Goal: Transaction & Acquisition: Purchase product/service

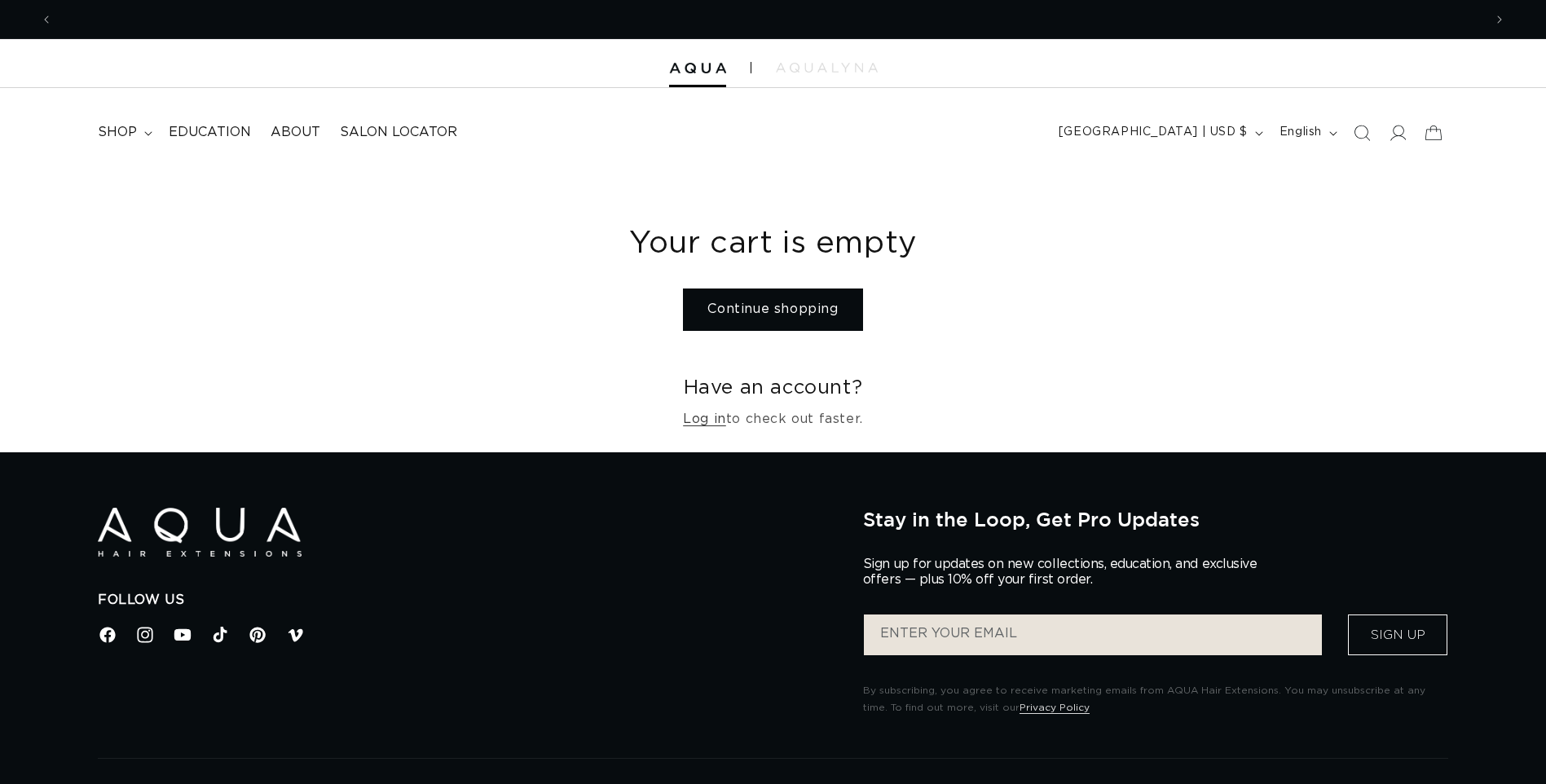
scroll to position [0, 1431]
click at [770, 308] on link "Continue shopping" at bounding box center [773, 309] width 179 height 42
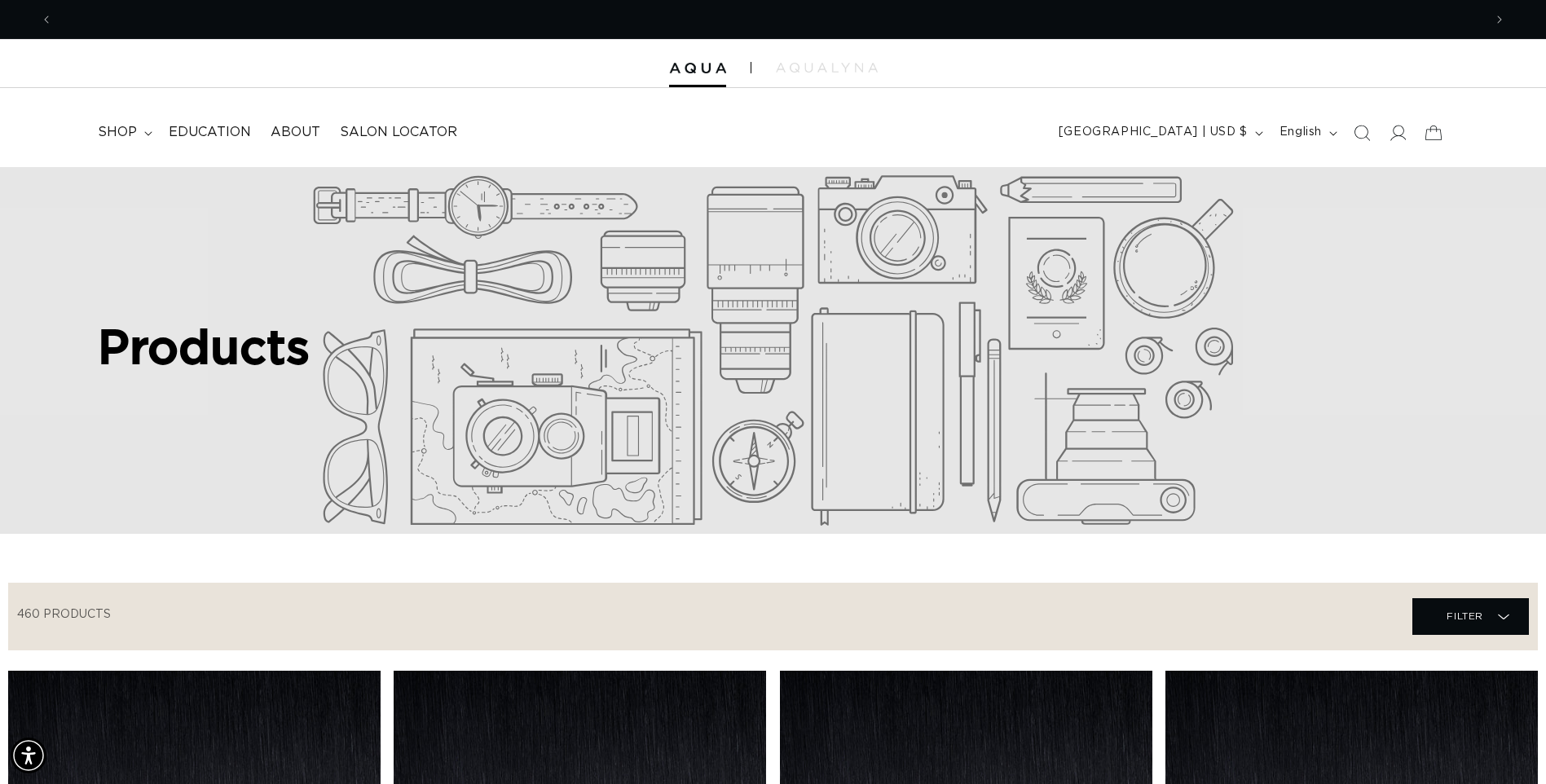
scroll to position [0, 1431]
click at [137, 134] on summary "shop" at bounding box center [123, 133] width 71 height 37
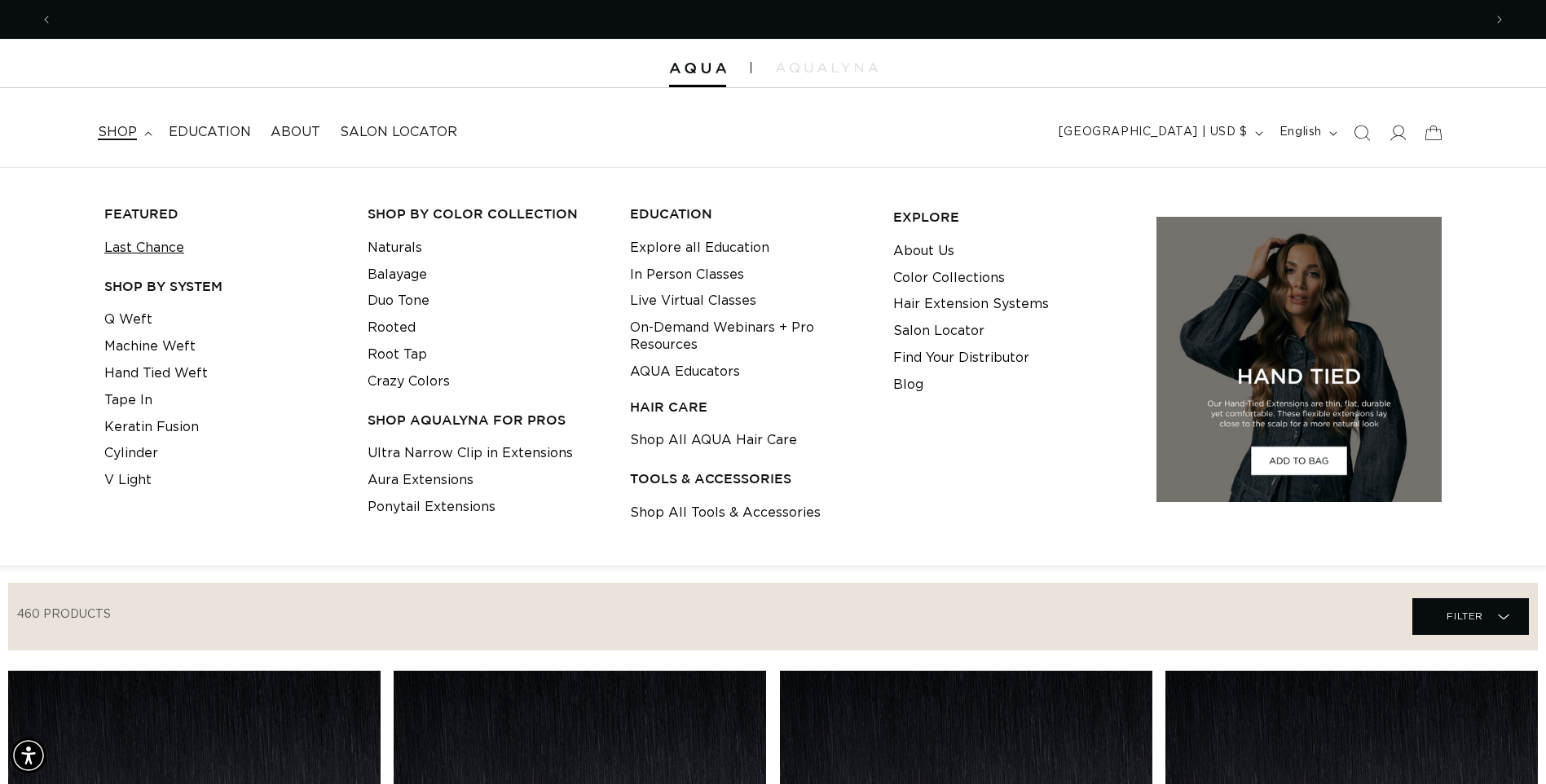
scroll to position [0, 2860]
click at [134, 428] on link "Keratin Fusion" at bounding box center [152, 427] width 95 height 27
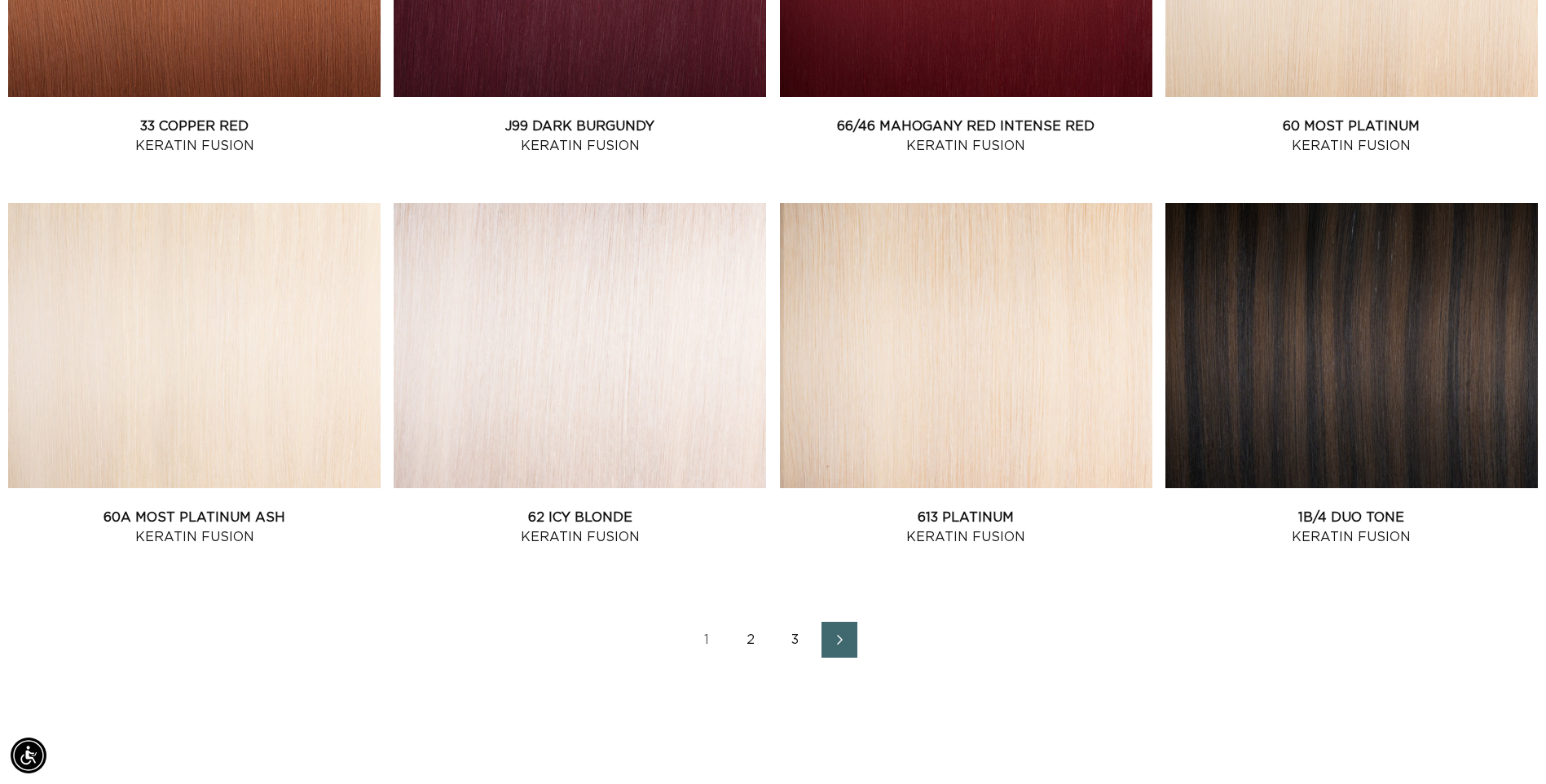
click at [750, 638] on link "2" at bounding box center [751, 640] width 36 height 36
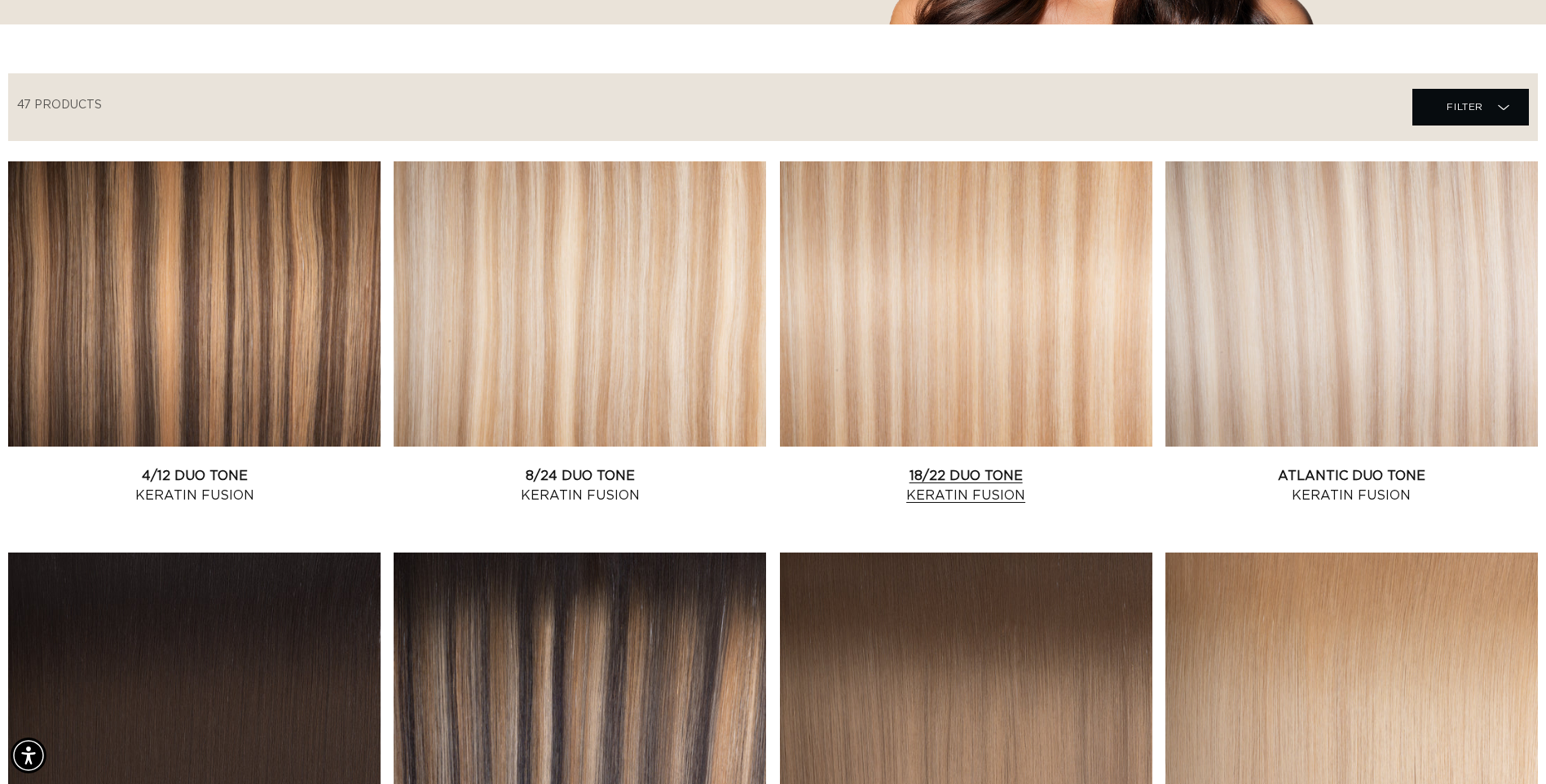
click at [964, 466] on link "18/22 Duo Tone Keratin Fusion" at bounding box center [966, 486] width 372 height 39
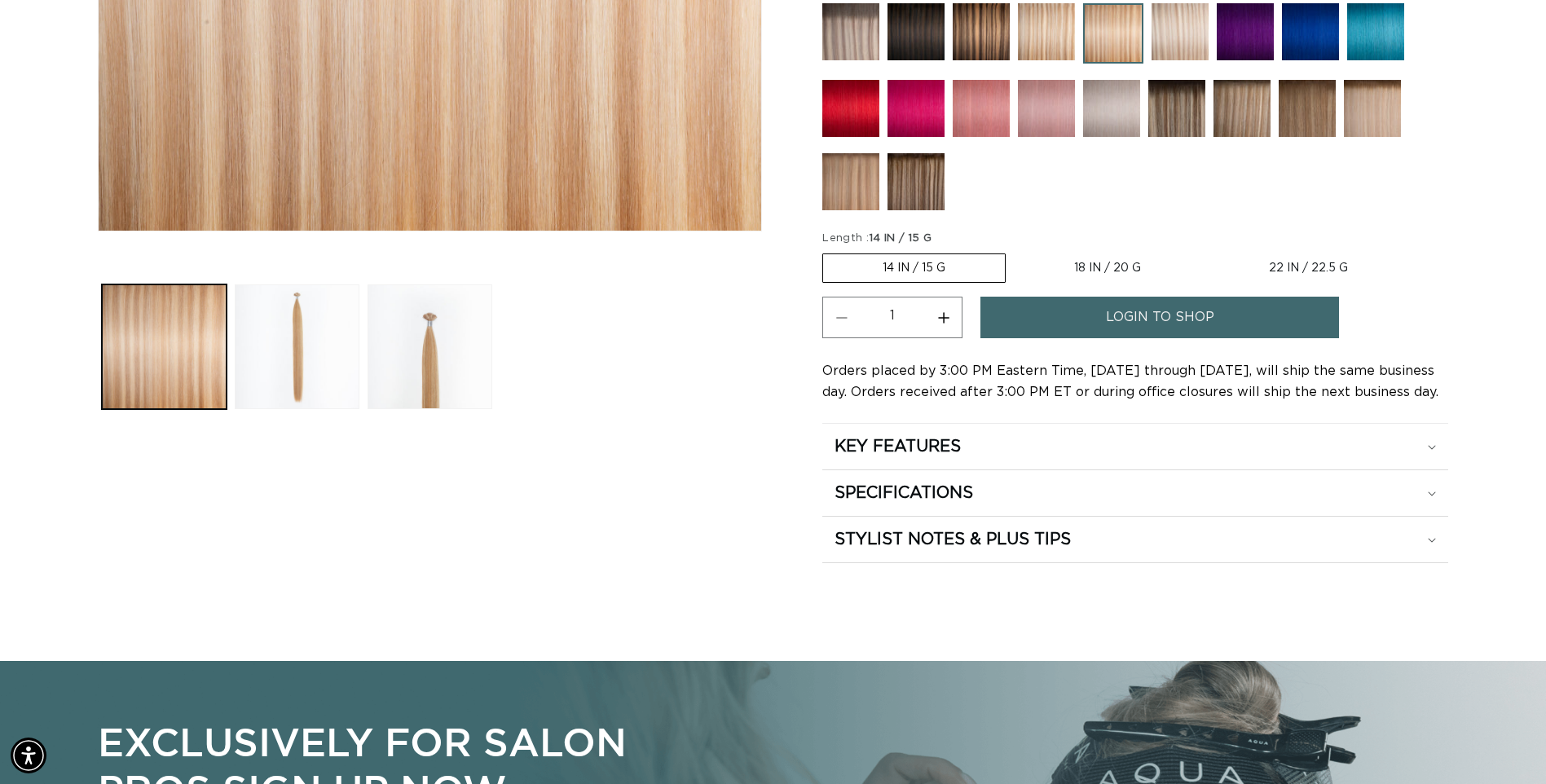
scroll to position [0, 1431]
click at [946, 320] on button "Increase quantity for 18/22 Duo Tone - Keratin Fusion" at bounding box center [943, 317] width 37 height 42
type input "2"
click at [1148, 322] on span "login to shop" at bounding box center [1160, 317] width 109 height 42
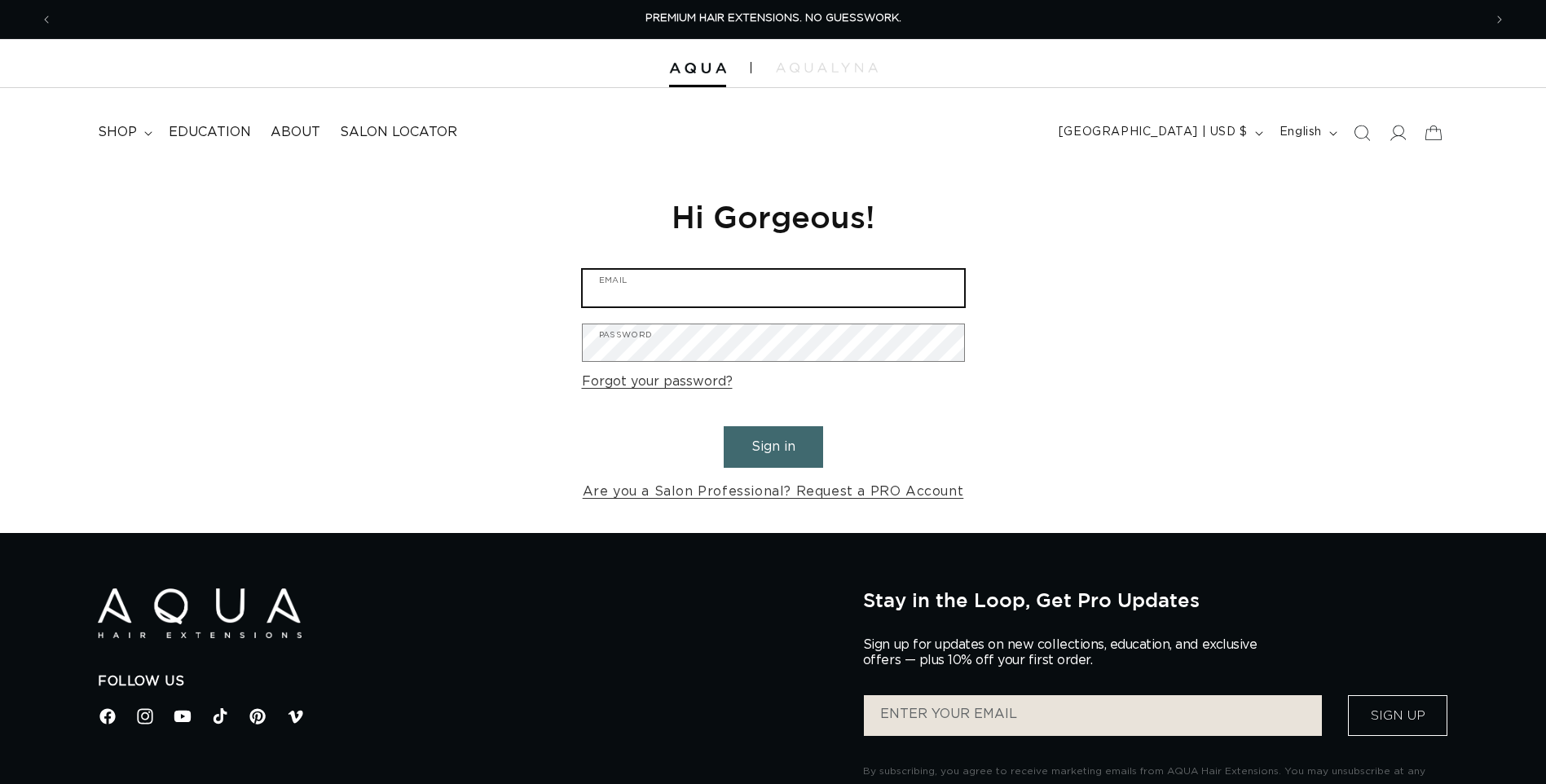
type input "[EMAIL_ADDRESS][DOMAIN_NAME]"
click at [788, 446] on button "Sign in" at bounding box center [773, 447] width 100 height 42
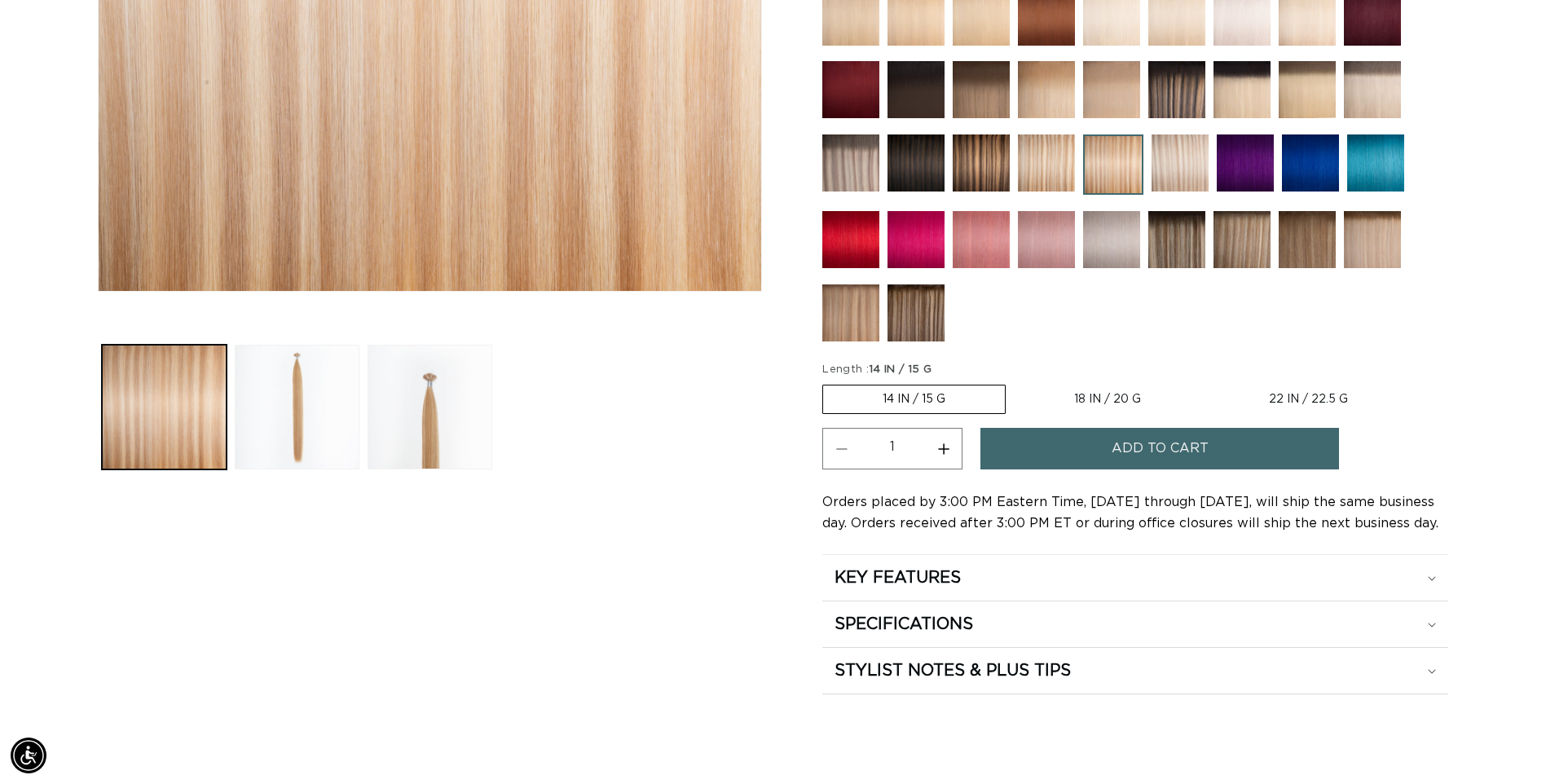
scroll to position [0, 1431]
click at [948, 451] on button "Increase quantity for 18/22 Duo Tone - Keratin Fusion" at bounding box center [943, 448] width 37 height 42
type input "2"
click at [708, 480] on div "Skip to product information Open media 1 in modal Open media 2 in modal Open me…" at bounding box center [429, 169] width 664 height 1050
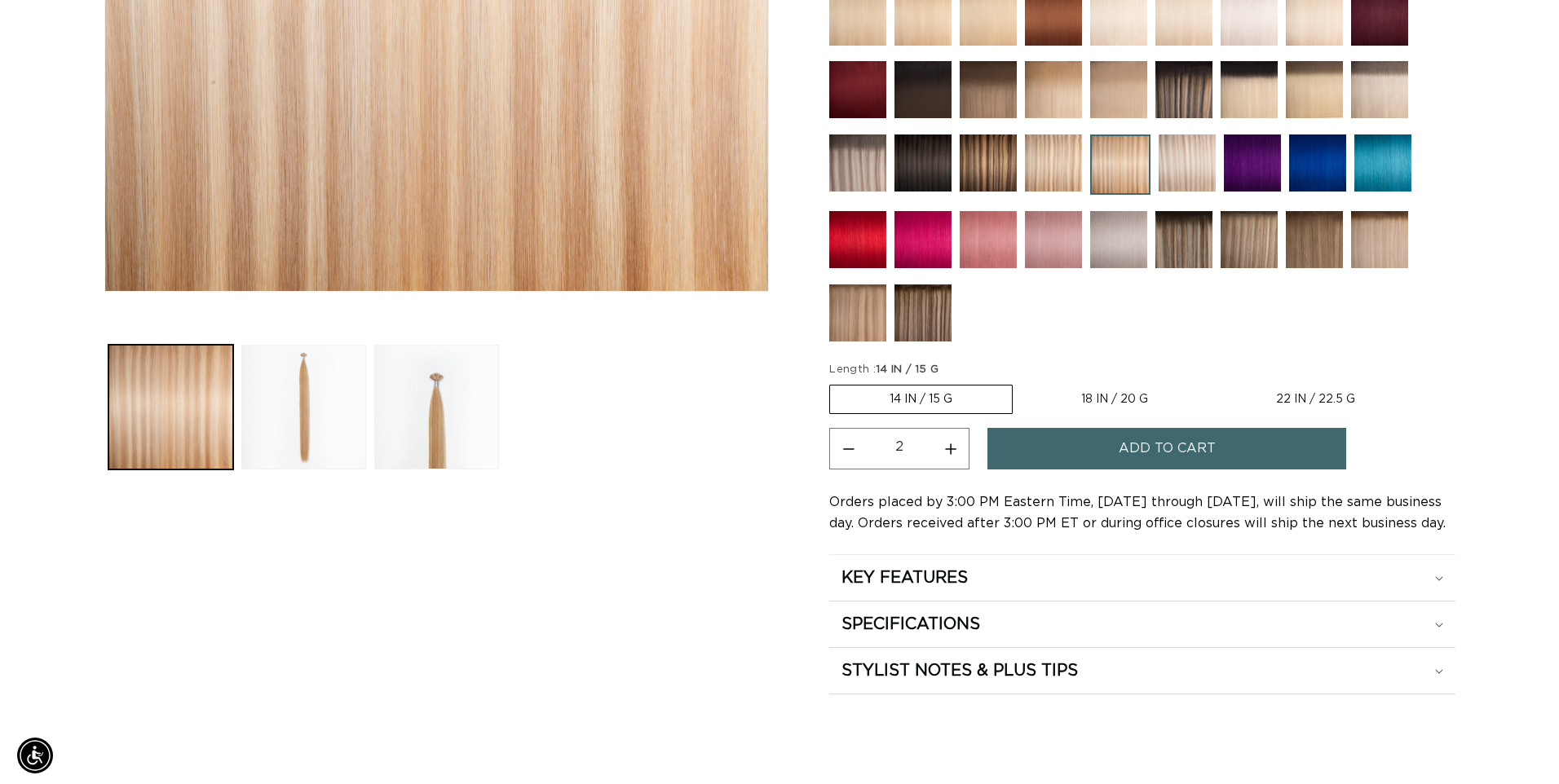
scroll to position [0, 0]
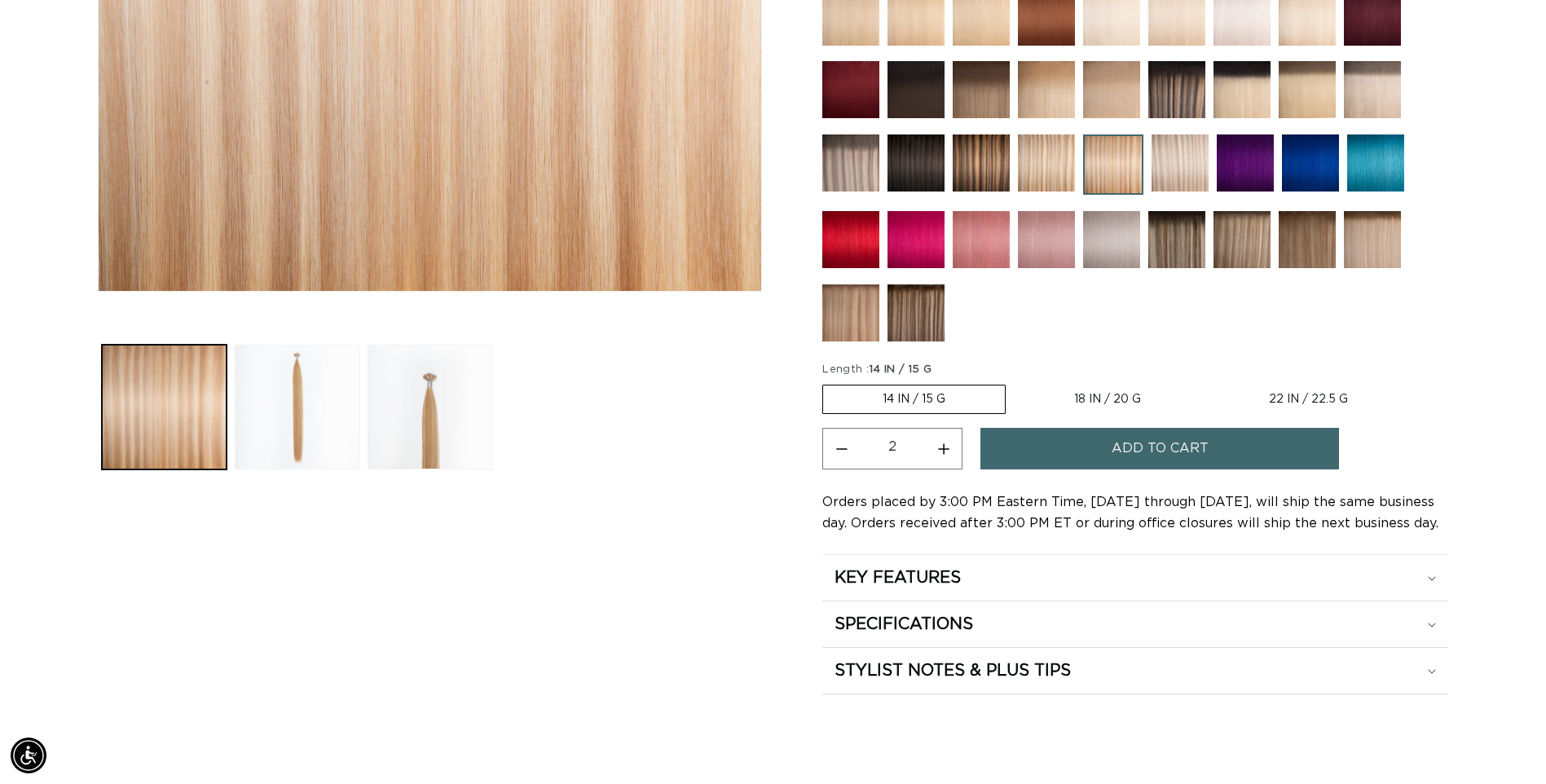
click at [1186, 453] on span "Add to cart" at bounding box center [1160, 448] width 97 height 42
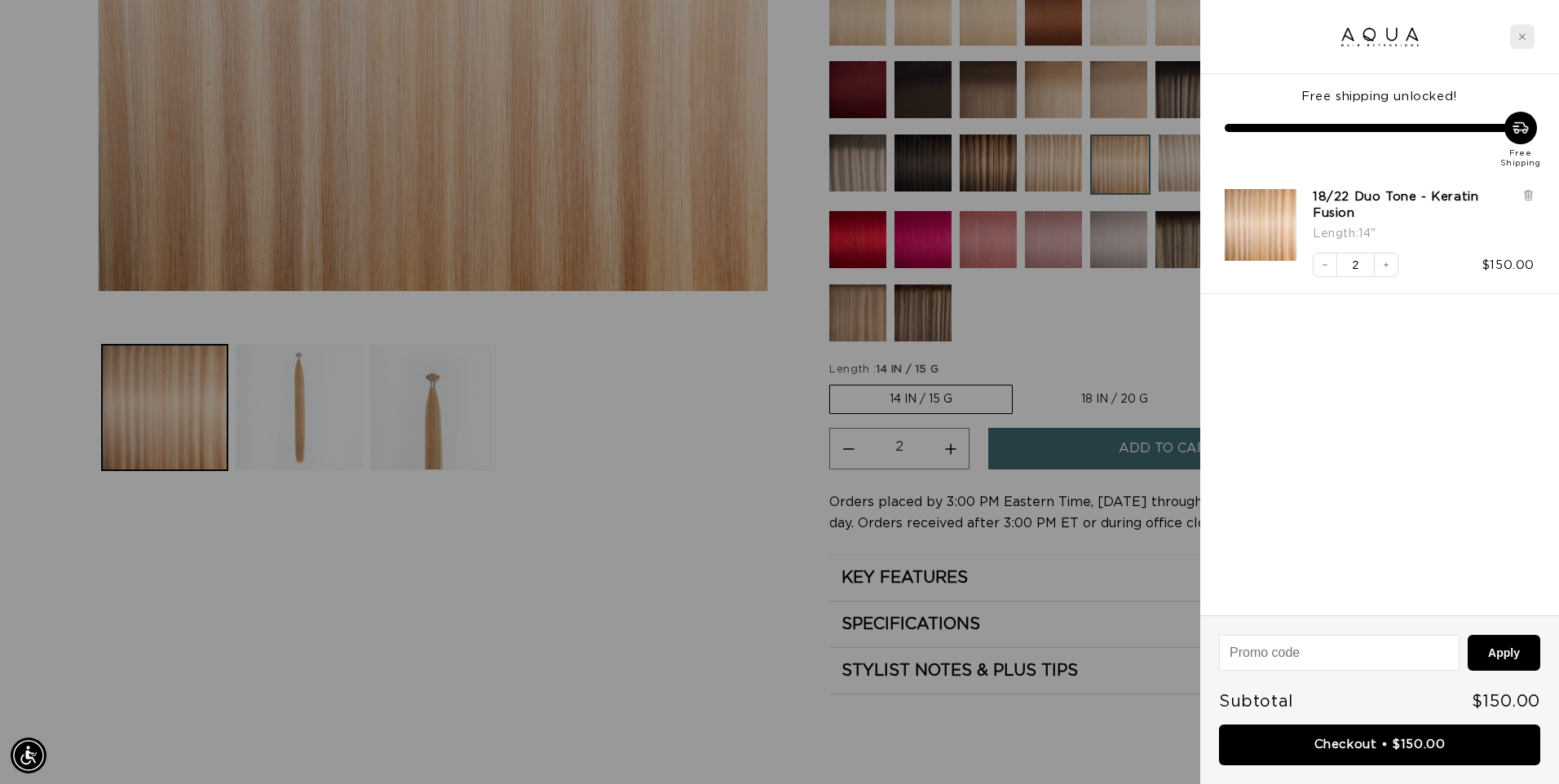
click at [1528, 41] on div "Close cart" at bounding box center [1521, 36] width 24 height 24
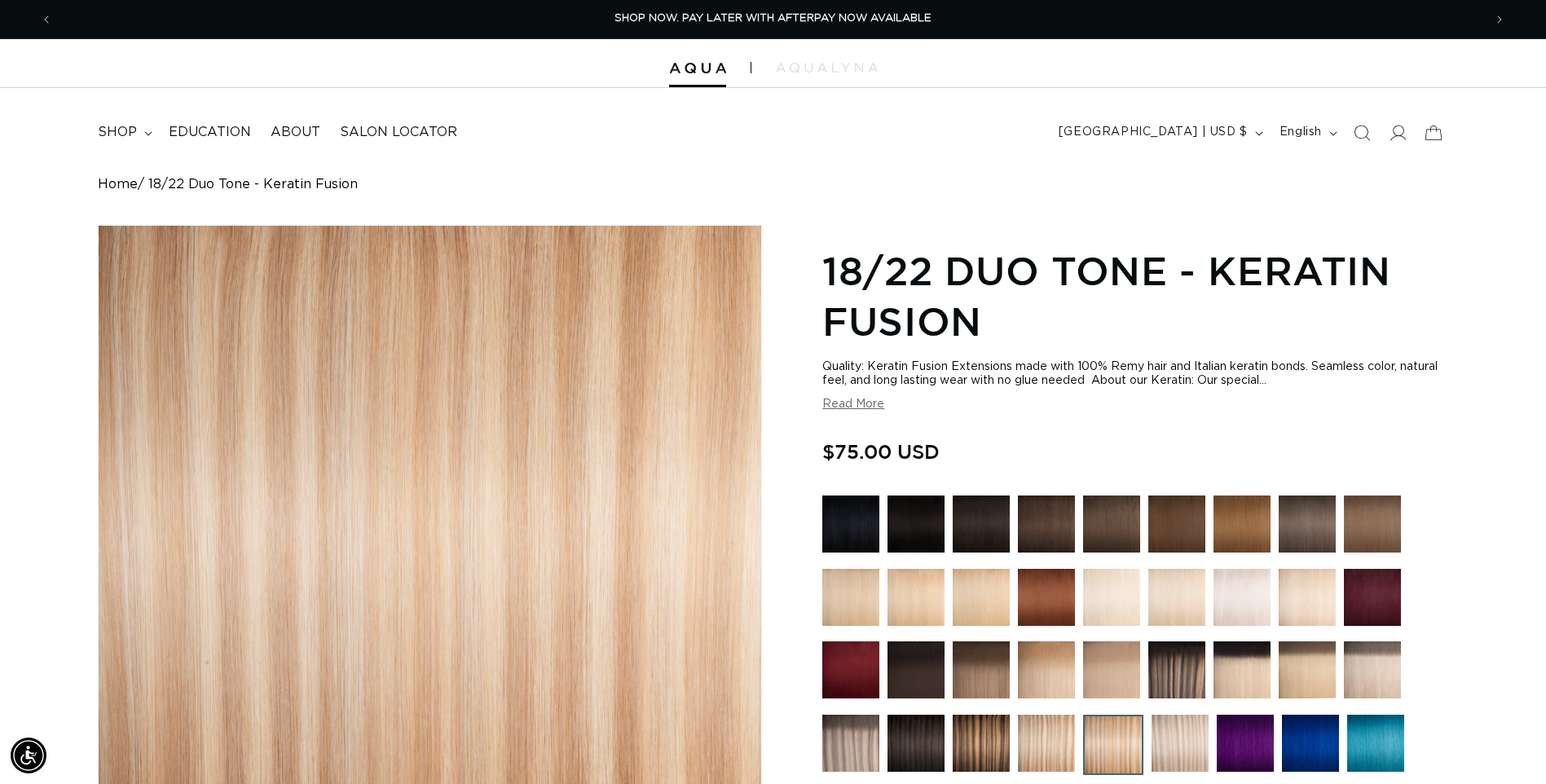
click at [1118, 529] on img at bounding box center [1111, 523] width 57 height 57
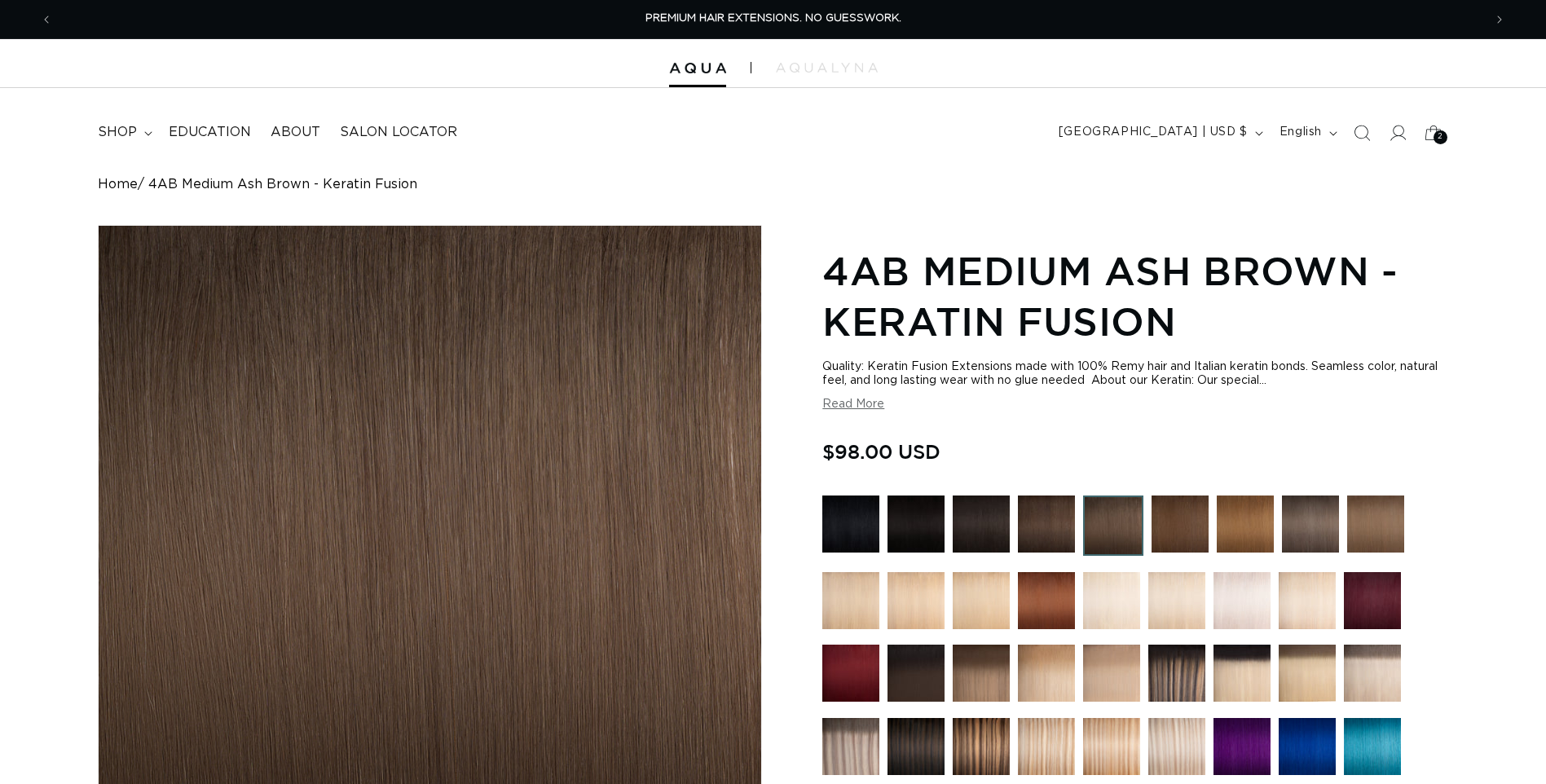
click at [1036, 524] on img at bounding box center [1046, 523] width 57 height 57
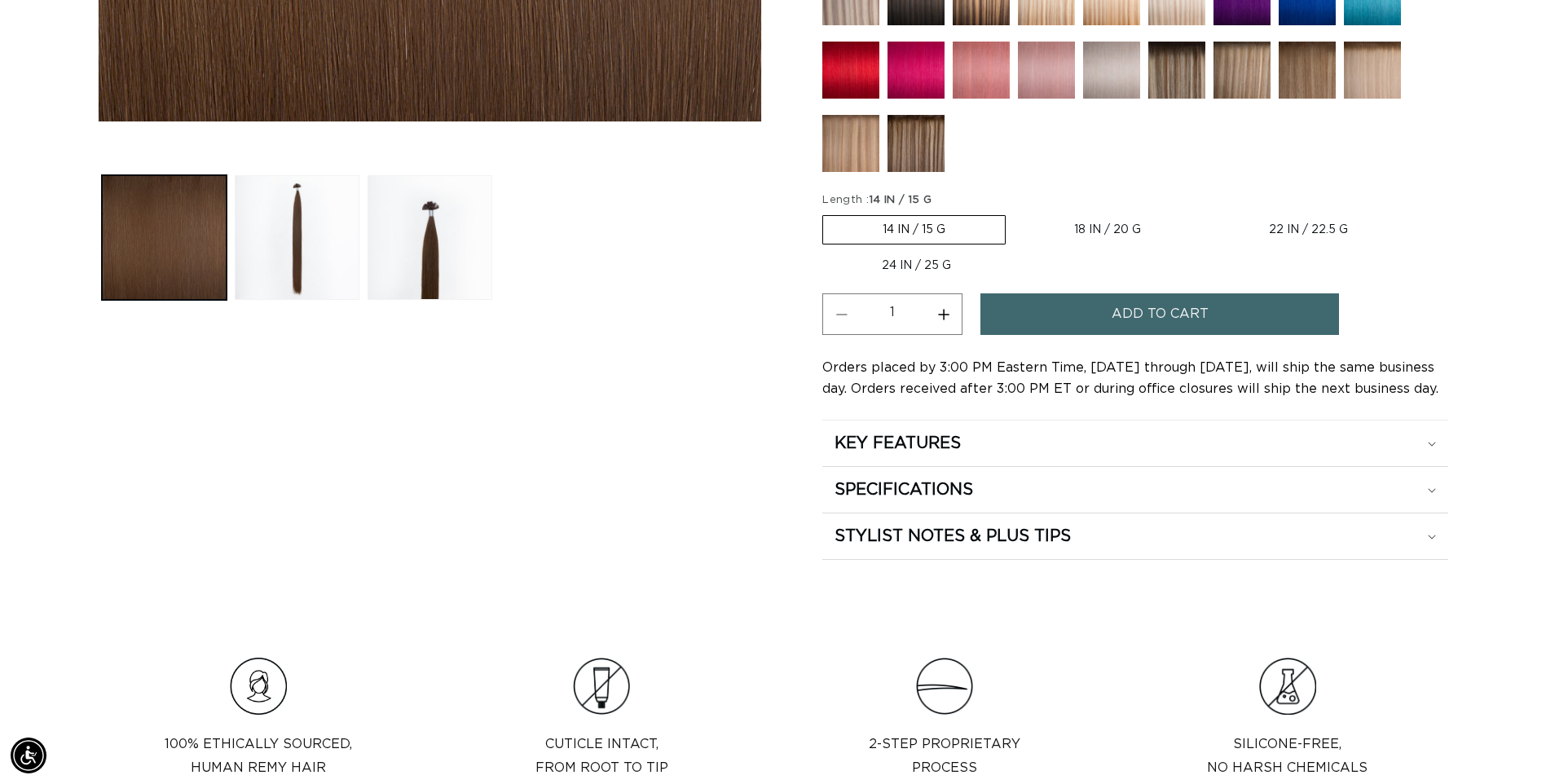
scroll to position [0, 1431]
click at [948, 315] on button "Increase quantity for 4 Medium Brown - Keratin Fusion" at bounding box center [943, 314] width 37 height 42
type input "2"
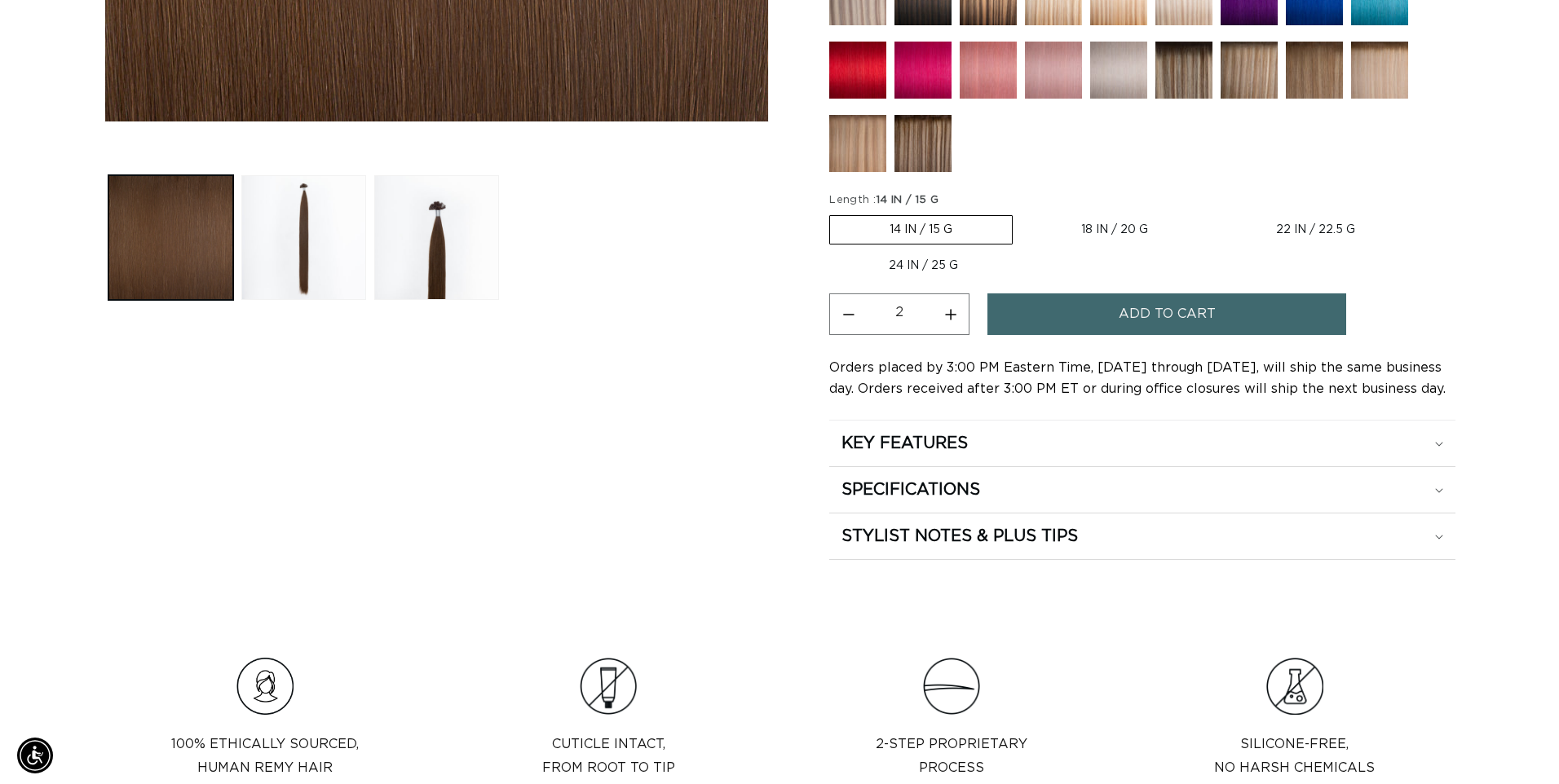
scroll to position [0, 2861]
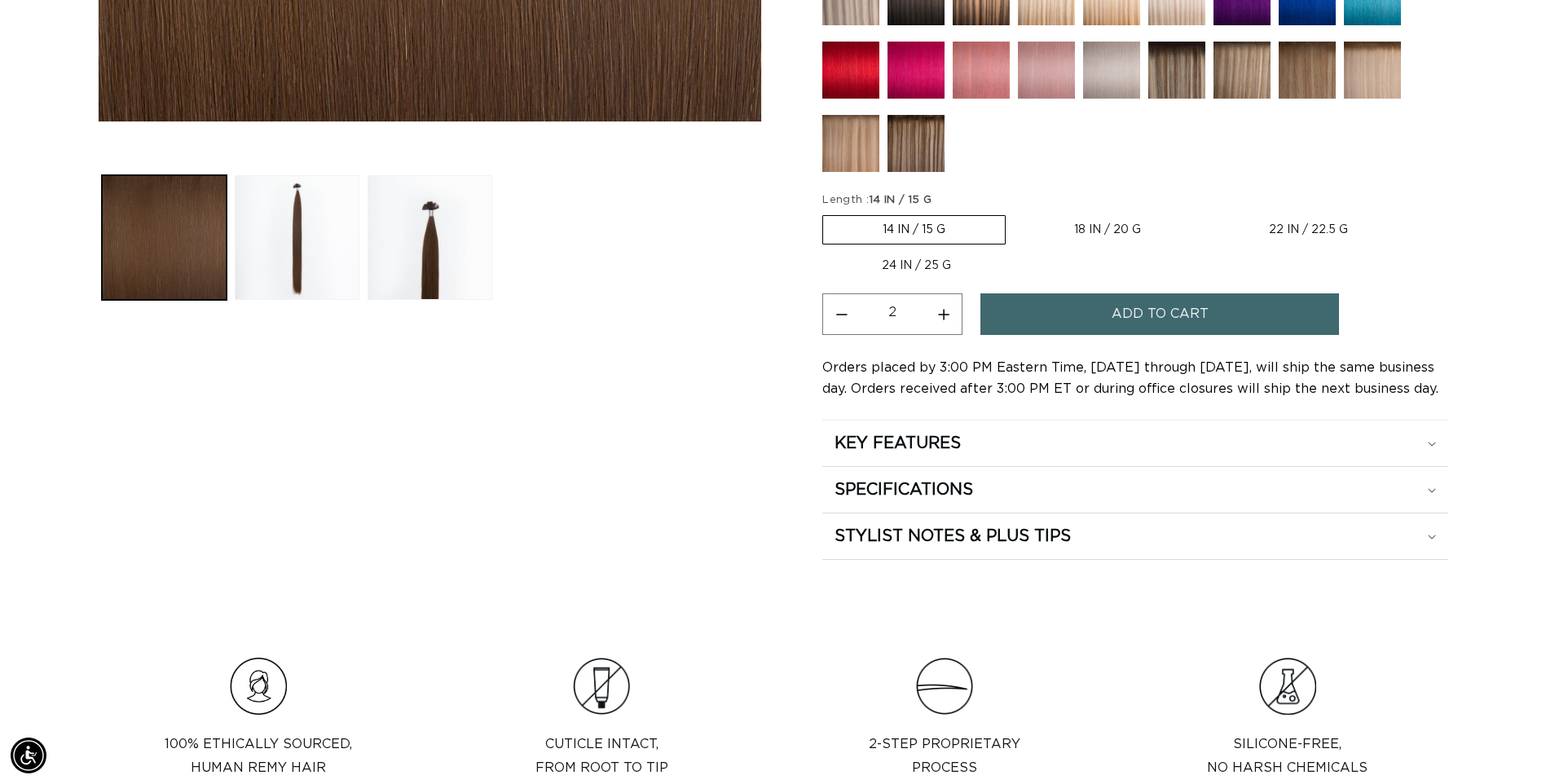
click at [1141, 318] on span "Add to cart" at bounding box center [1160, 314] width 97 height 42
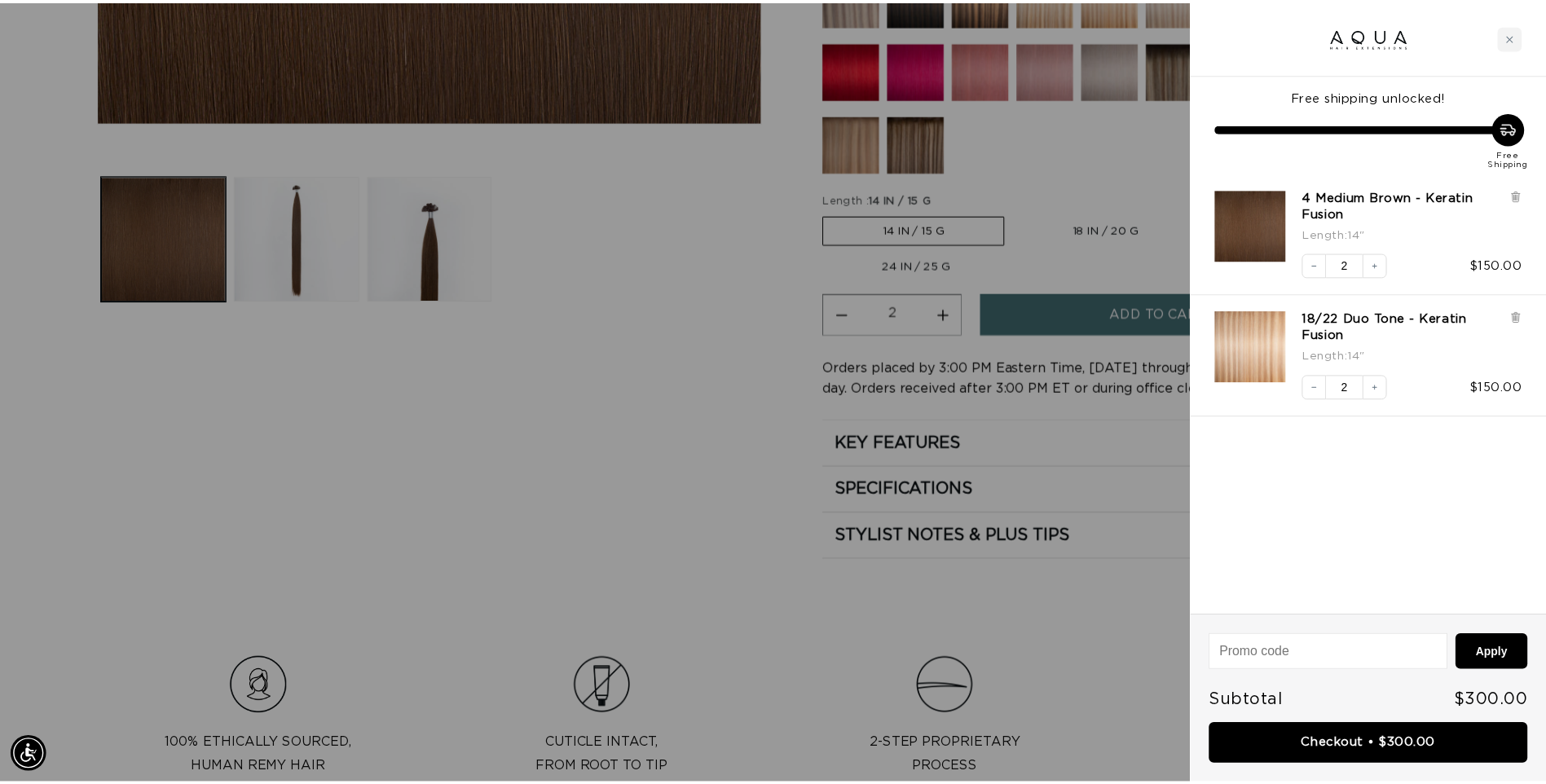
scroll to position [0, 1442]
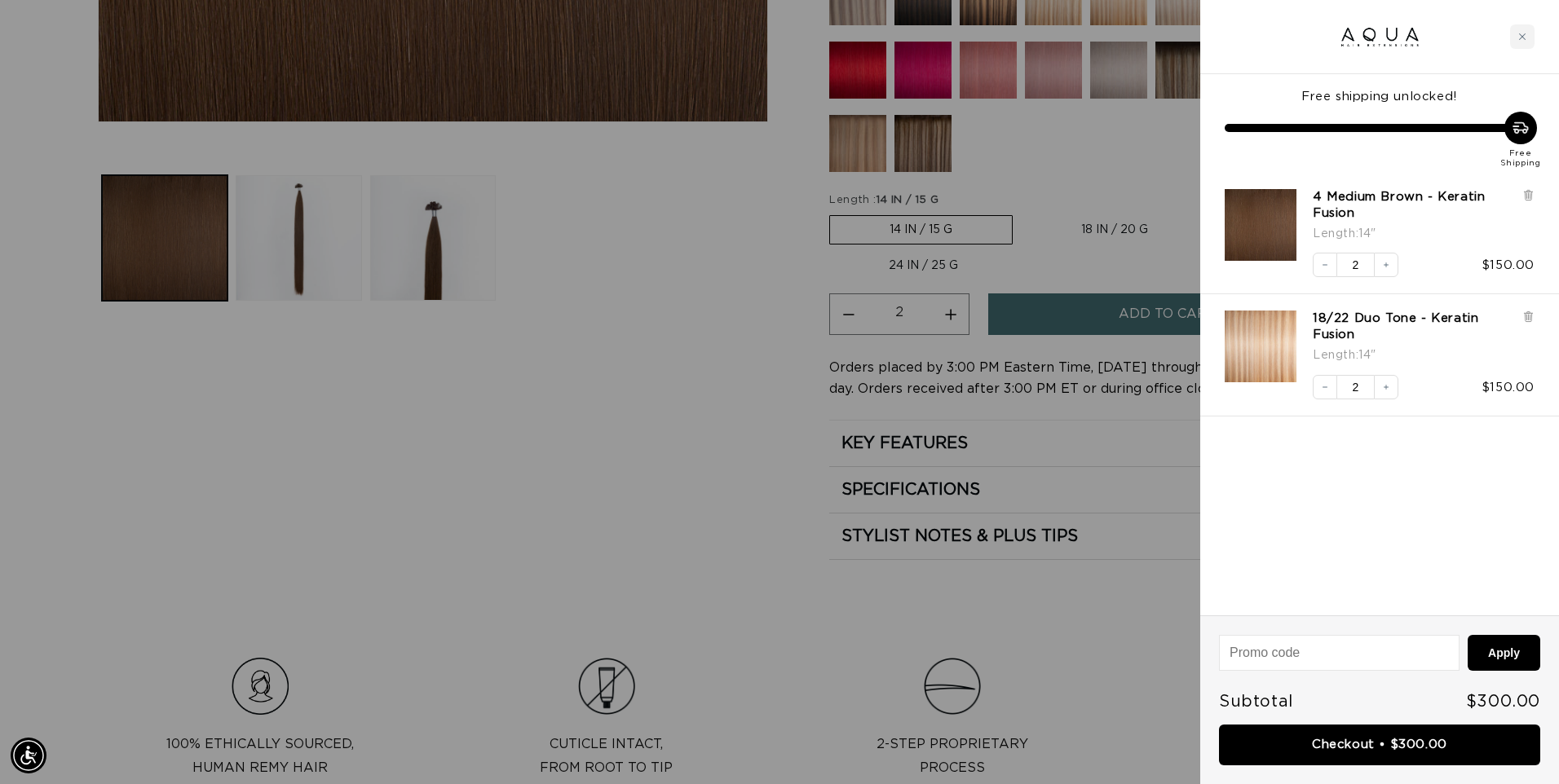
click at [488, 441] on div at bounding box center [780, 392] width 1559 height 784
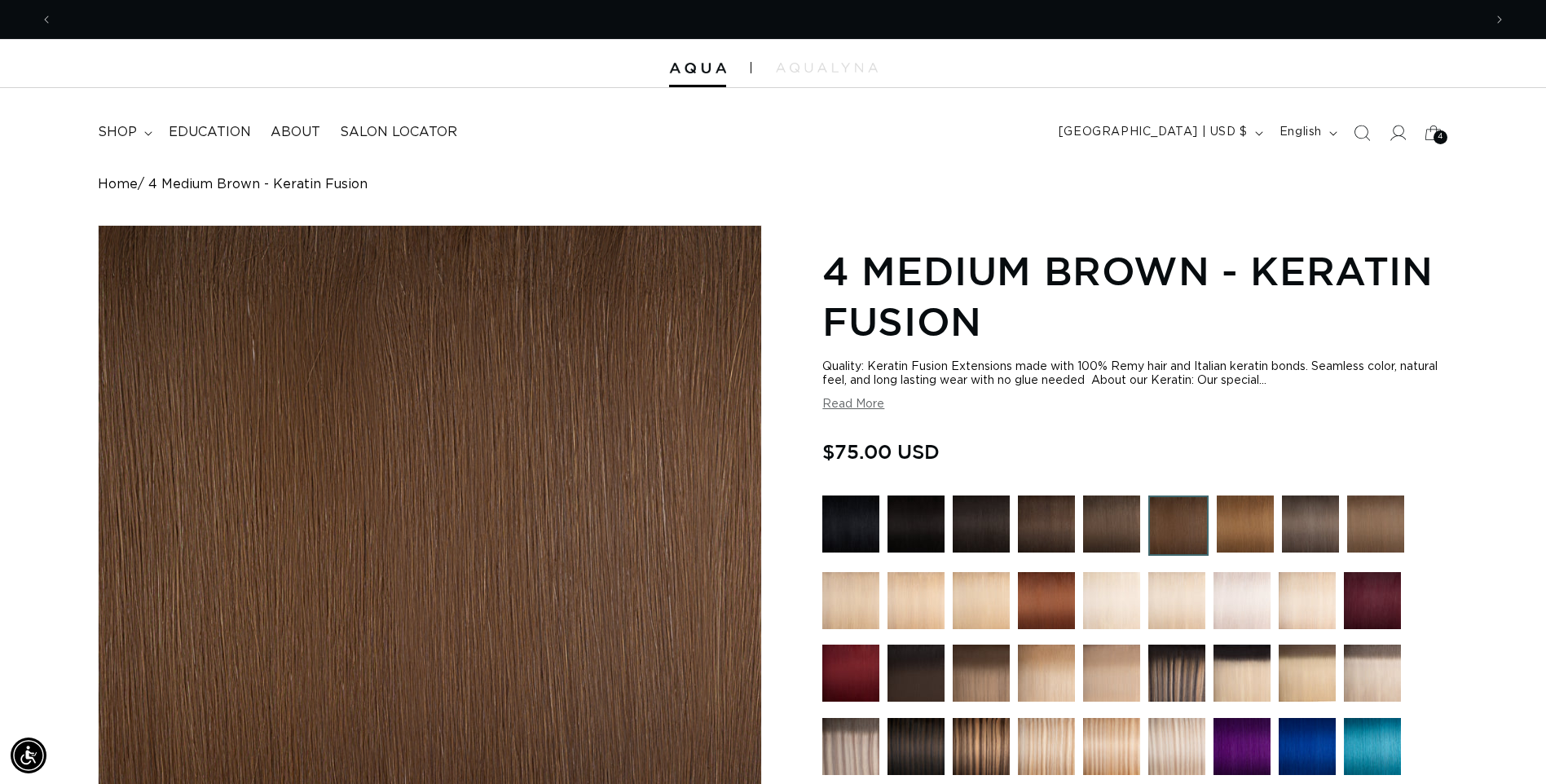
scroll to position [0, 2860]
click at [1176, 750] on img at bounding box center [1177, 746] width 57 height 57
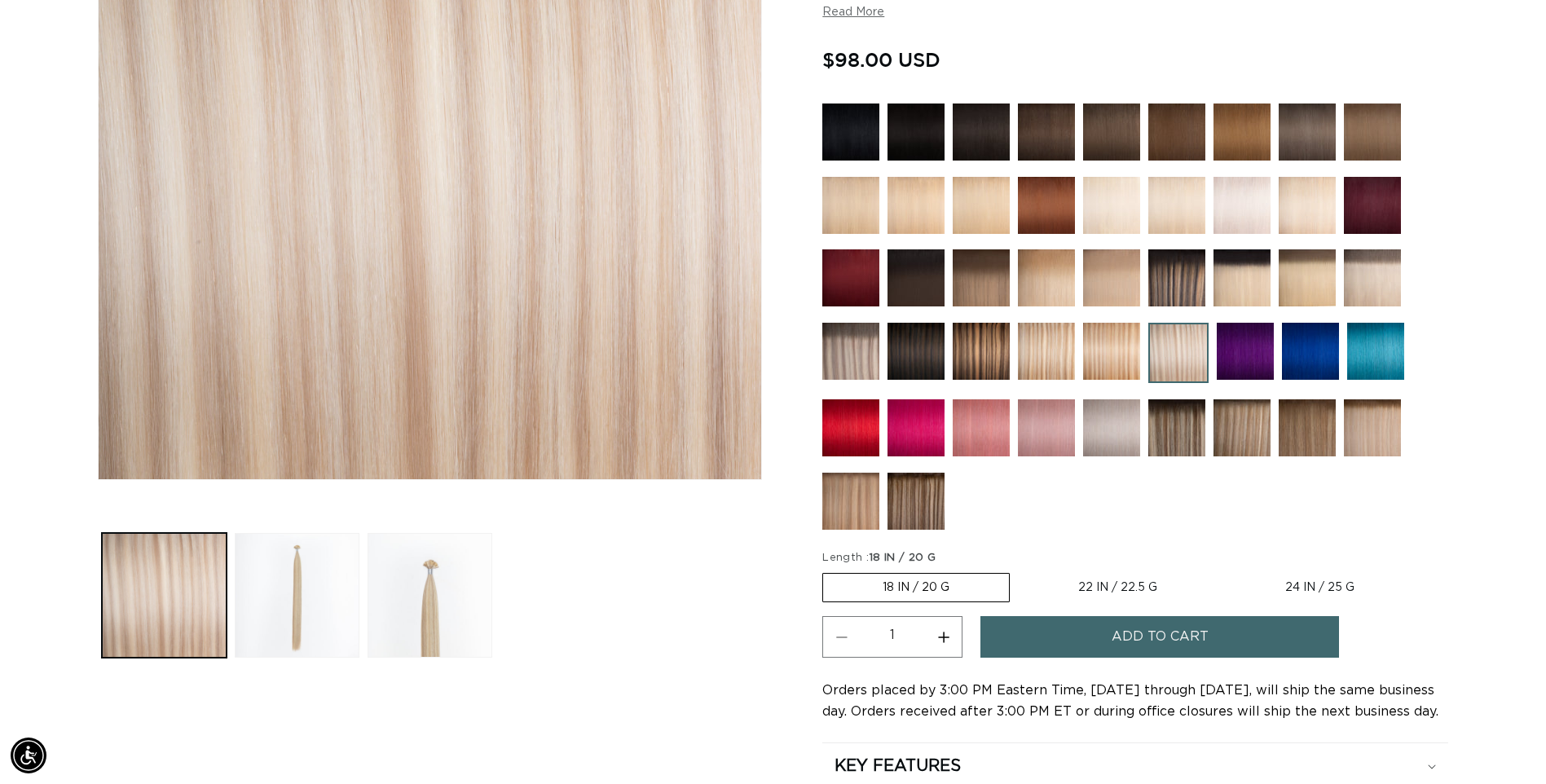
click at [1103, 359] on img at bounding box center [1111, 351] width 57 height 57
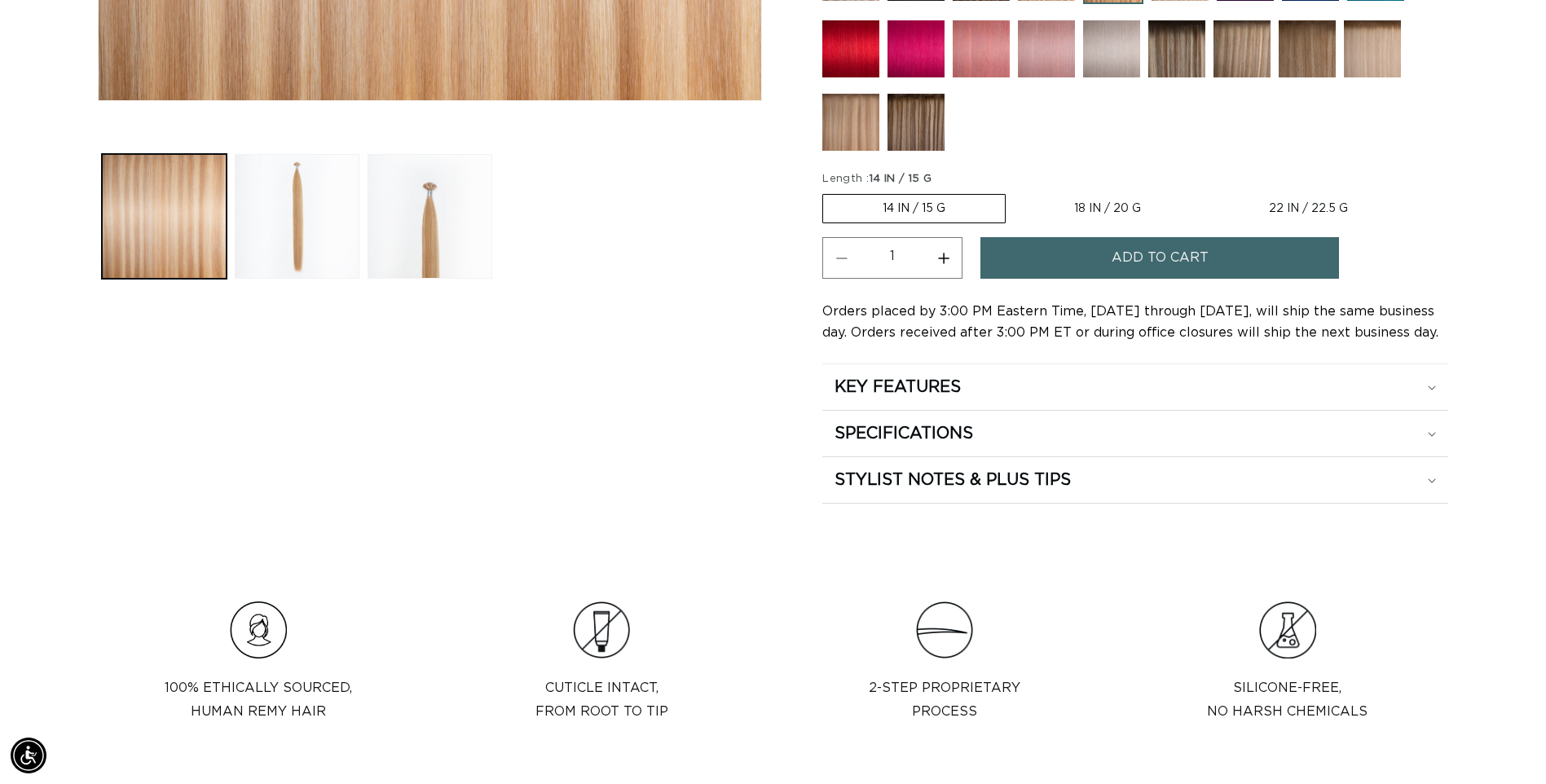
click at [1096, 204] on label "18 IN / 20 G Variant sold out or unavailable" at bounding box center [1108, 208] width 186 height 28
click at [1015, 192] on input "18 IN / 20 G Variant sold out or unavailable" at bounding box center [1014, 191] width 1 height 1
radio input "true"
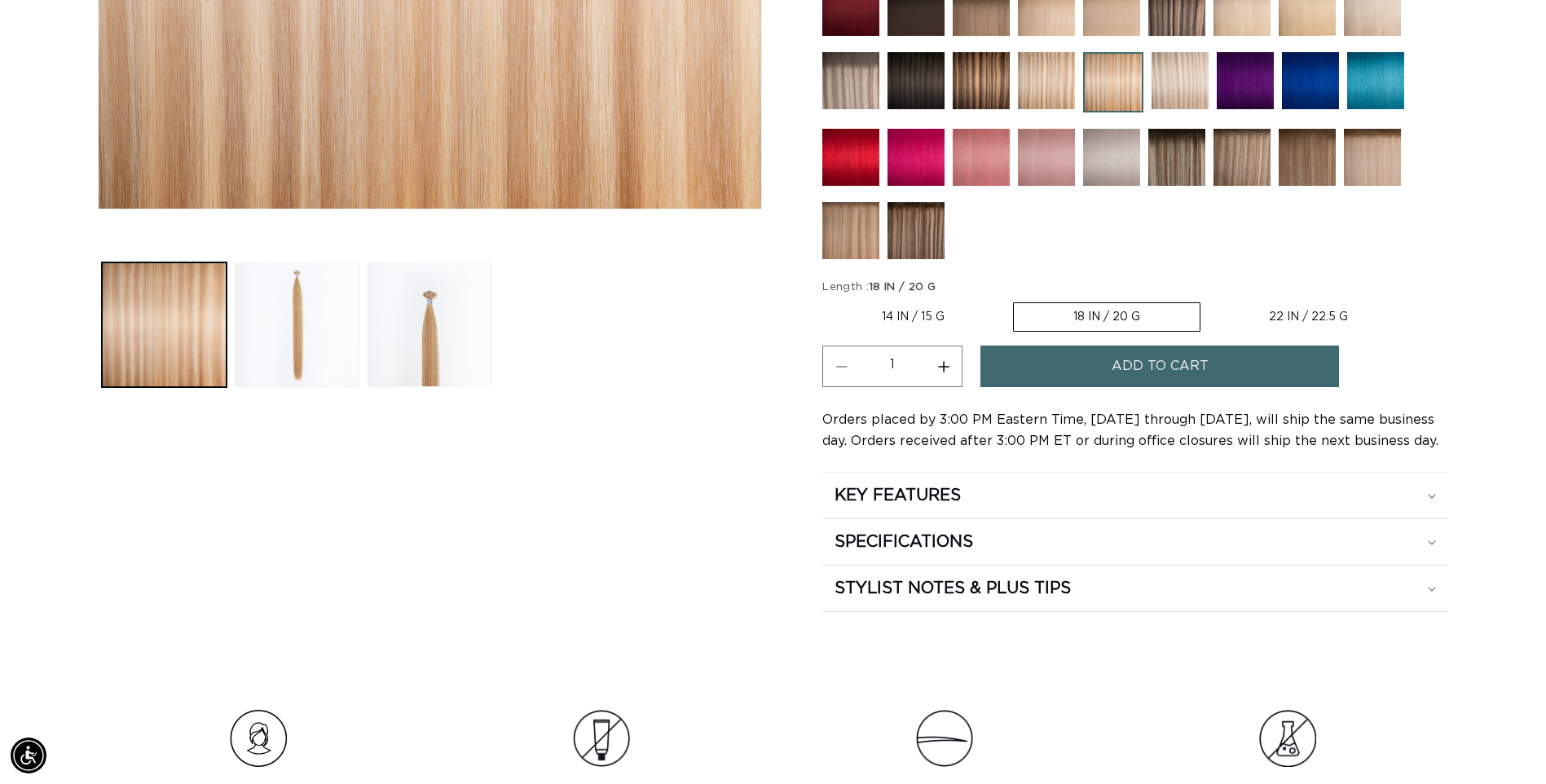
scroll to position [1349, 0]
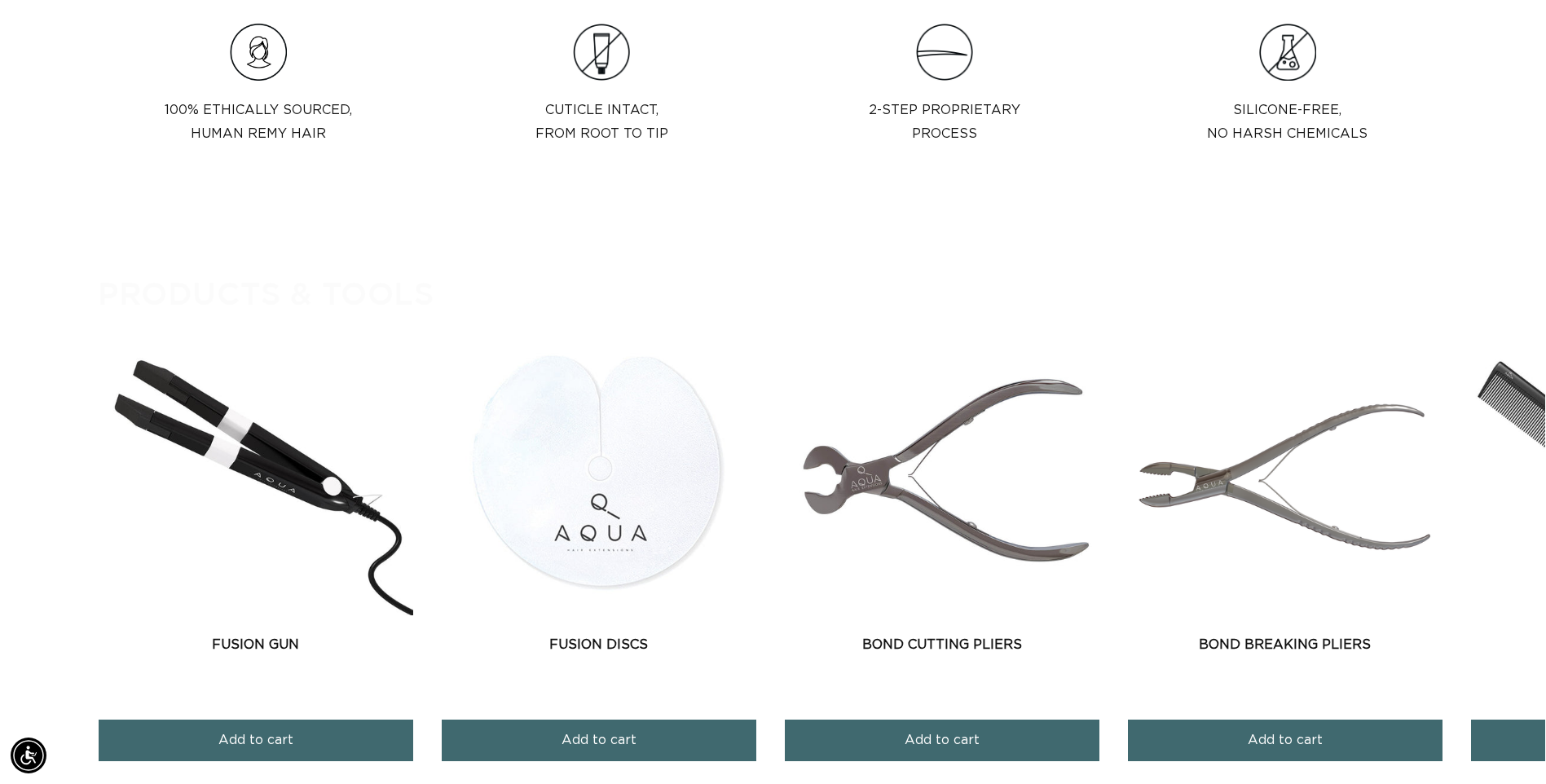
click at [1486, 273] on p "Products & tools" at bounding box center [822, 293] width 1448 height 40
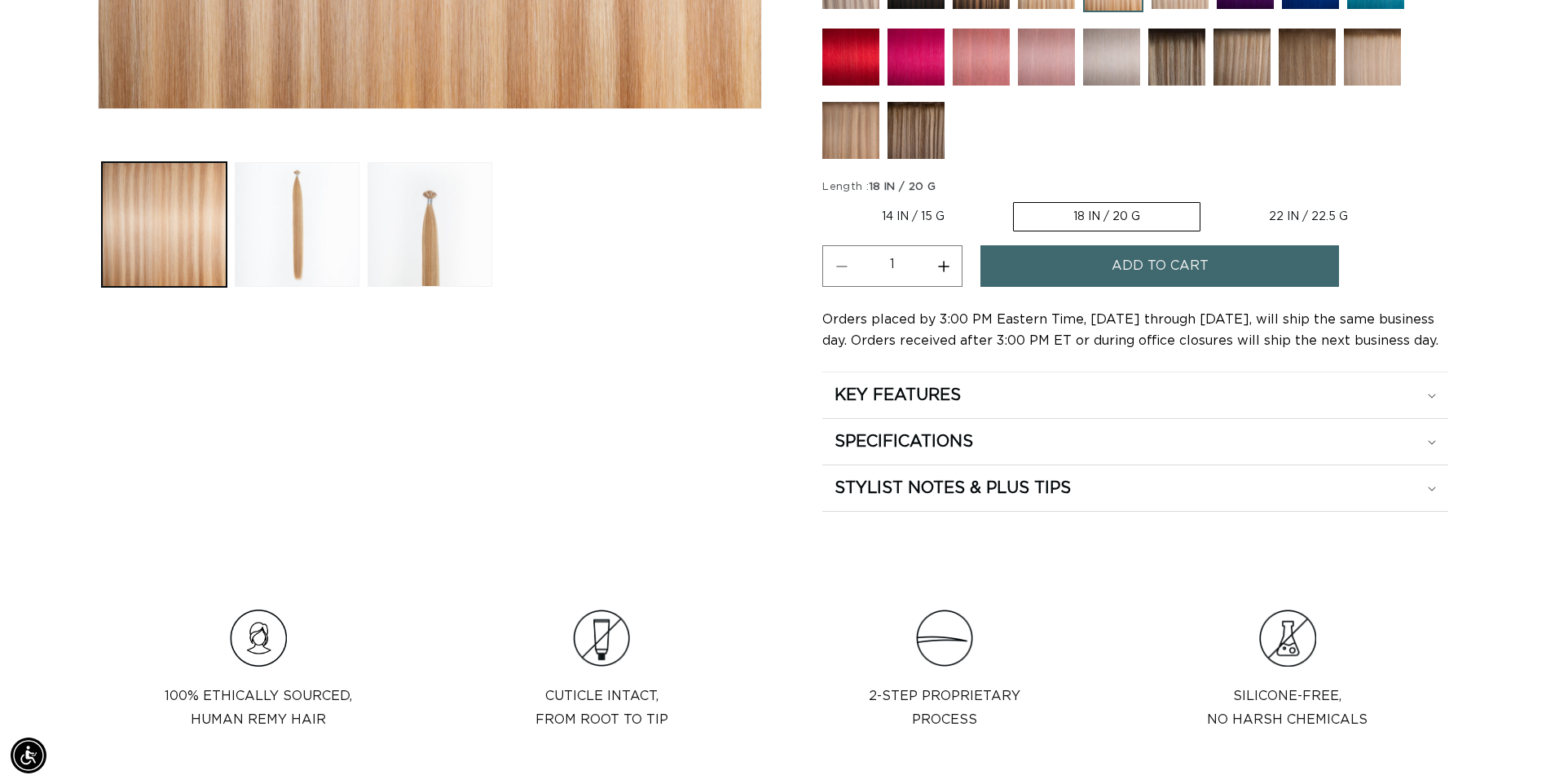
scroll to position [747, 0]
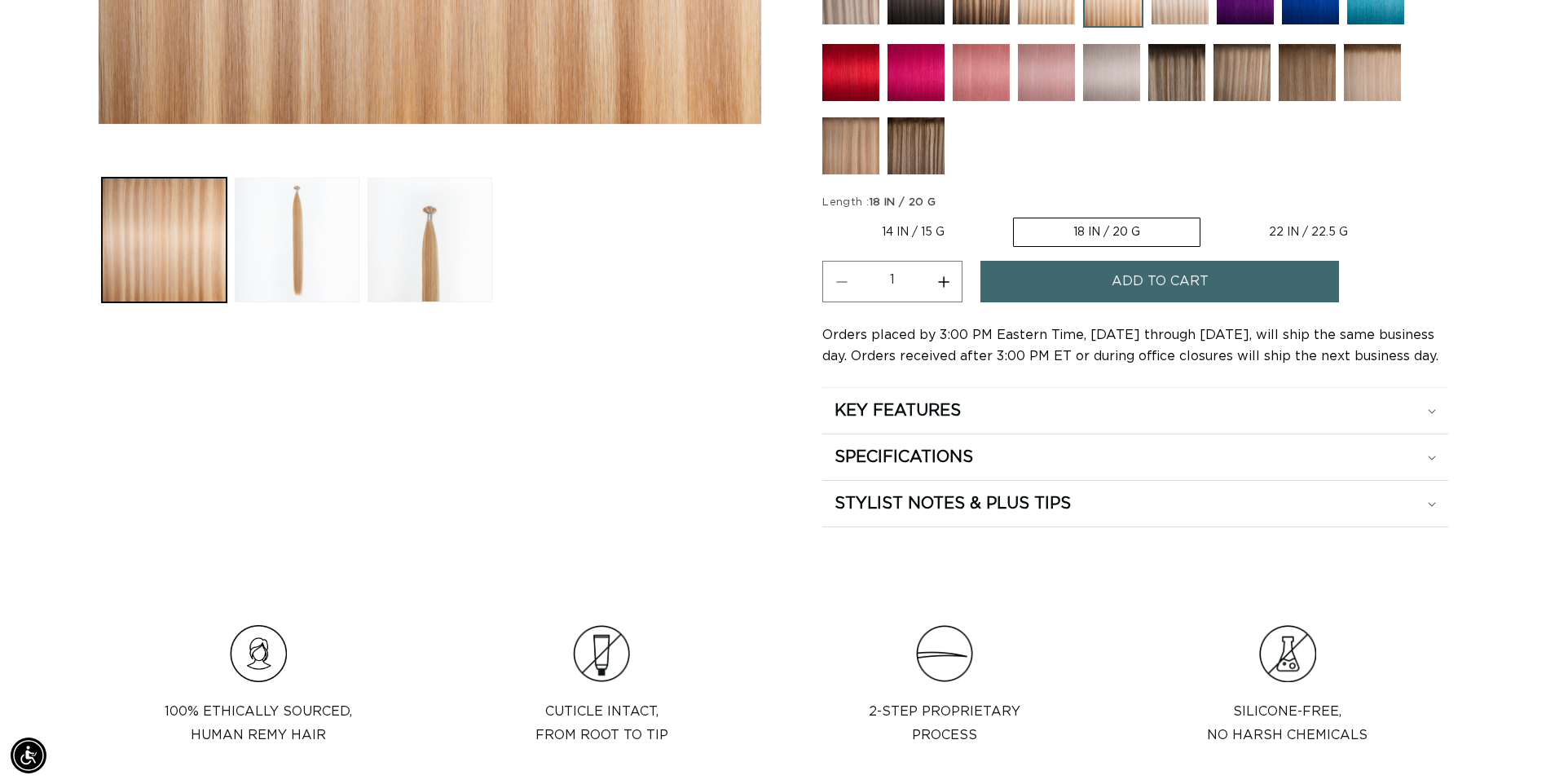
click at [1140, 281] on span "Add to cart" at bounding box center [1160, 281] width 97 height 42
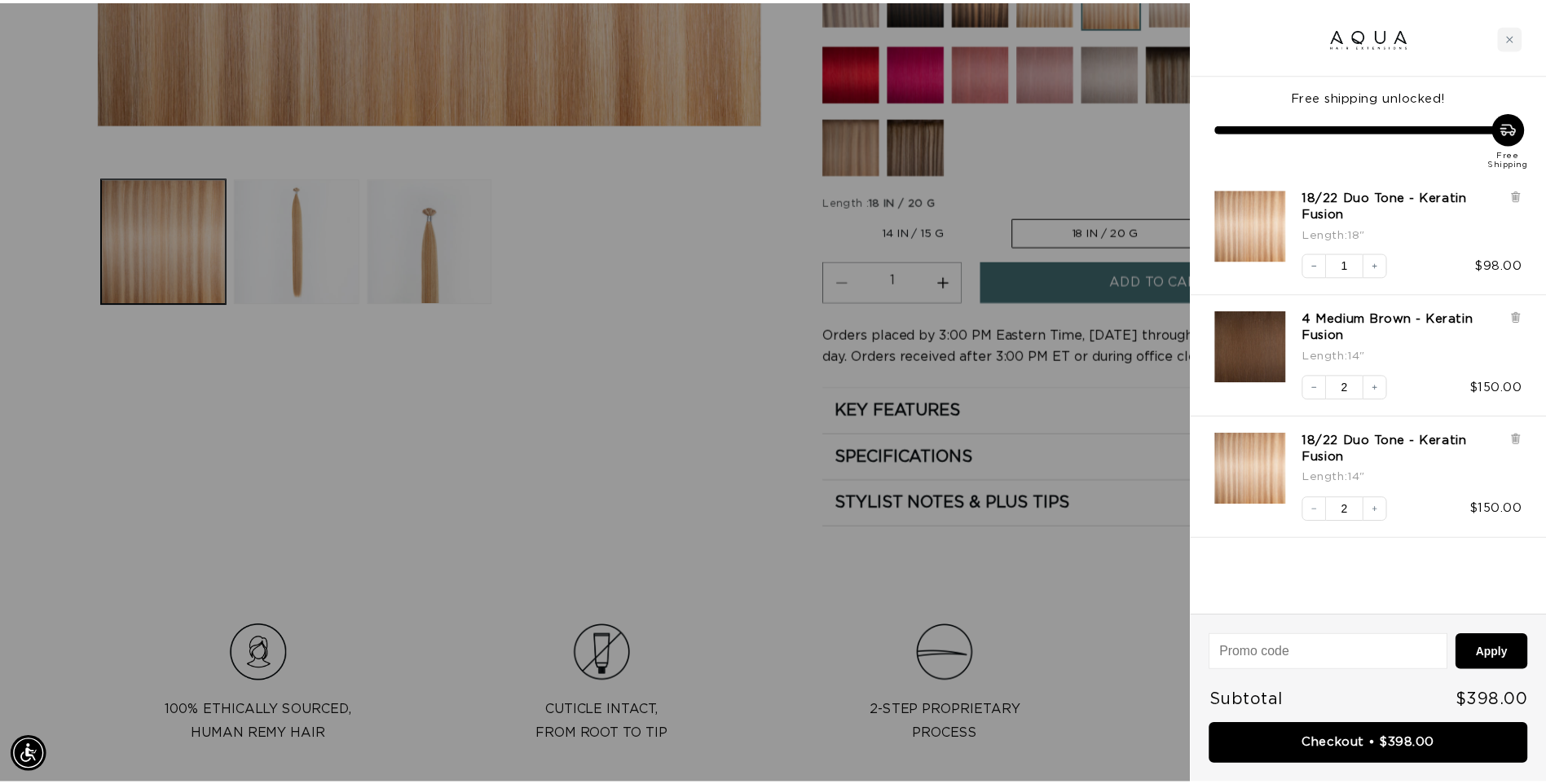
scroll to position [0, 2886]
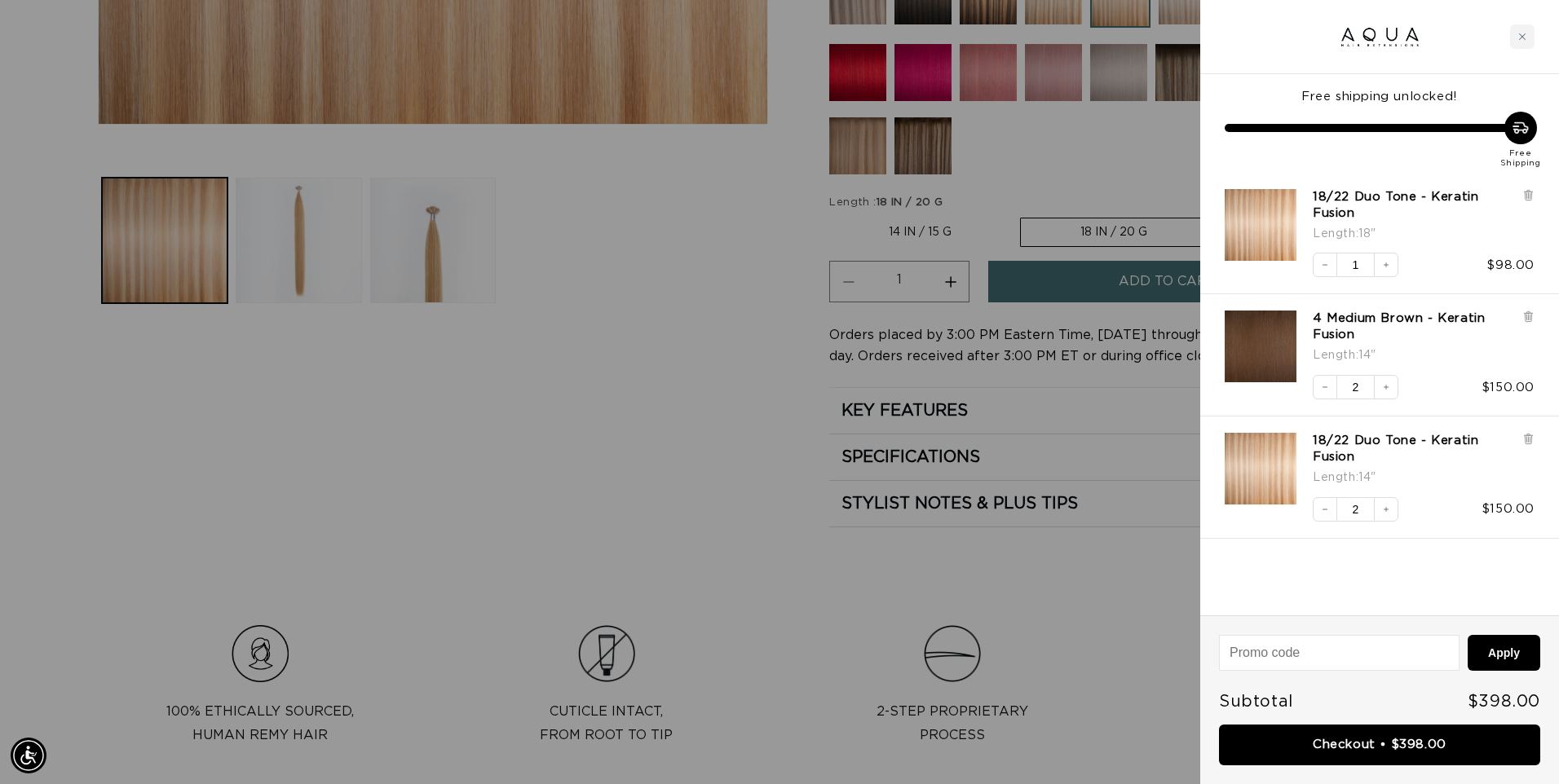
click at [504, 461] on div at bounding box center [780, 392] width 1559 height 784
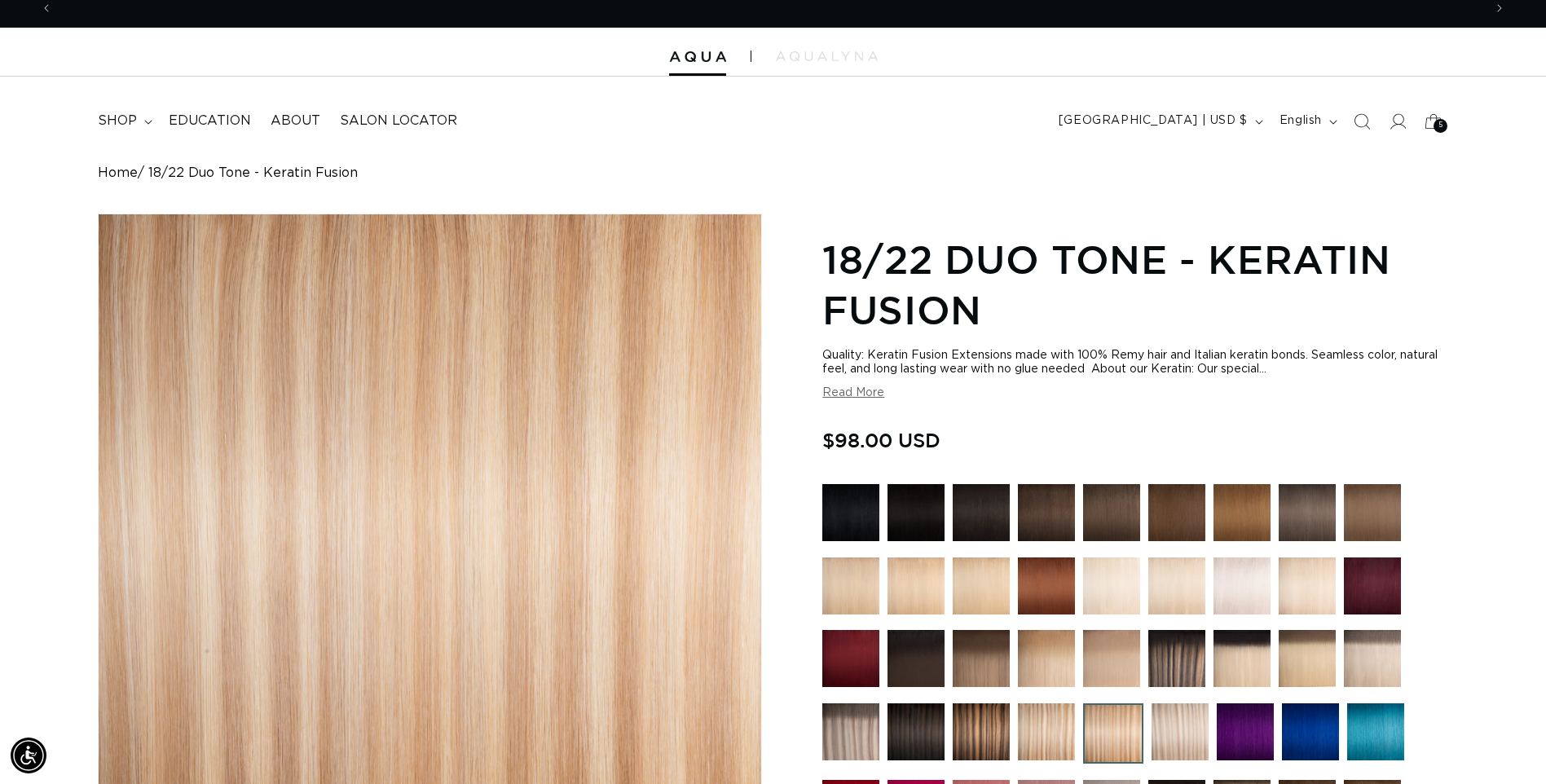
scroll to position [0, 0]
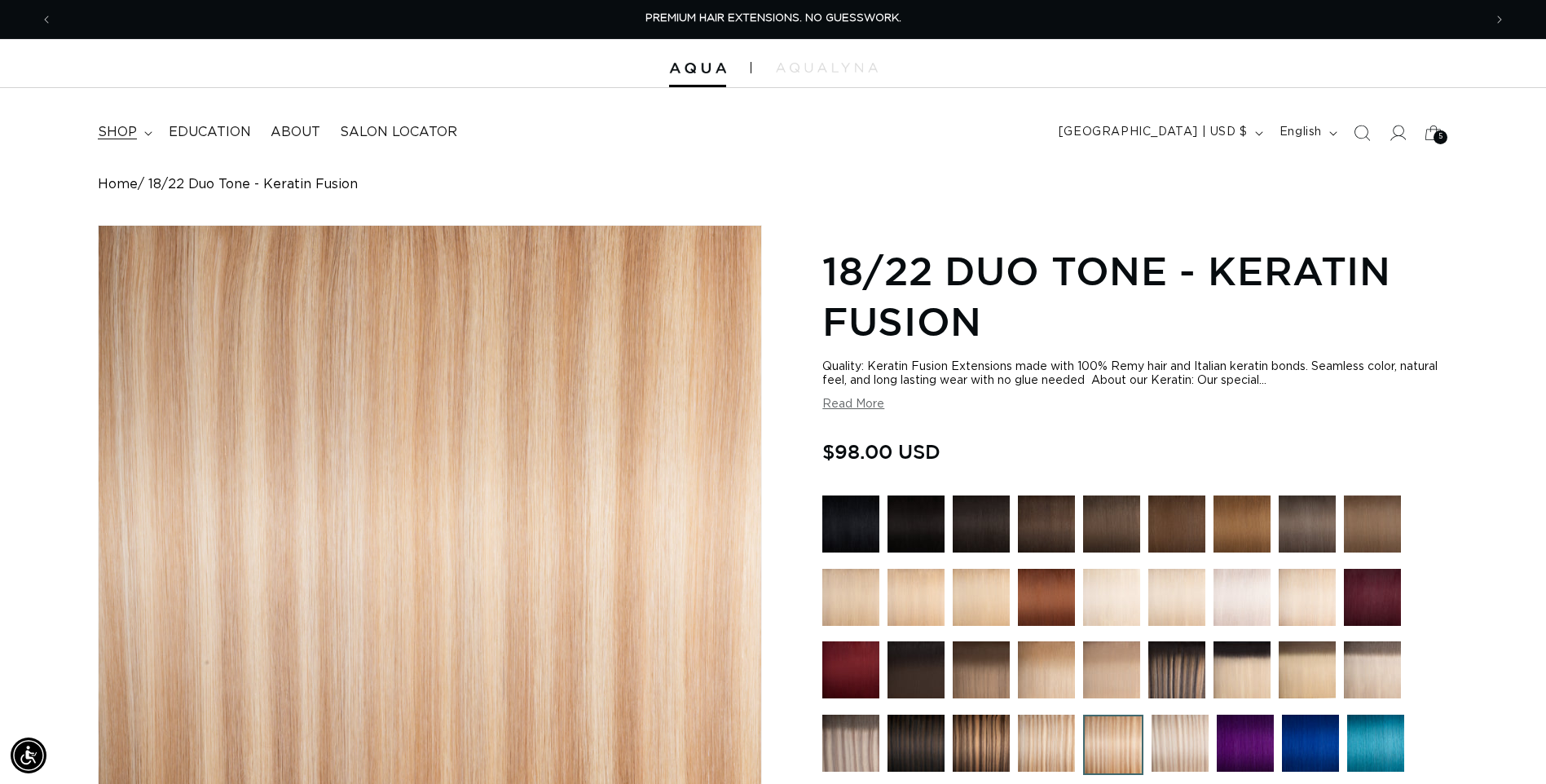
click at [136, 137] on summary "shop" at bounding box center [123, 133] width 71 height 37
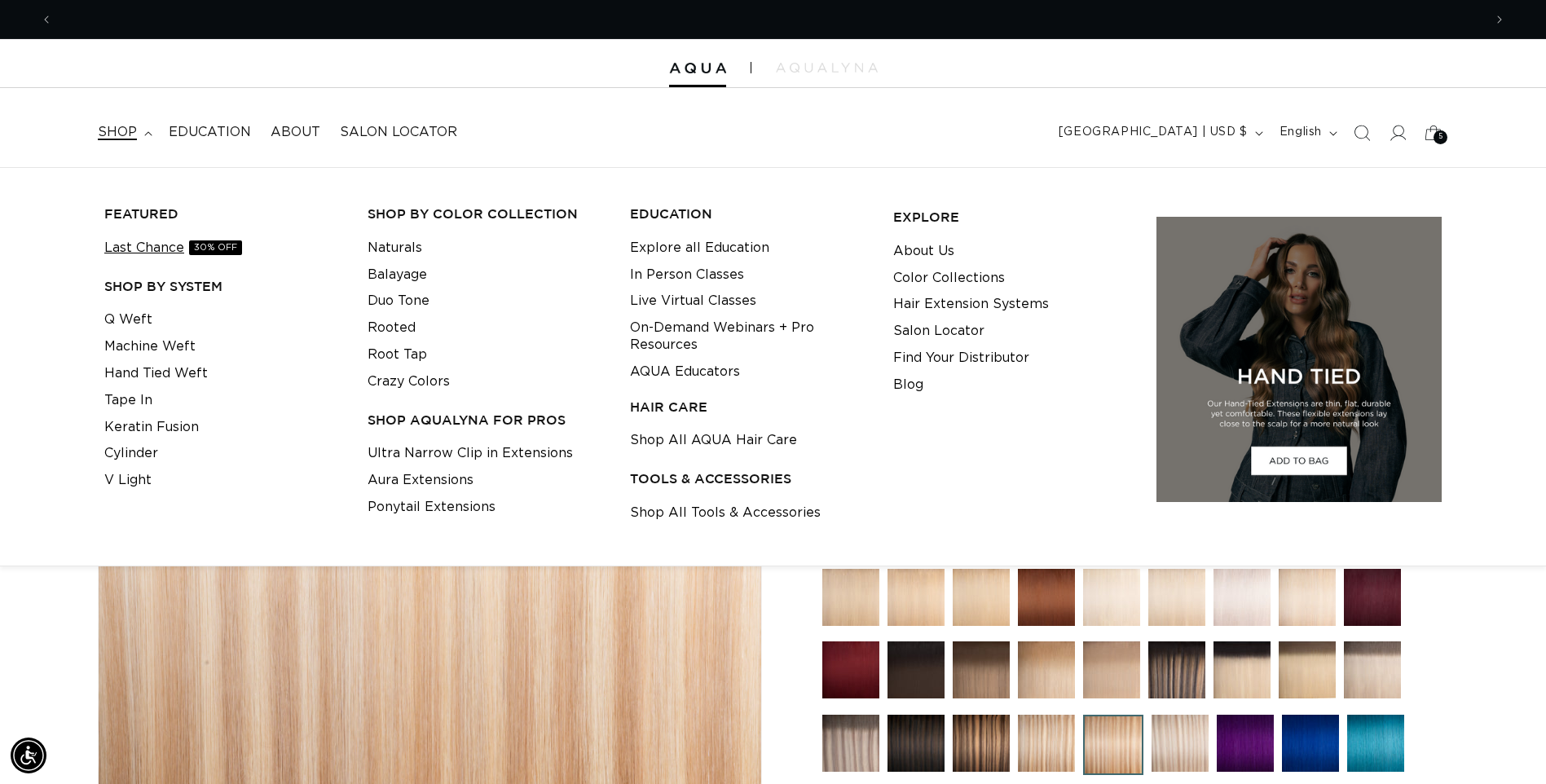
scroll to position [0, 1431]
click at [141, 315] on link "Q Weft" at bounding box center [129, 320] width 48 height 27
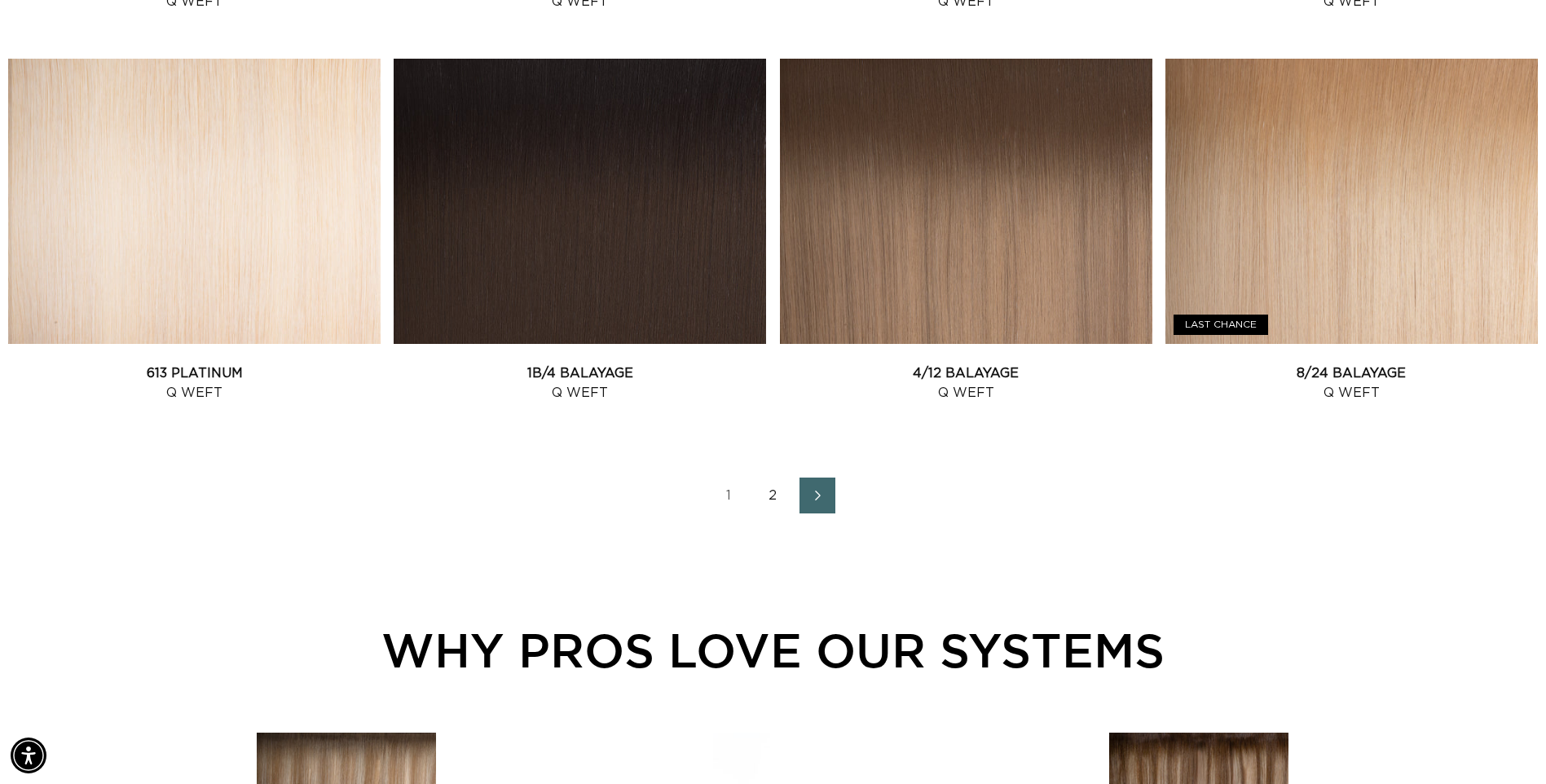
scroll to position [2219, 0]
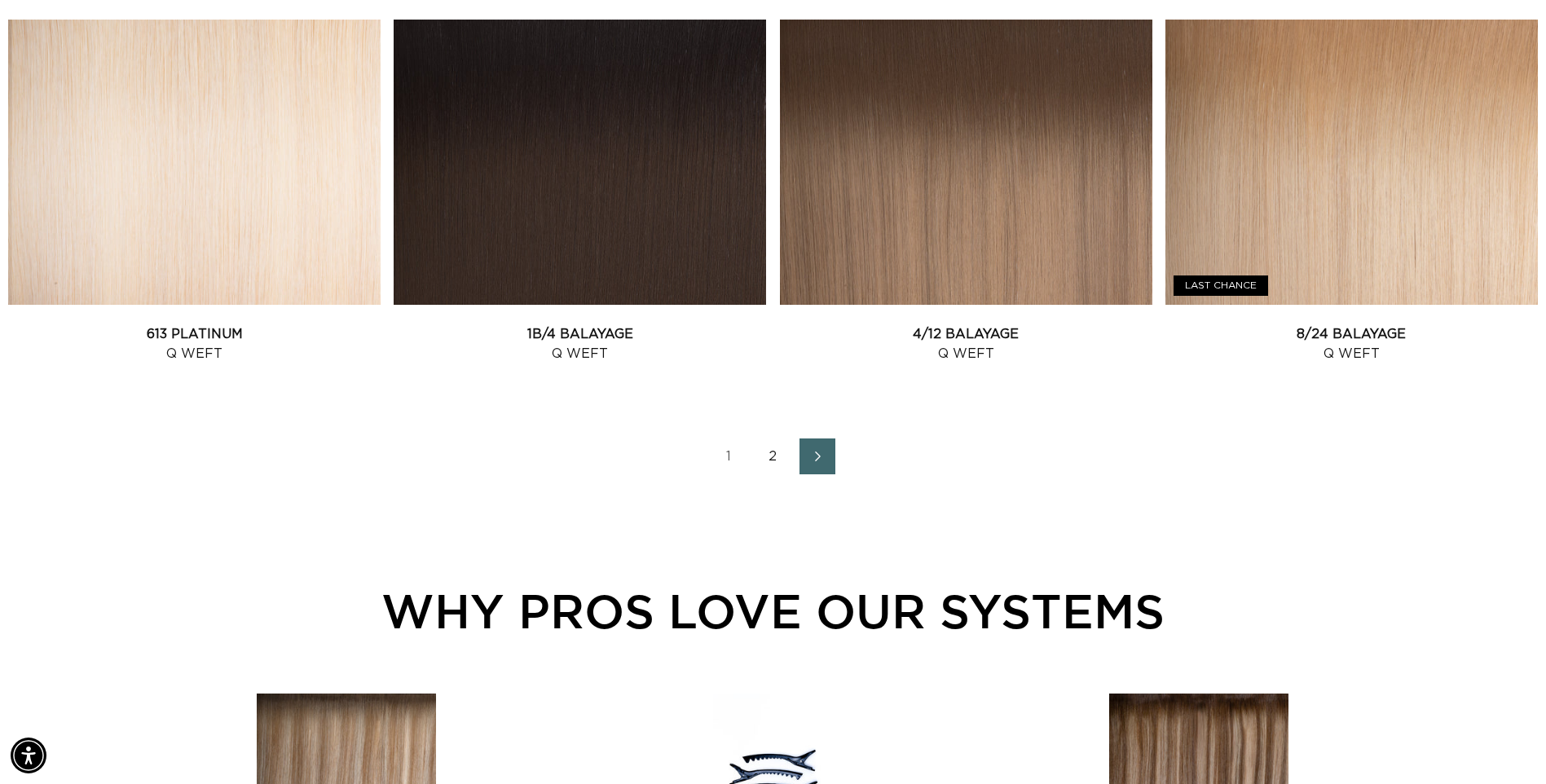
click at [771, 456] on link "2" at bounding box center [773, 455] width 36 height 36
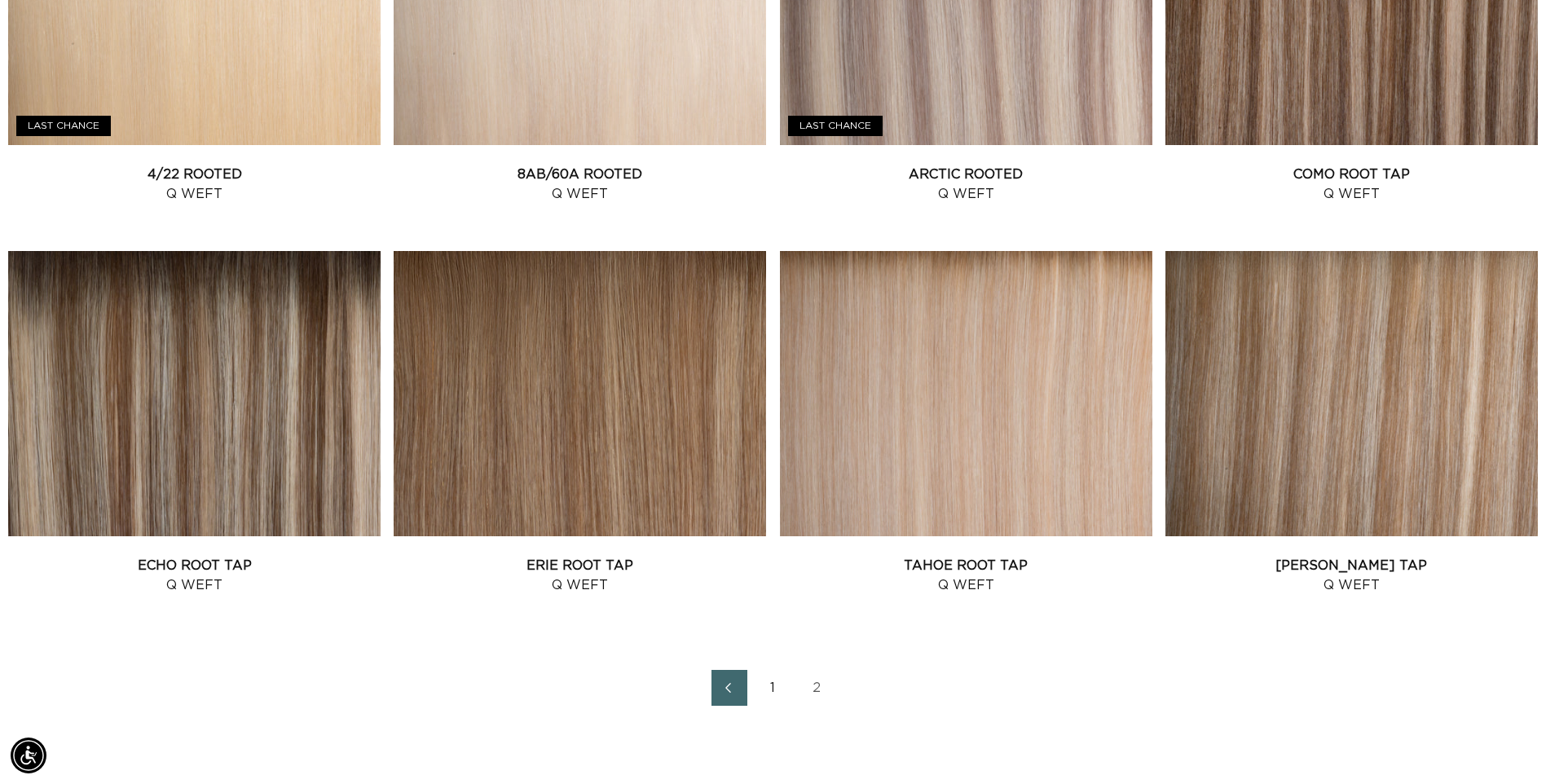
scroll to position [1346, 0]
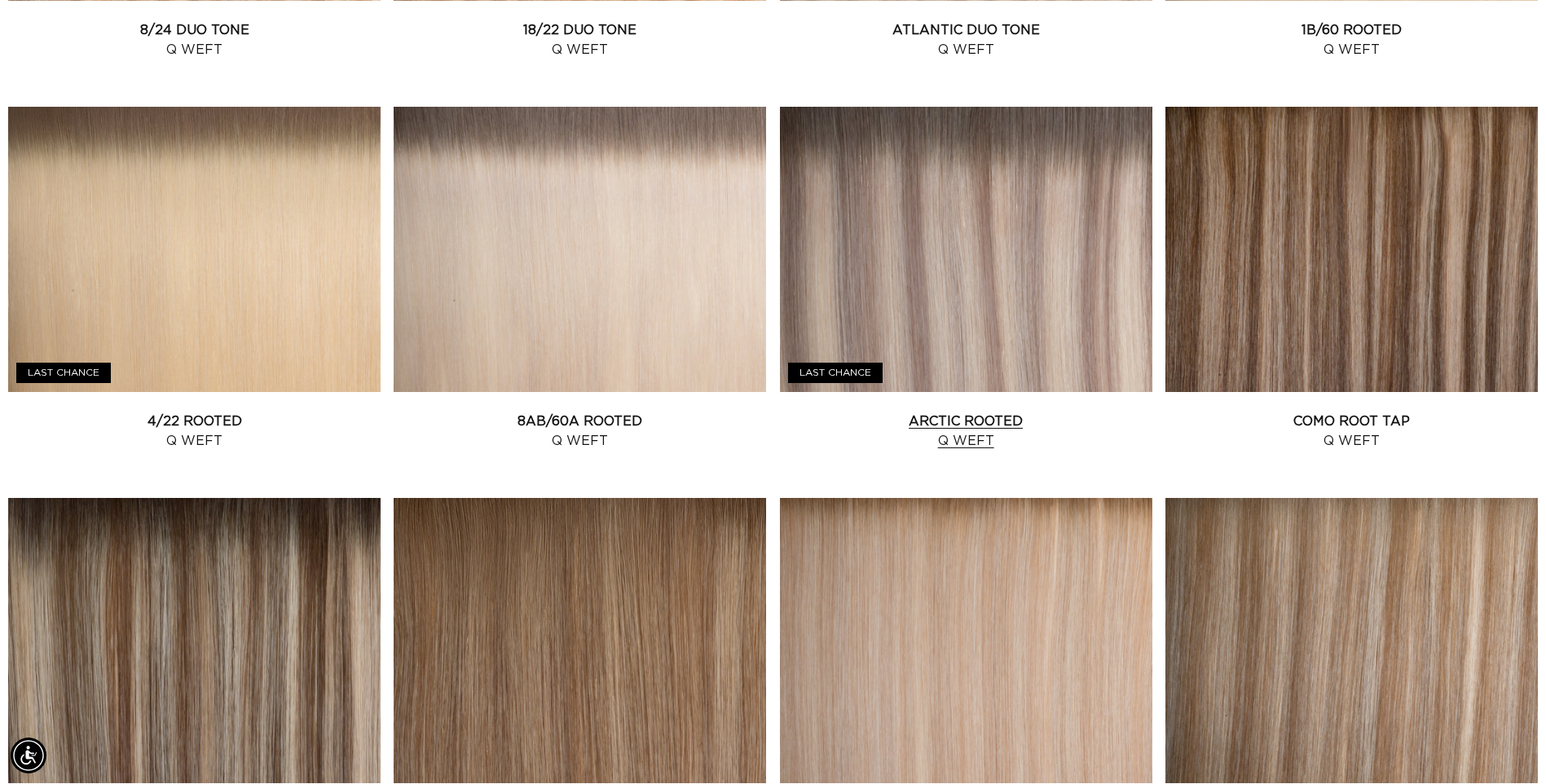
click at [1040, 412] on link "Arctic Rooted Q Weft" at bounding box center [966, 431] width 372 height 39
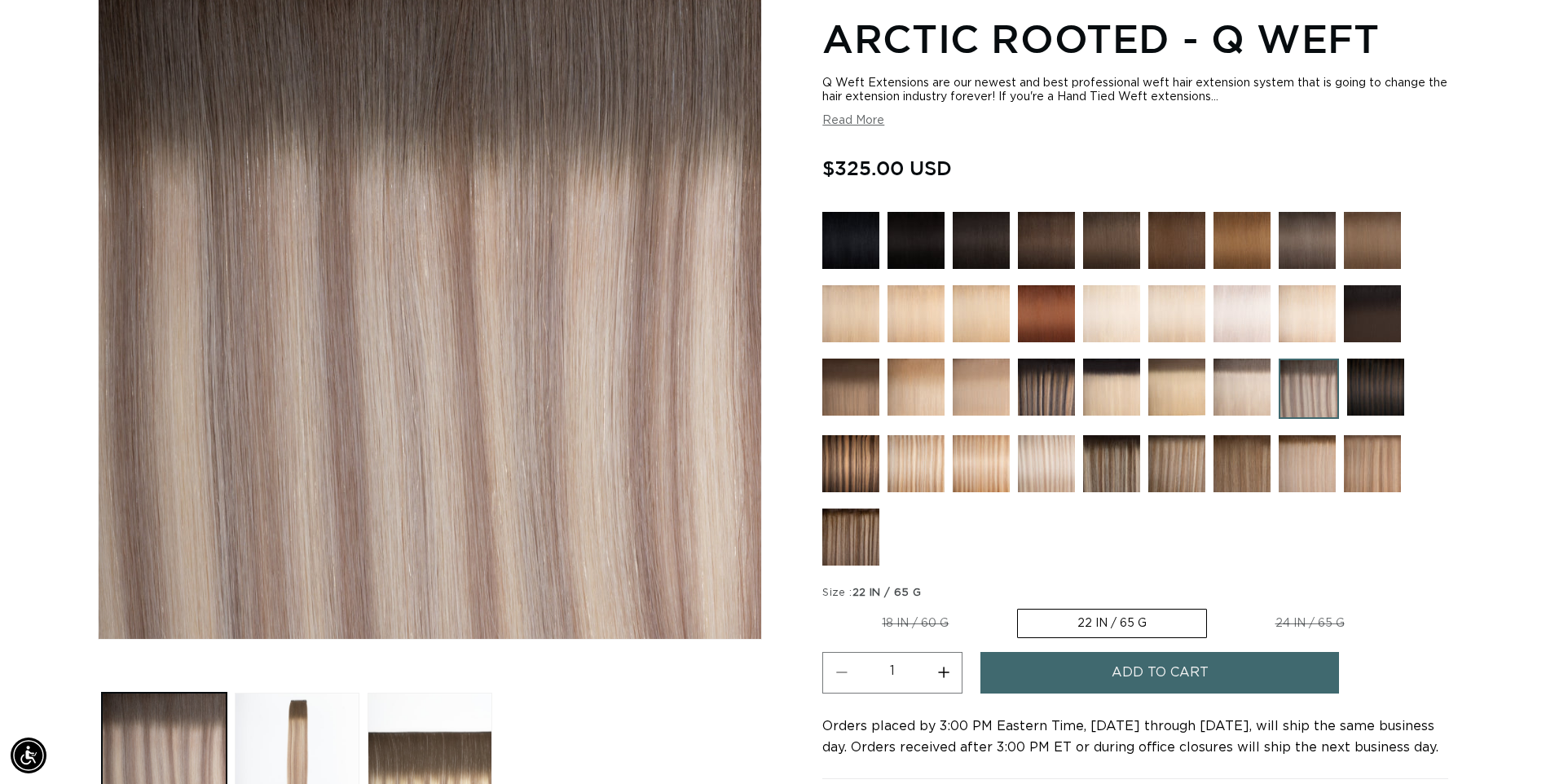
scroll to position [279, 0]
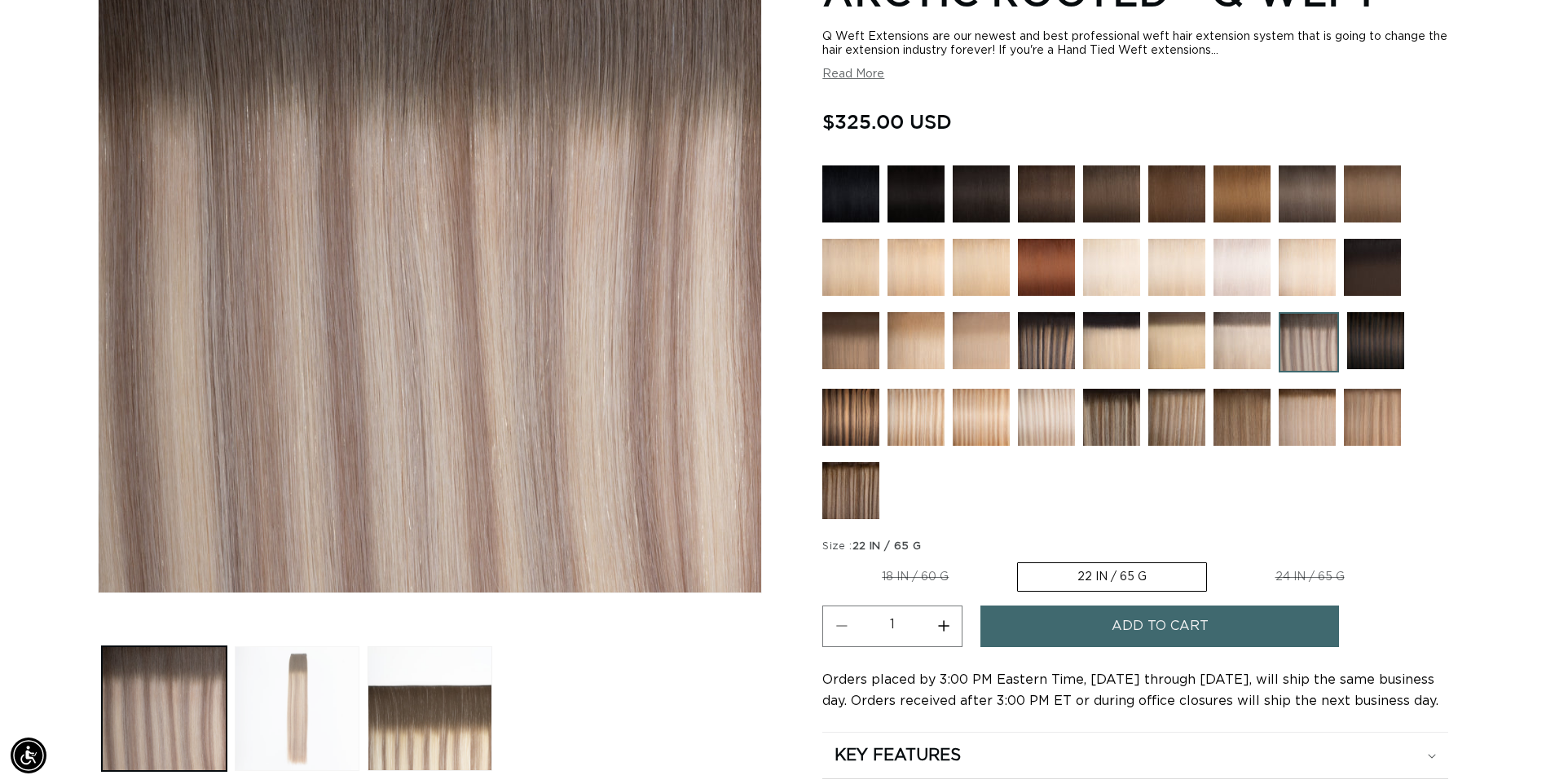
click at [307, 672] on button "Load image 2 in gallery view" at bounding box center [297, 708] width 125 height 125
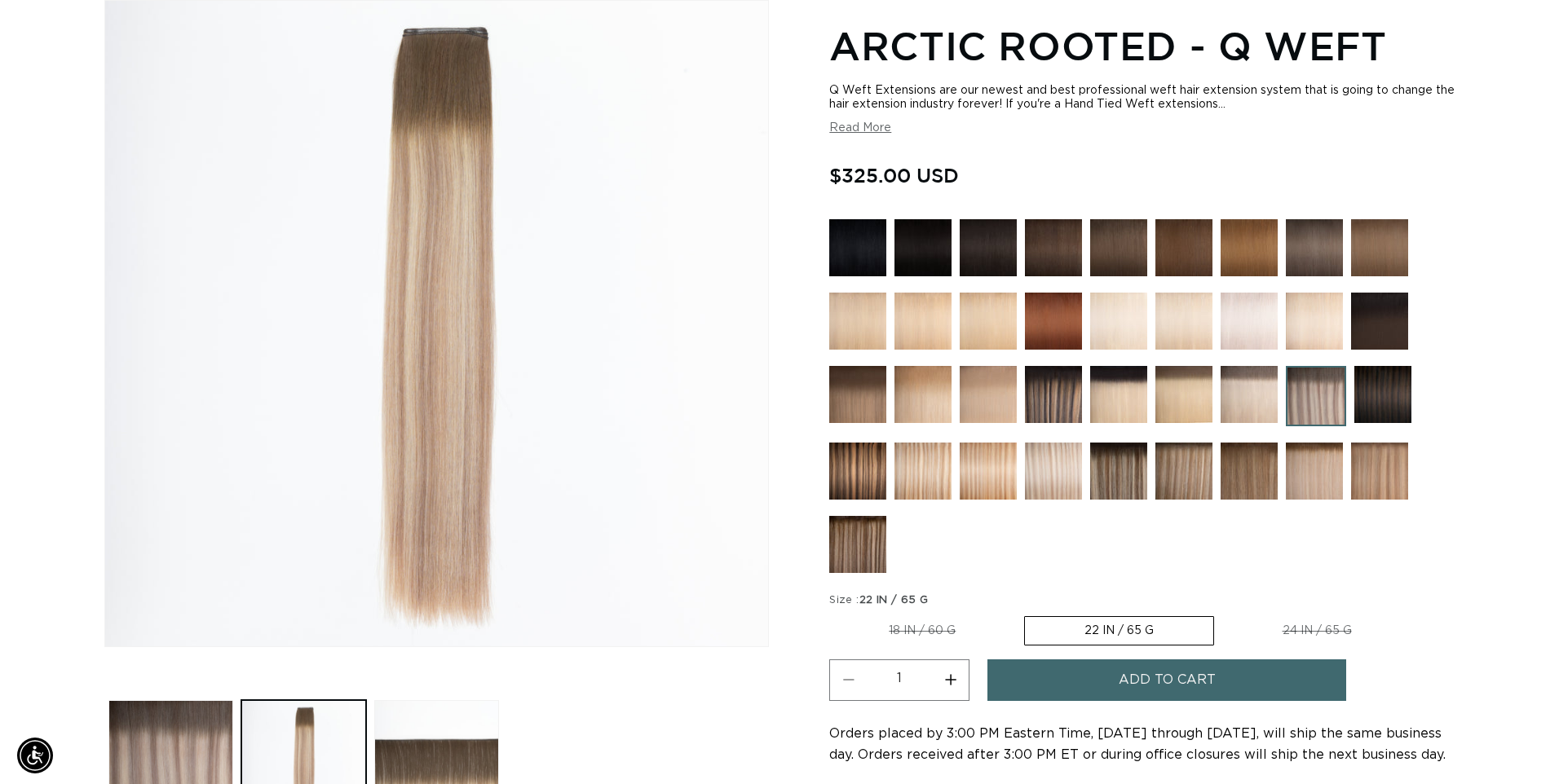
scroll to position [0, 1431]
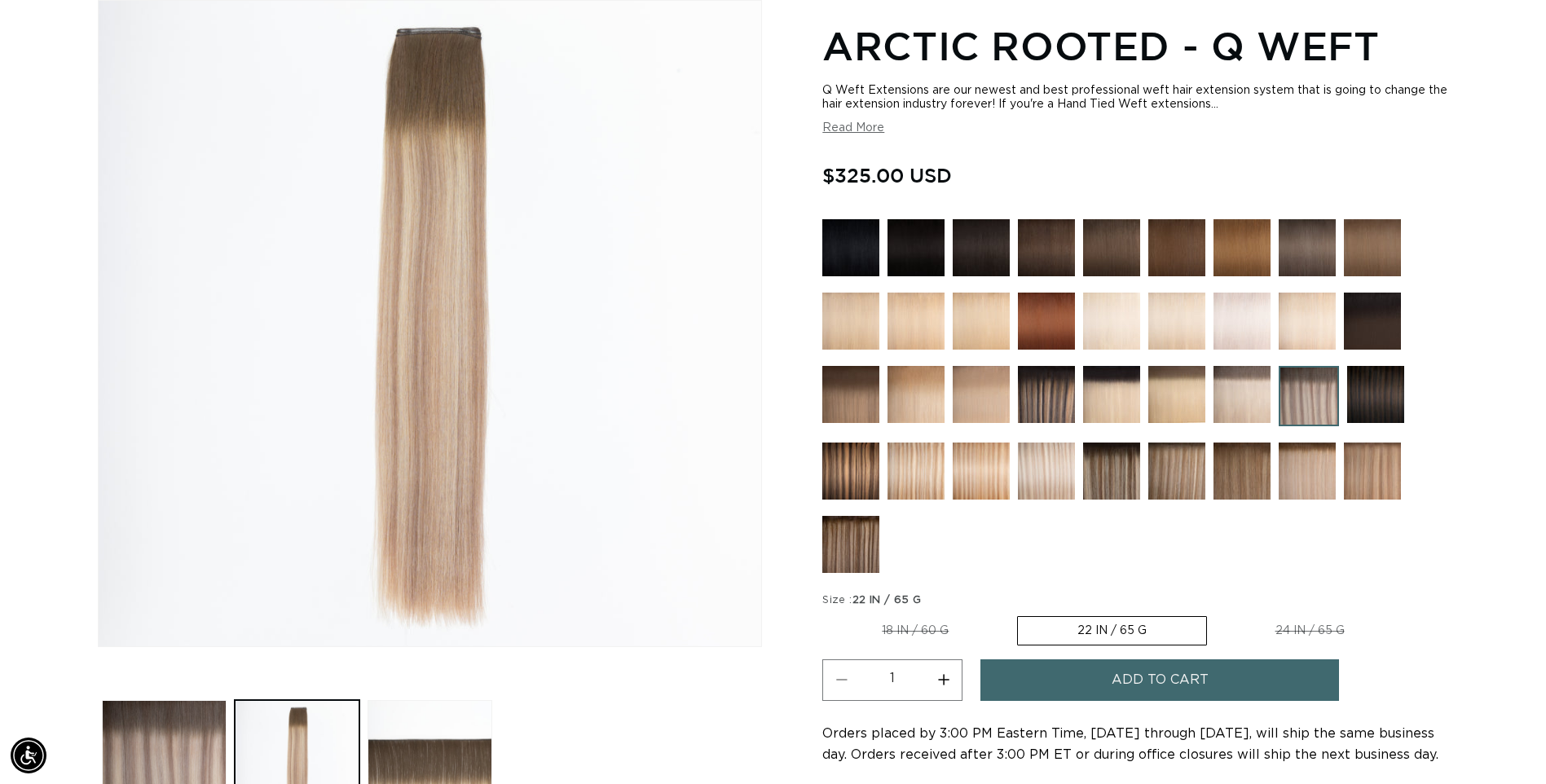
click at [1147, 683] on span "Add to cart" at bounding box center [1160, 679] width 97 height 42
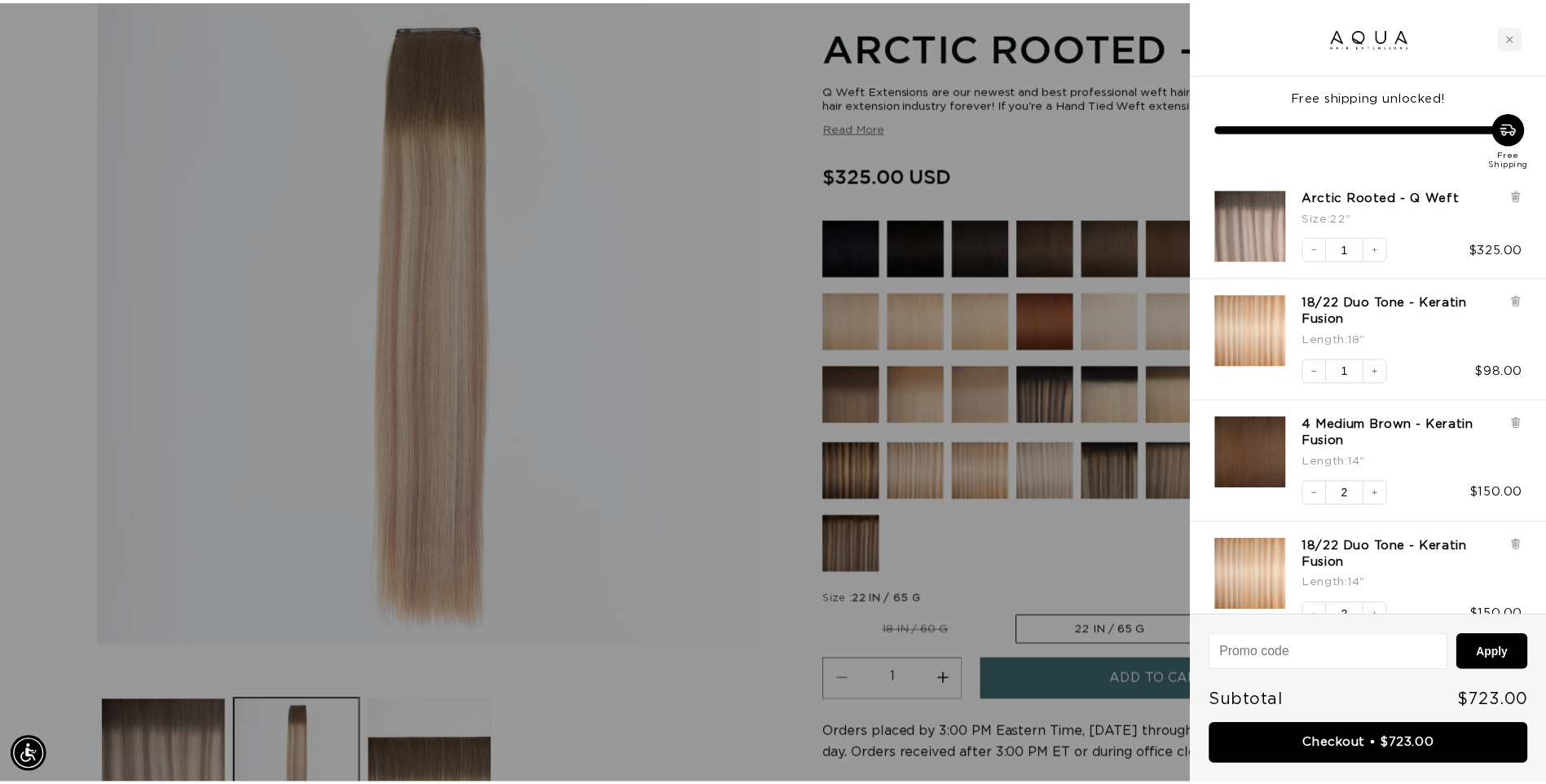
scroll to position [0, 2886]
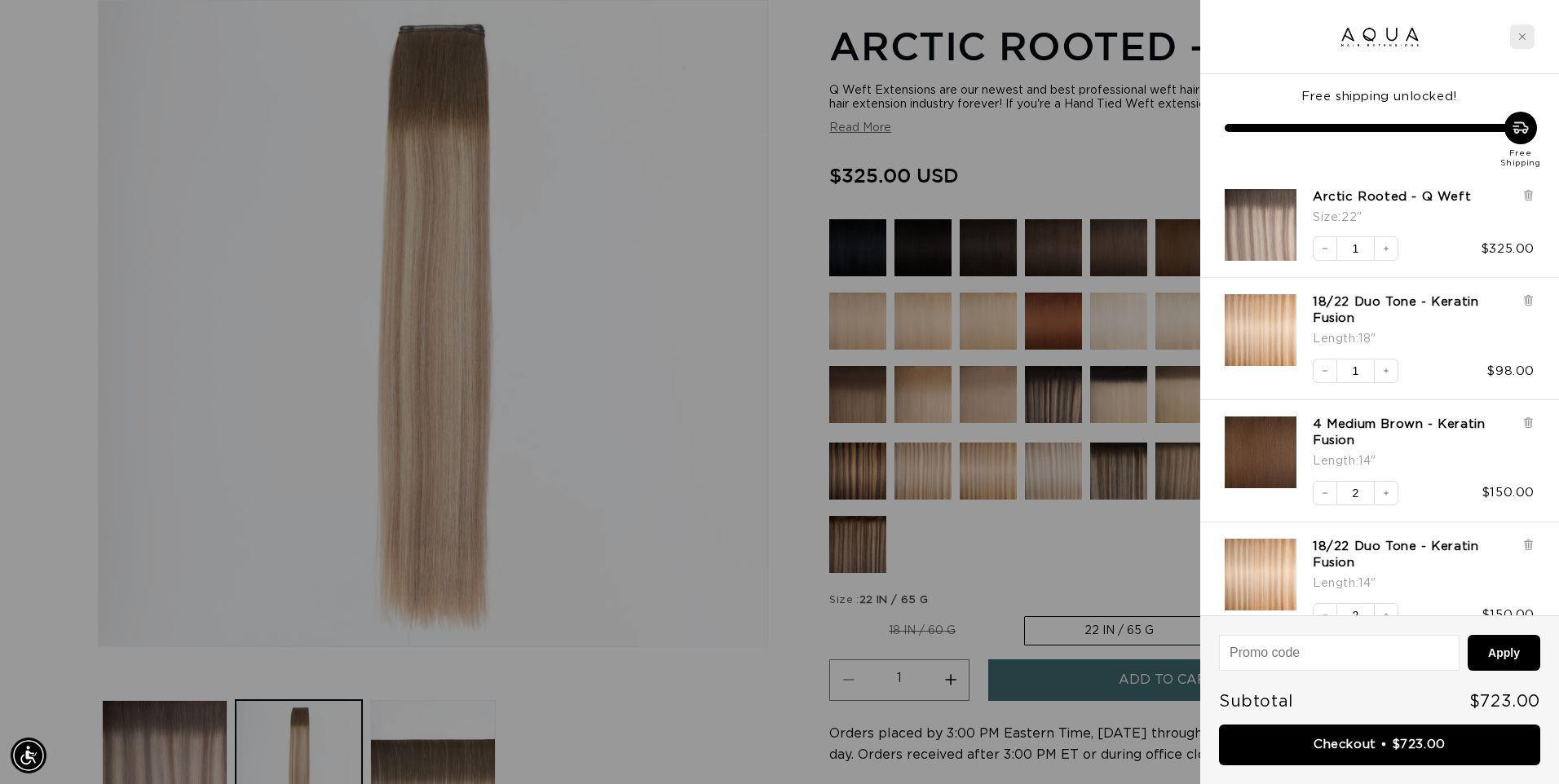
click at [1518, 36] on icon "Close cart" at bounding box center [1522, 37] width 8 height 8
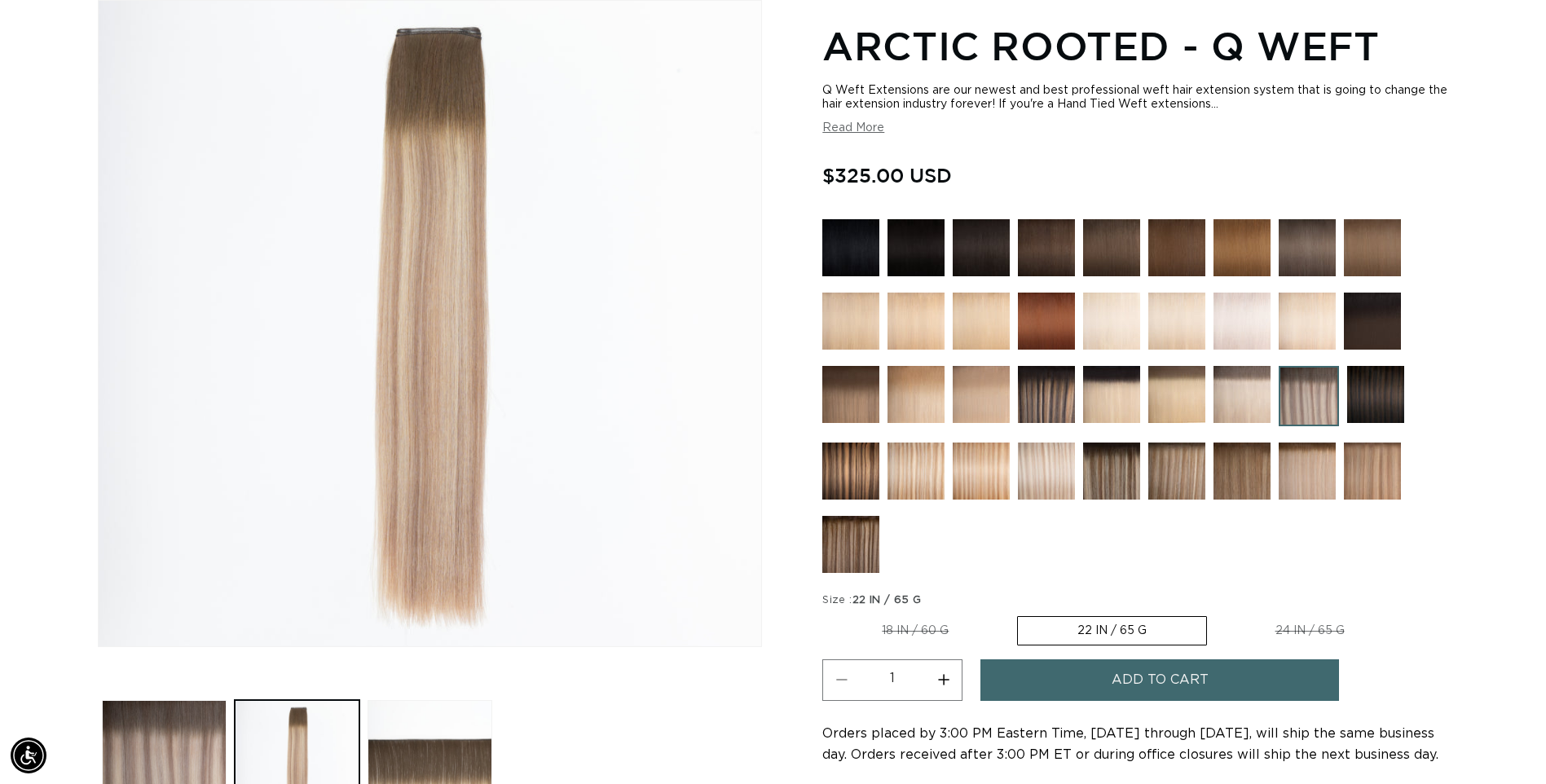
scroll to position [0, 0]
click at [1521, 591] on div "Home Arctic Rooted - Q Weft Image 2 is now available in gallery view Skip to pr…" at bounding box center [773, 438] width 1546 height 974
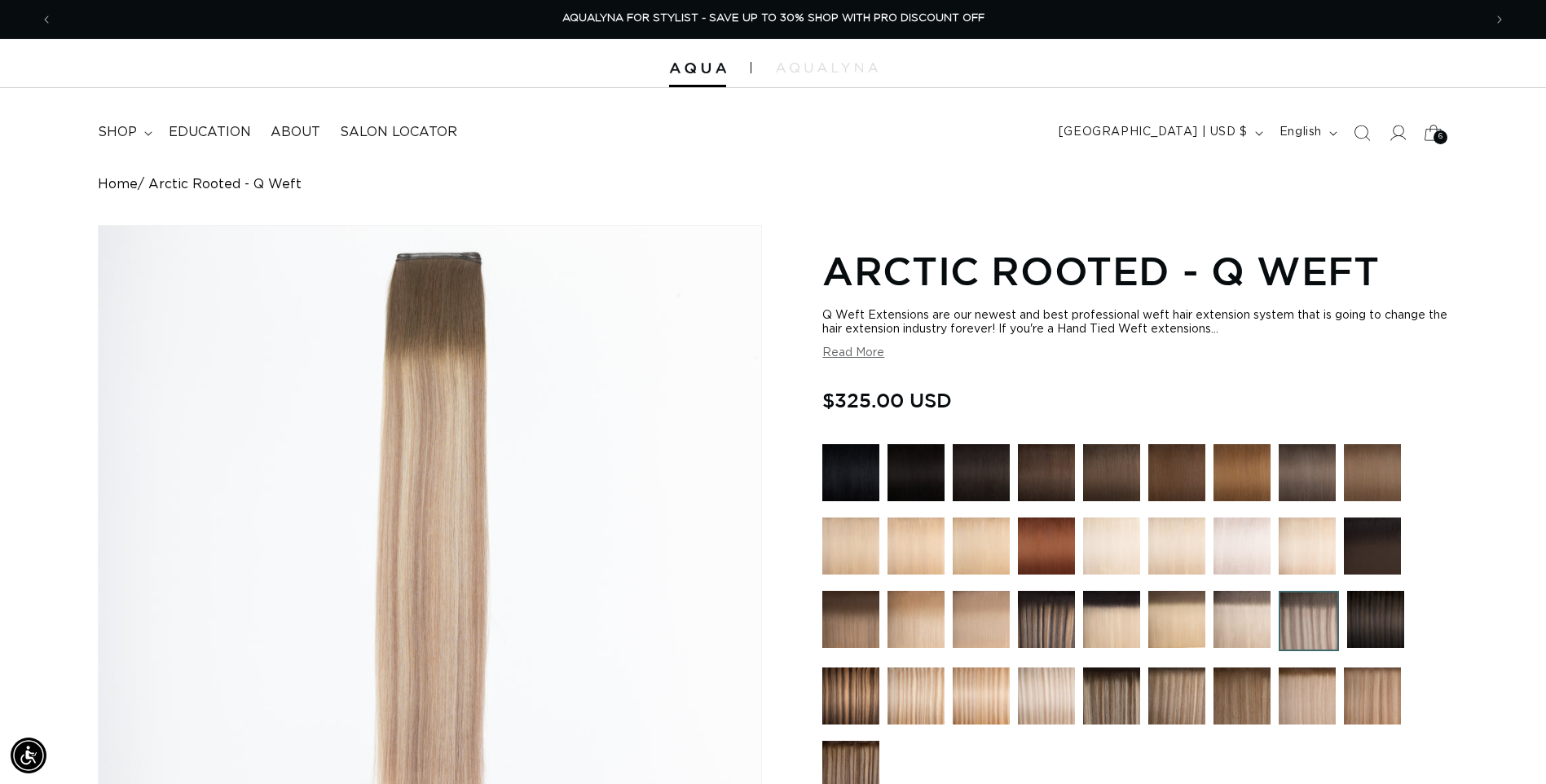
click at [1439, 134] on span "6" at bounding box center [1440, 138] width 5 height 14
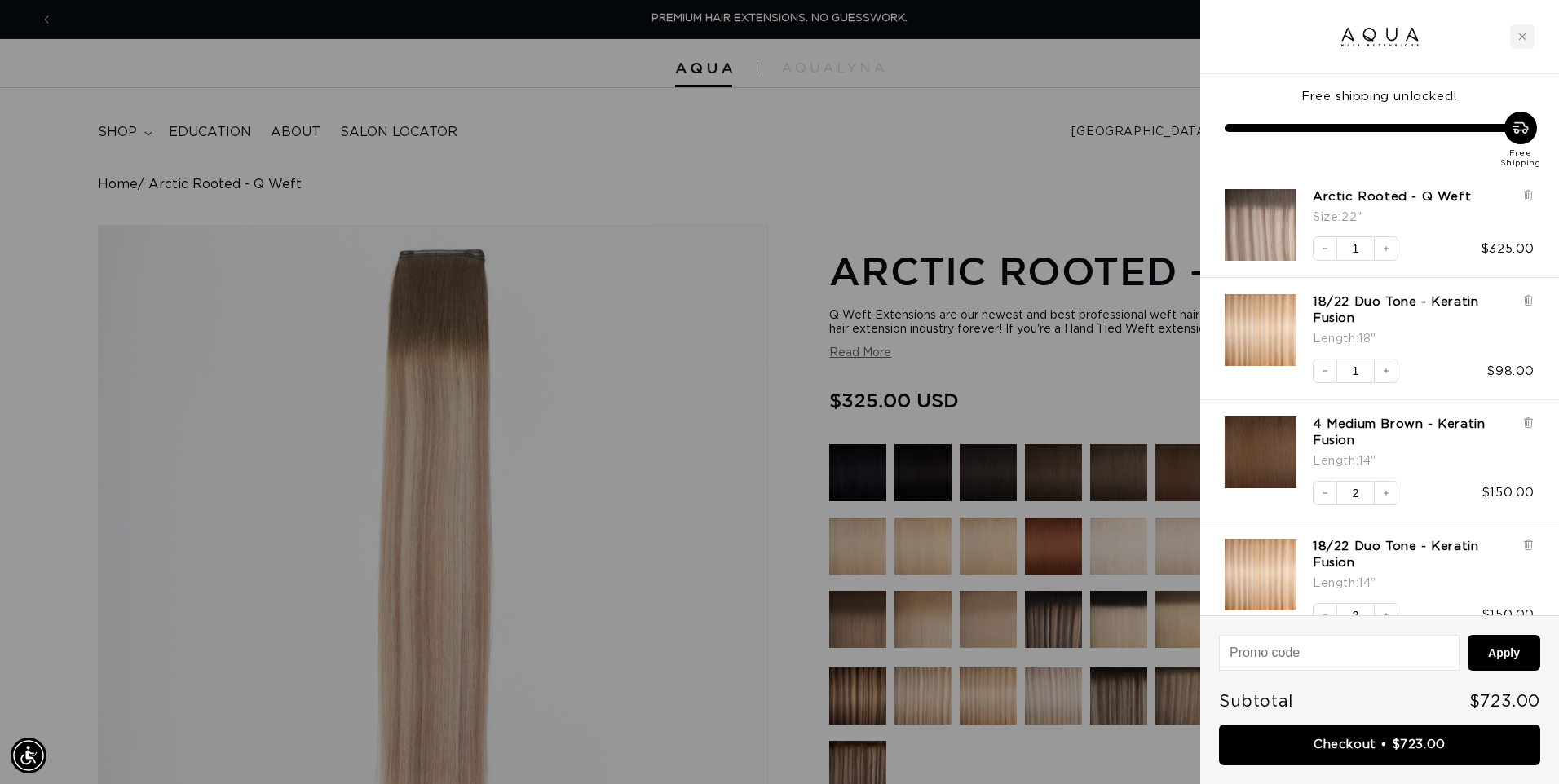
click at [704, 598] on div at bounding box center [780, 392] width 1559 height 784
click at [897, 127] on header "FEATURED Last Chance SHOP BY SYSTEM Q Weft Hand Tied Weft Machine Weft Tape In …" at bounding box center [780, 128] width 1559 height 79
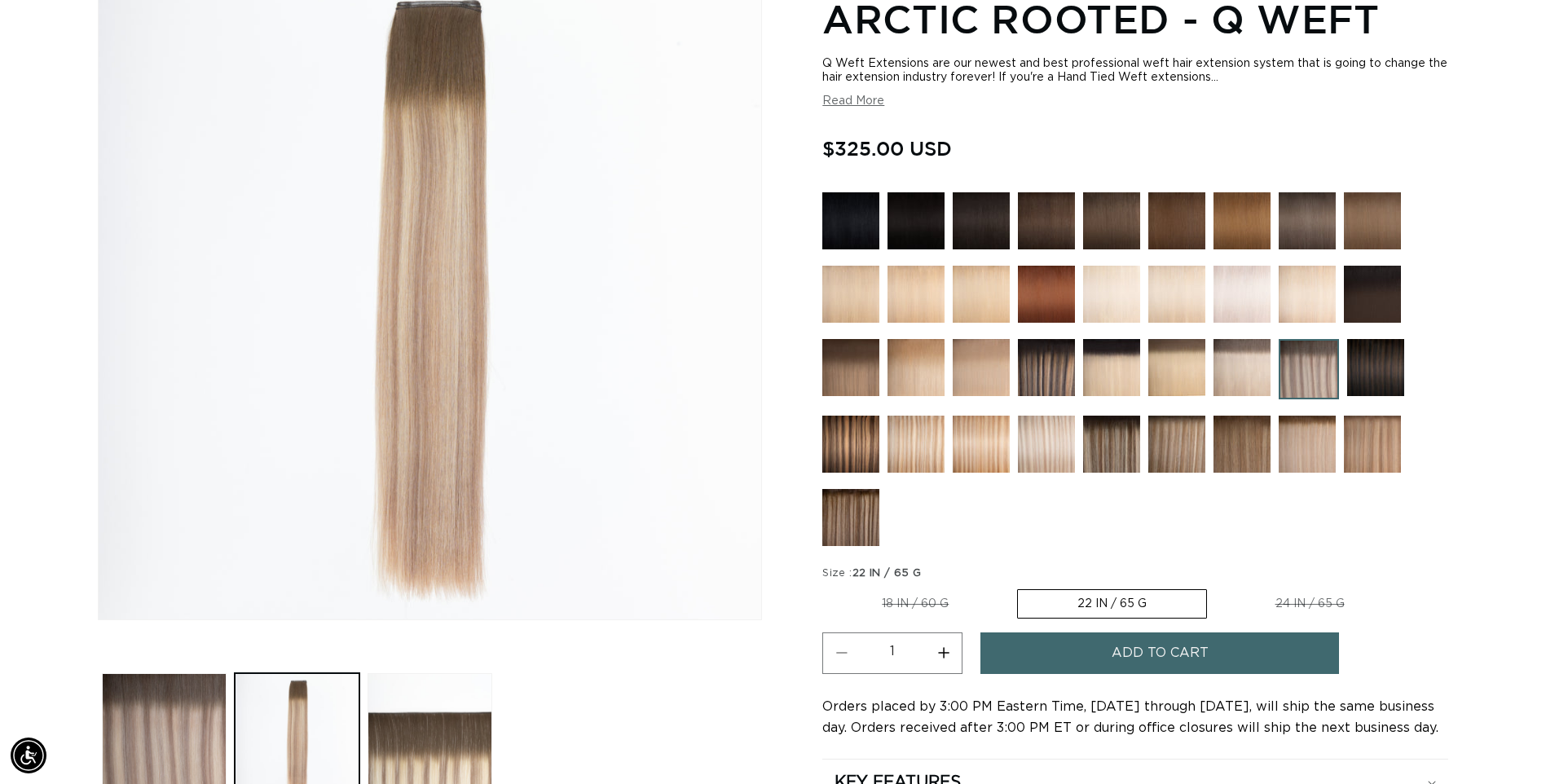
scroll to position [0, 2860]
click at [1248, 368] on img at bounding box center [1242, 367] width 57 height 57
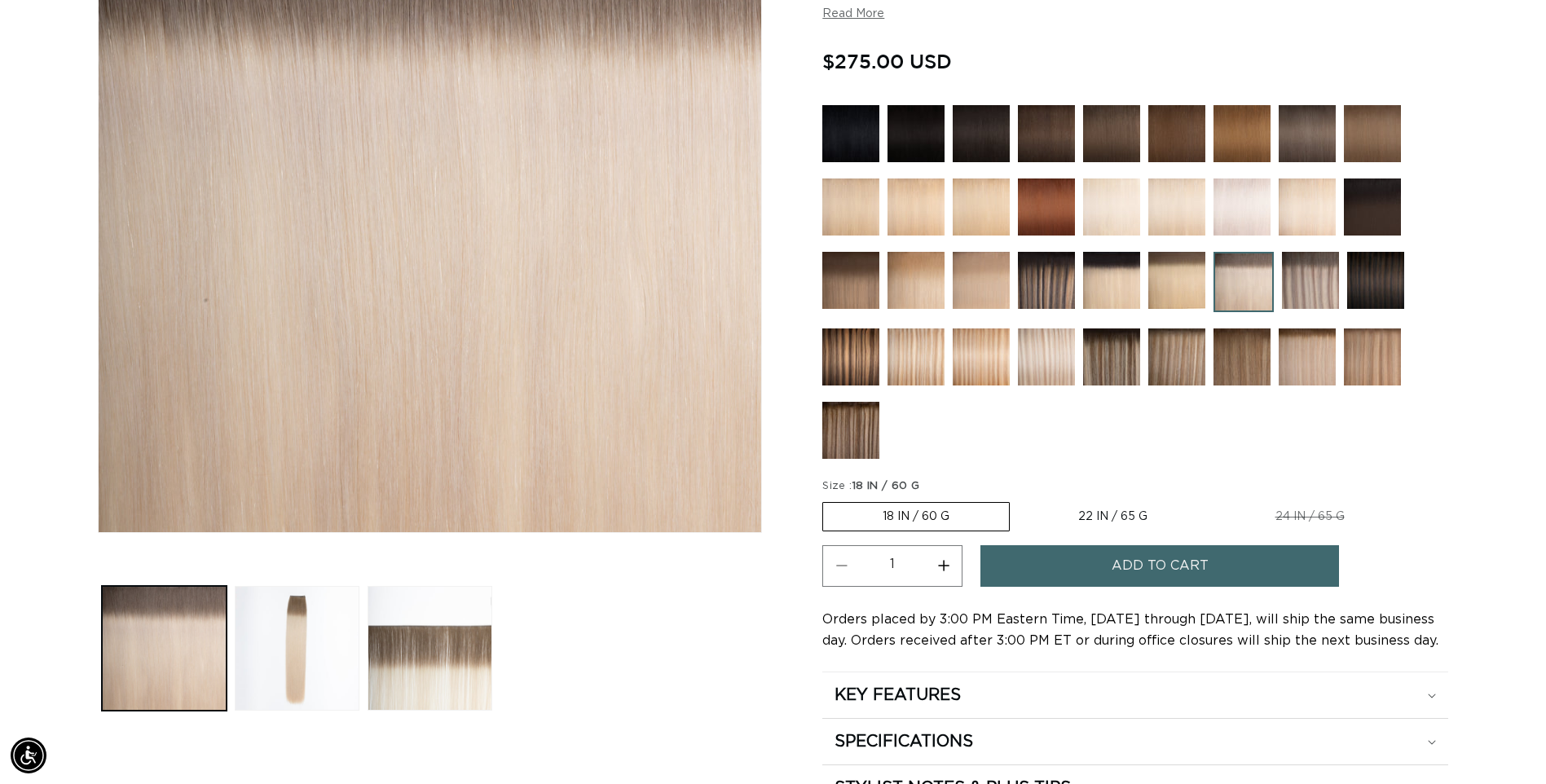
scroll to position [0, 1431]
click at [1176, 276] on img at bounding box center [1177, 280] width 57 height 57
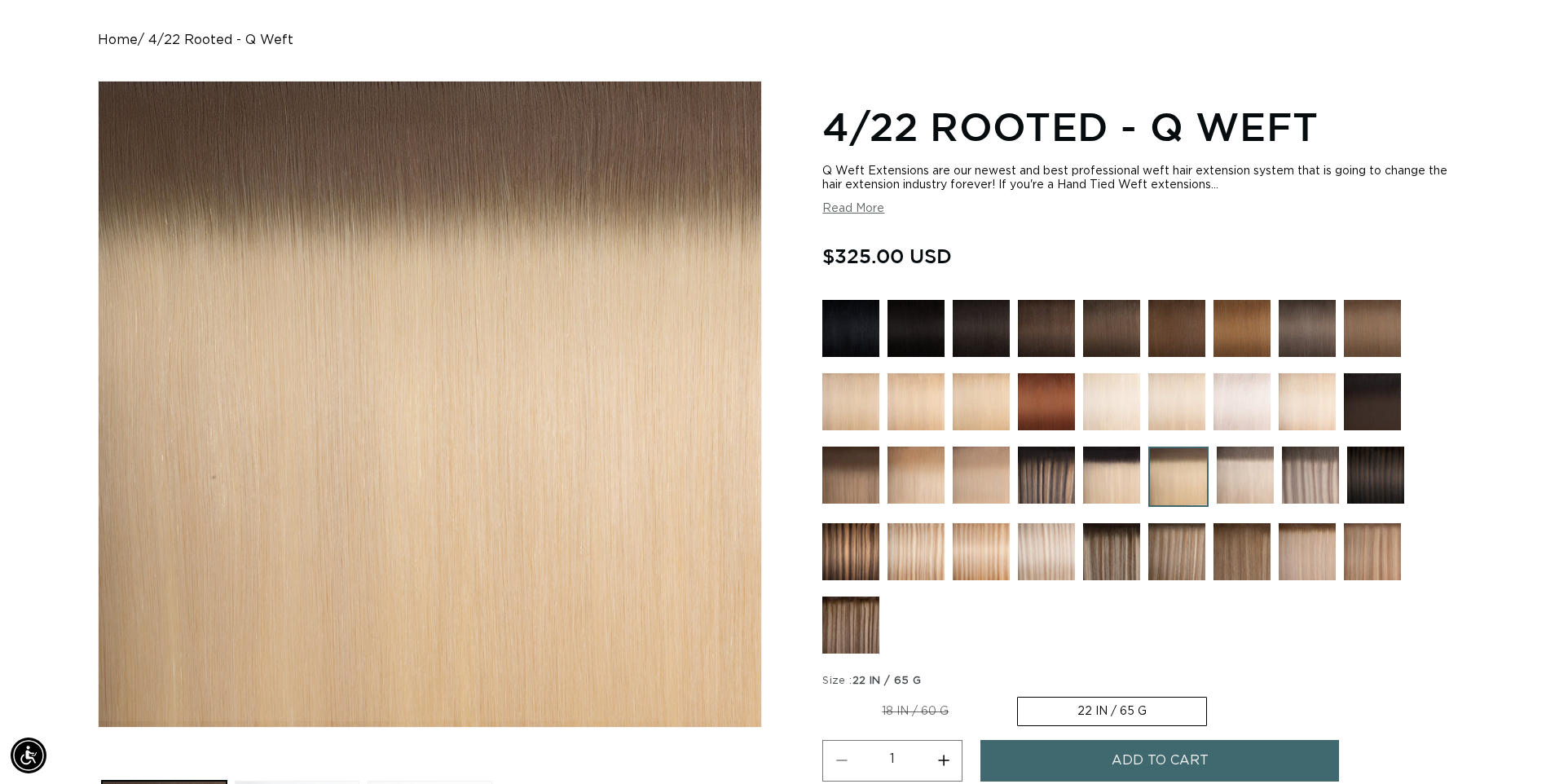
scroll to position [0, 1431]
click at [1309, 549] on img at bounding box center [1307, 551] width 57 height 57
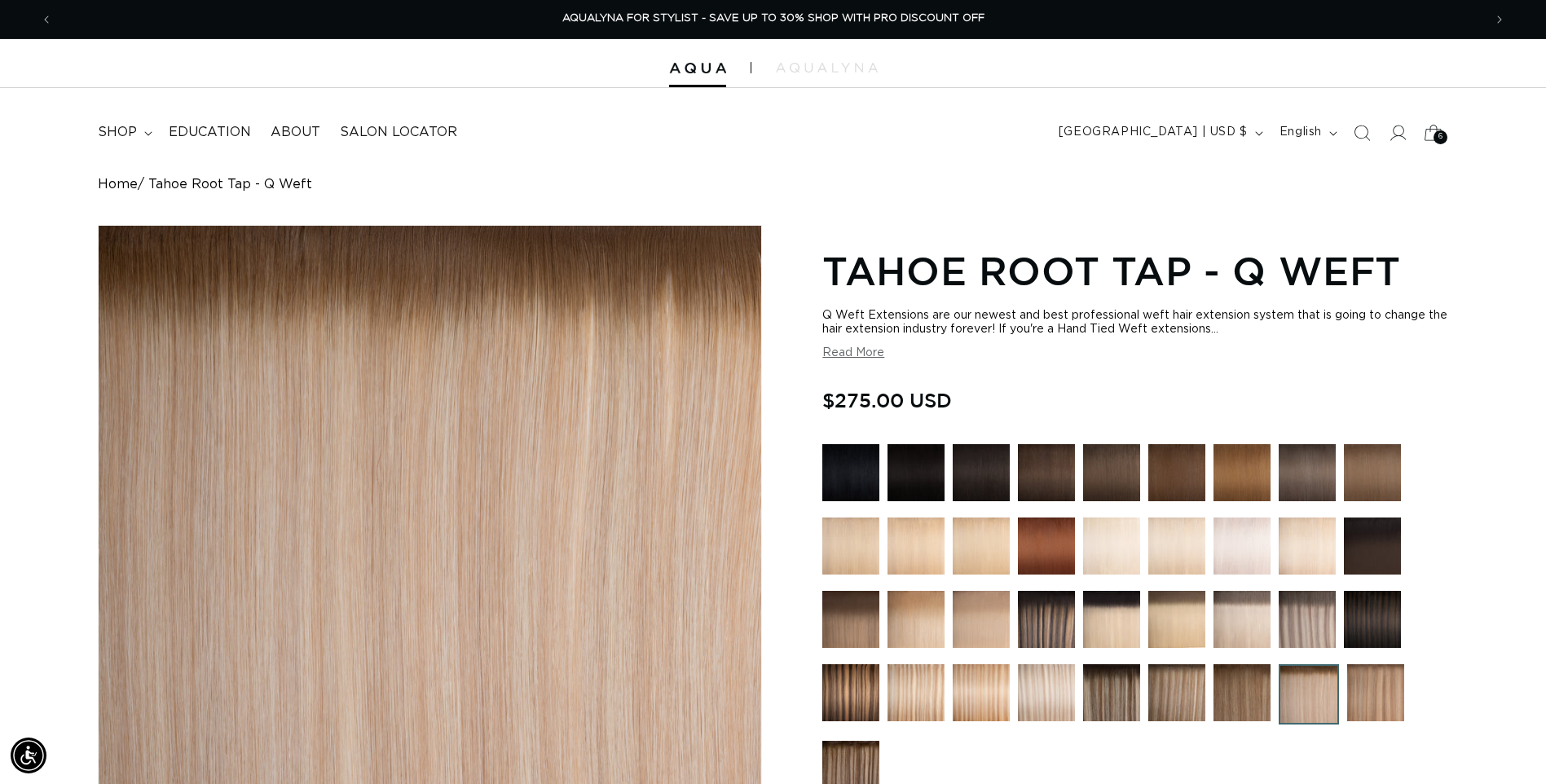
click at [1428, 138] on icon at bounding box center [1434, 133] width 39 height 39
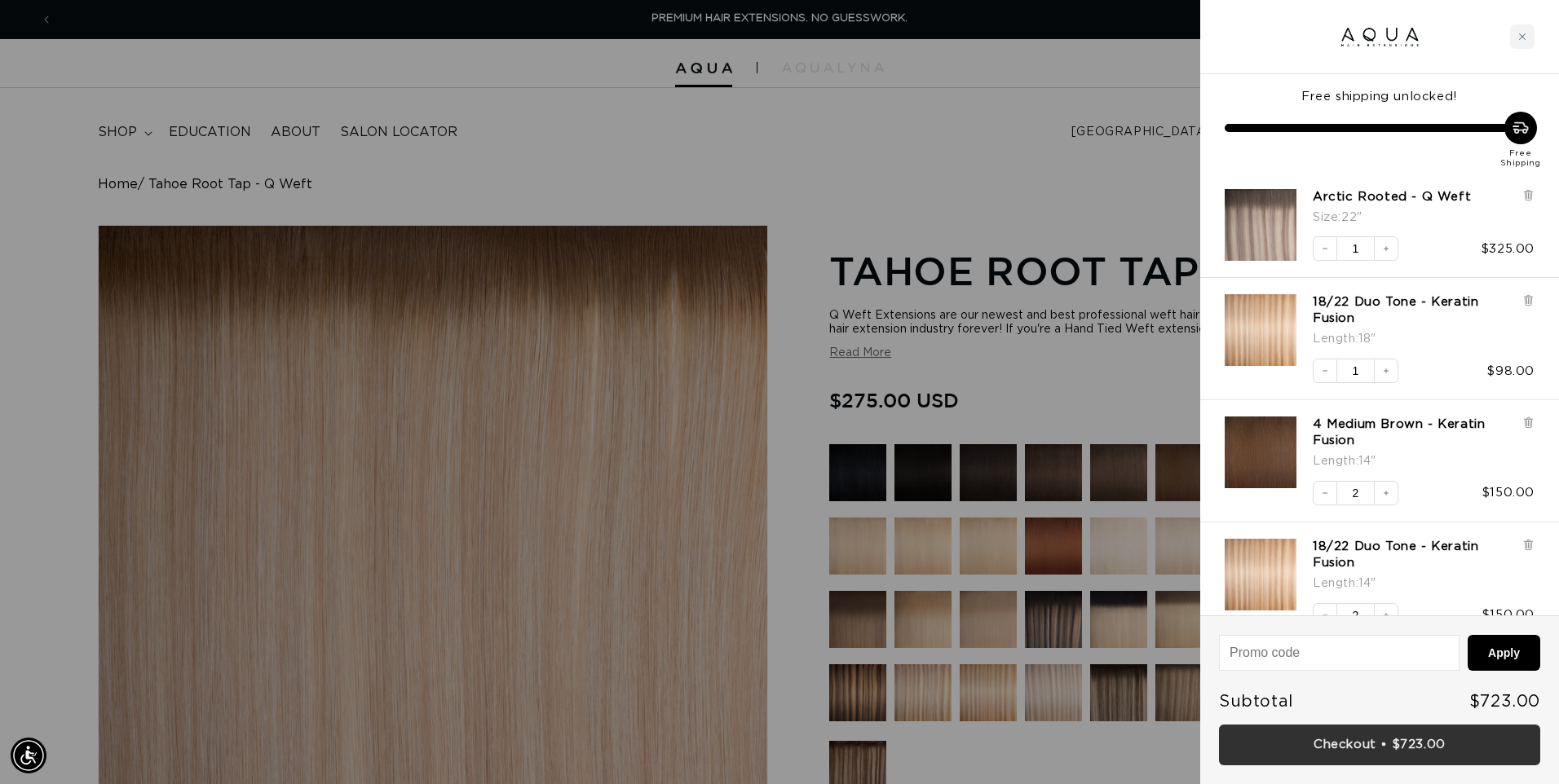
click at [1355, 747] on link "Checkout • $723.00" at bounding box center [1379, 744] width 321 height 42
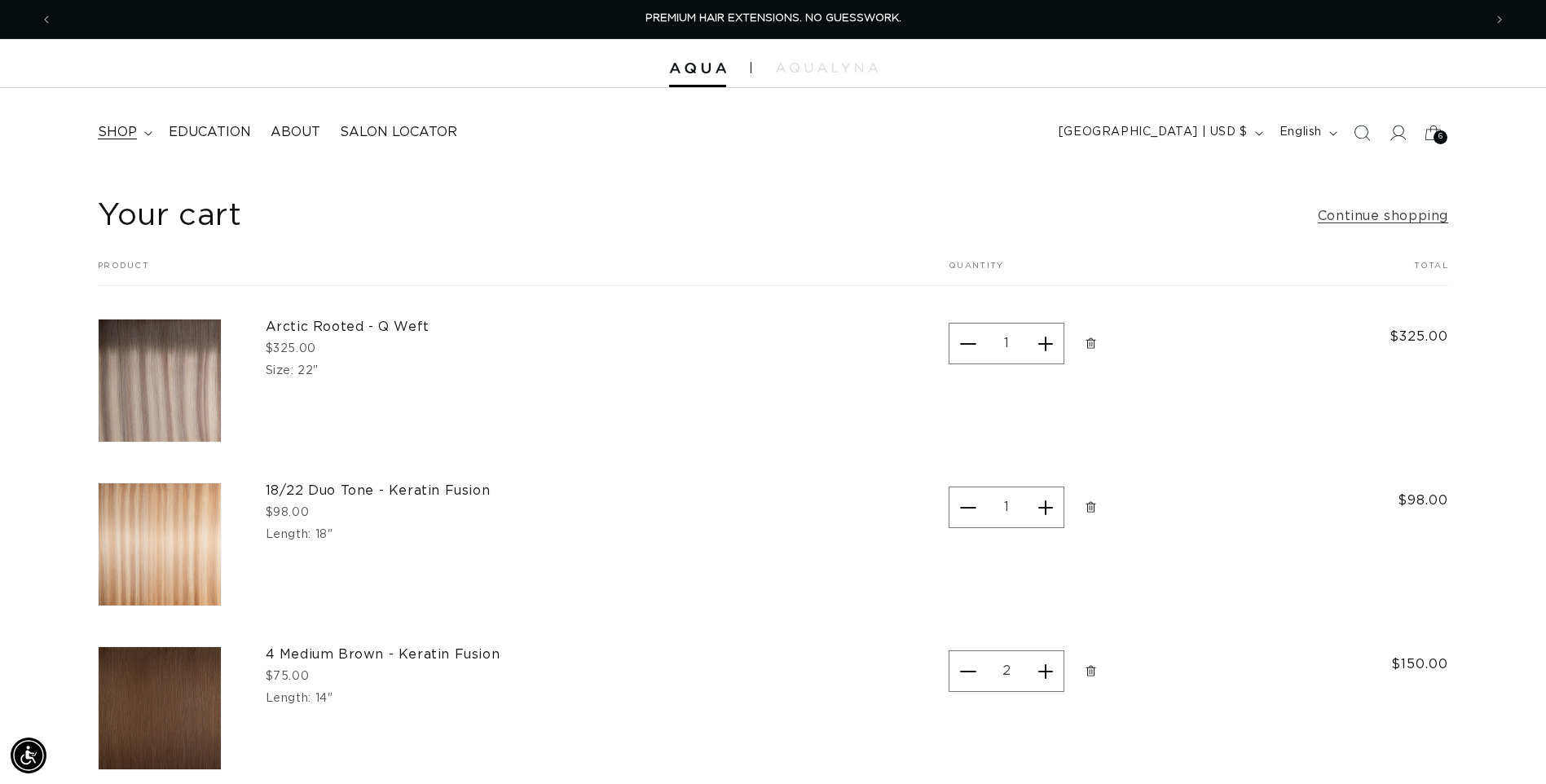
click at [122, 140] on span "shop" at bounding box center [117, 133] width 39 height 17
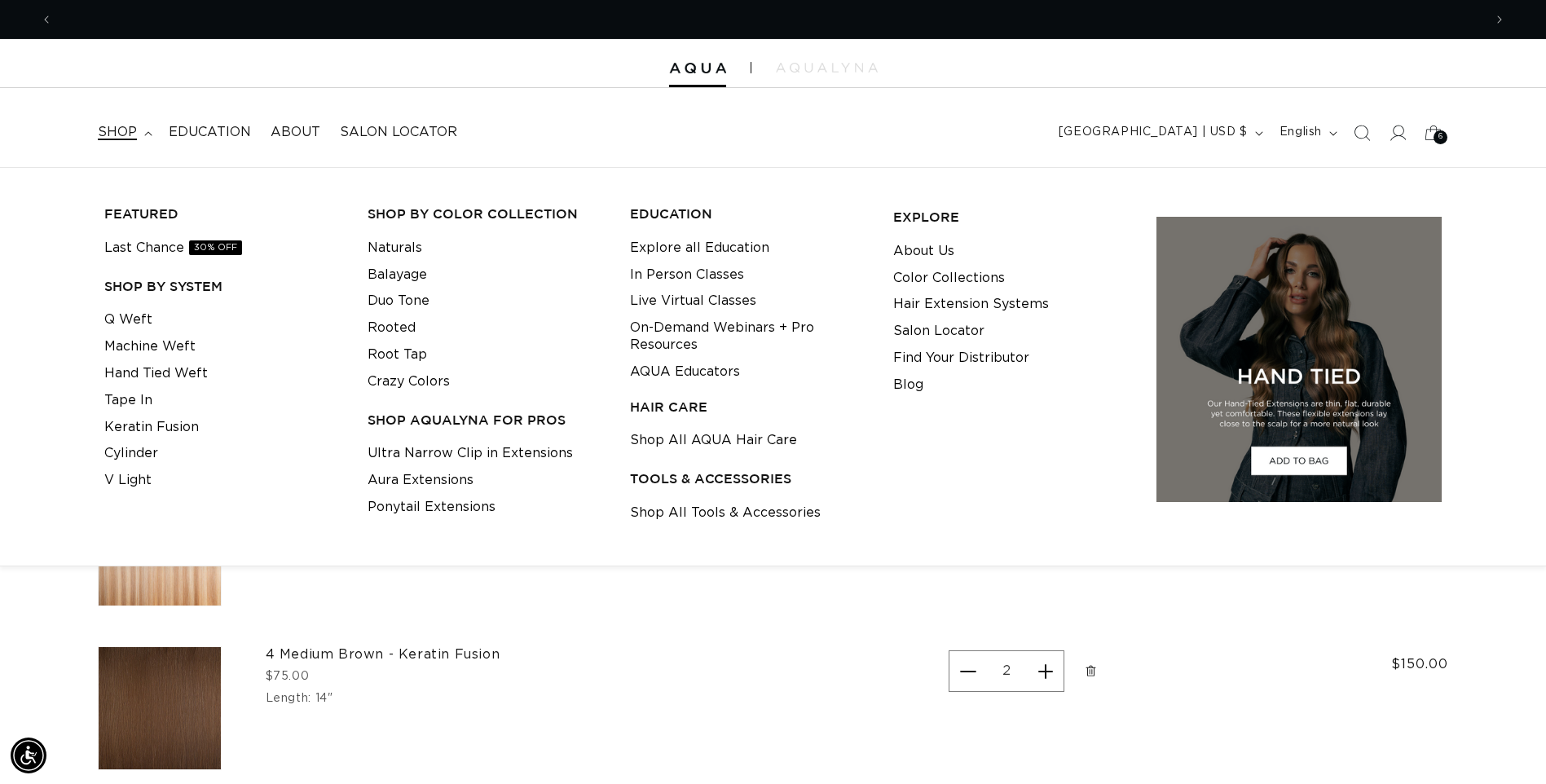
scroll to position [0, 1431]
click at [140, 319] on link "Q Weft" at bounding box center [129, 320] width 48 height 27
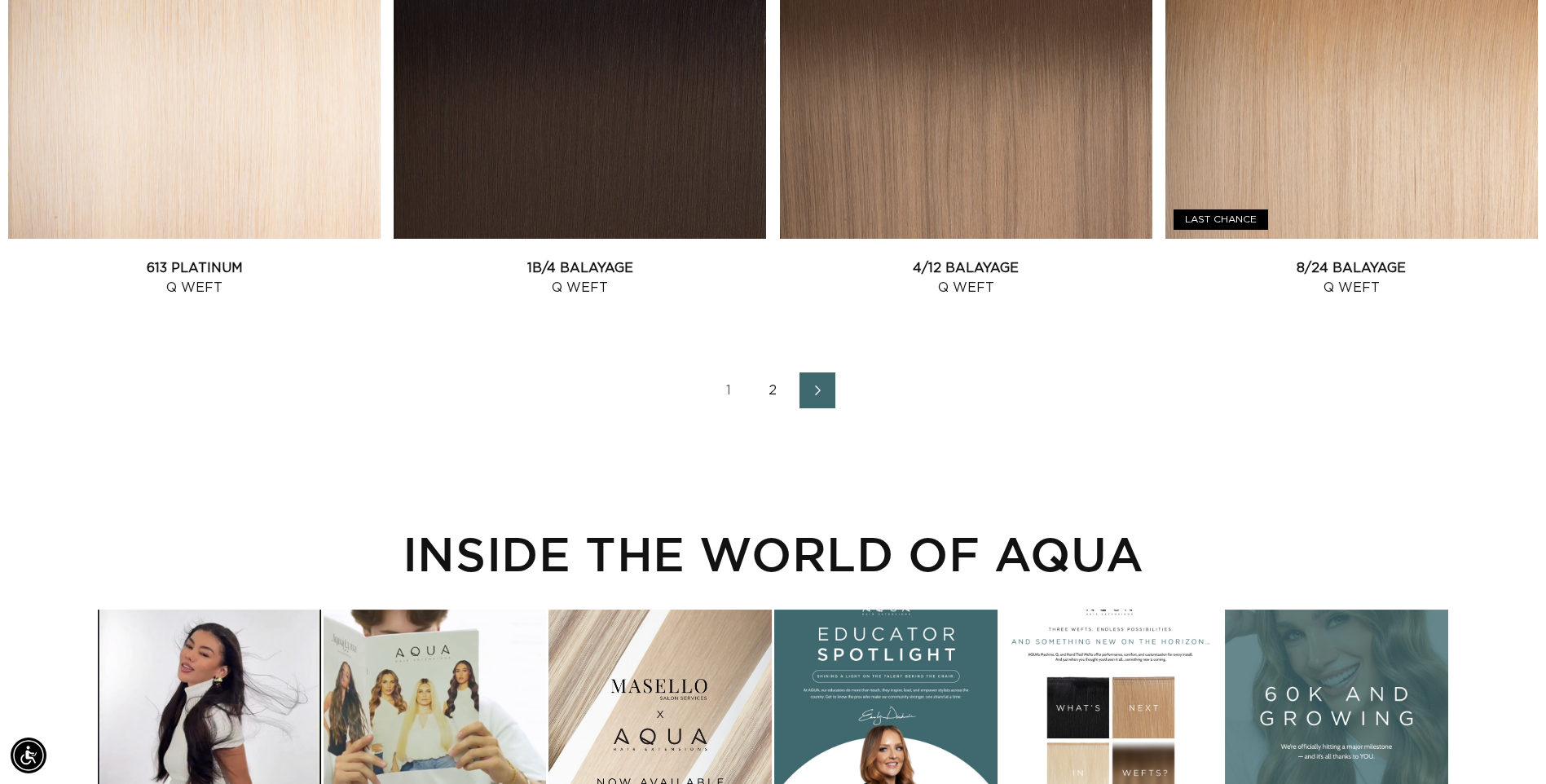
scroll to position [0, 1431]
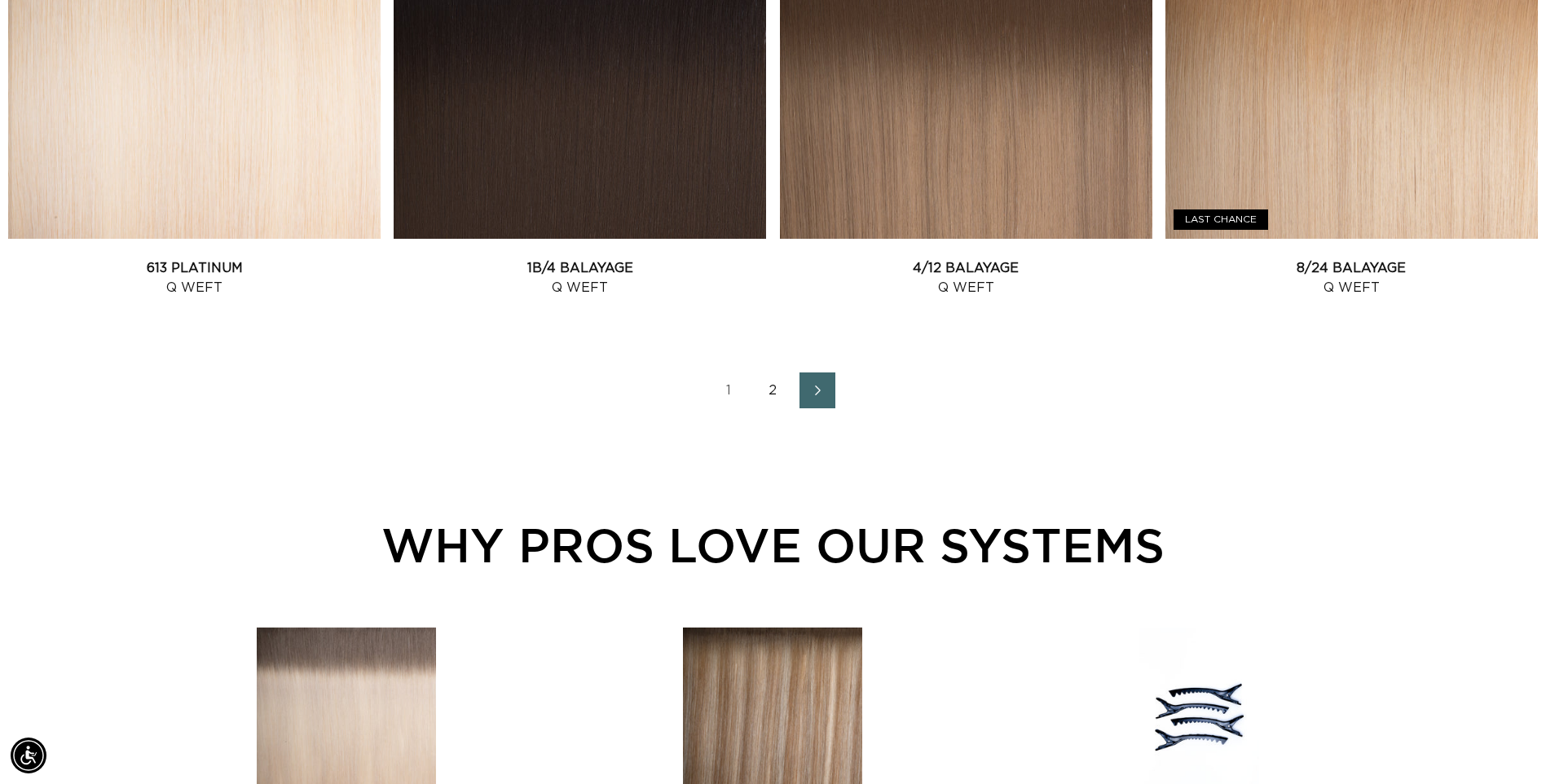
click at [775, 387] on link "2" at bounding box center [773, 390] width 36 height 36
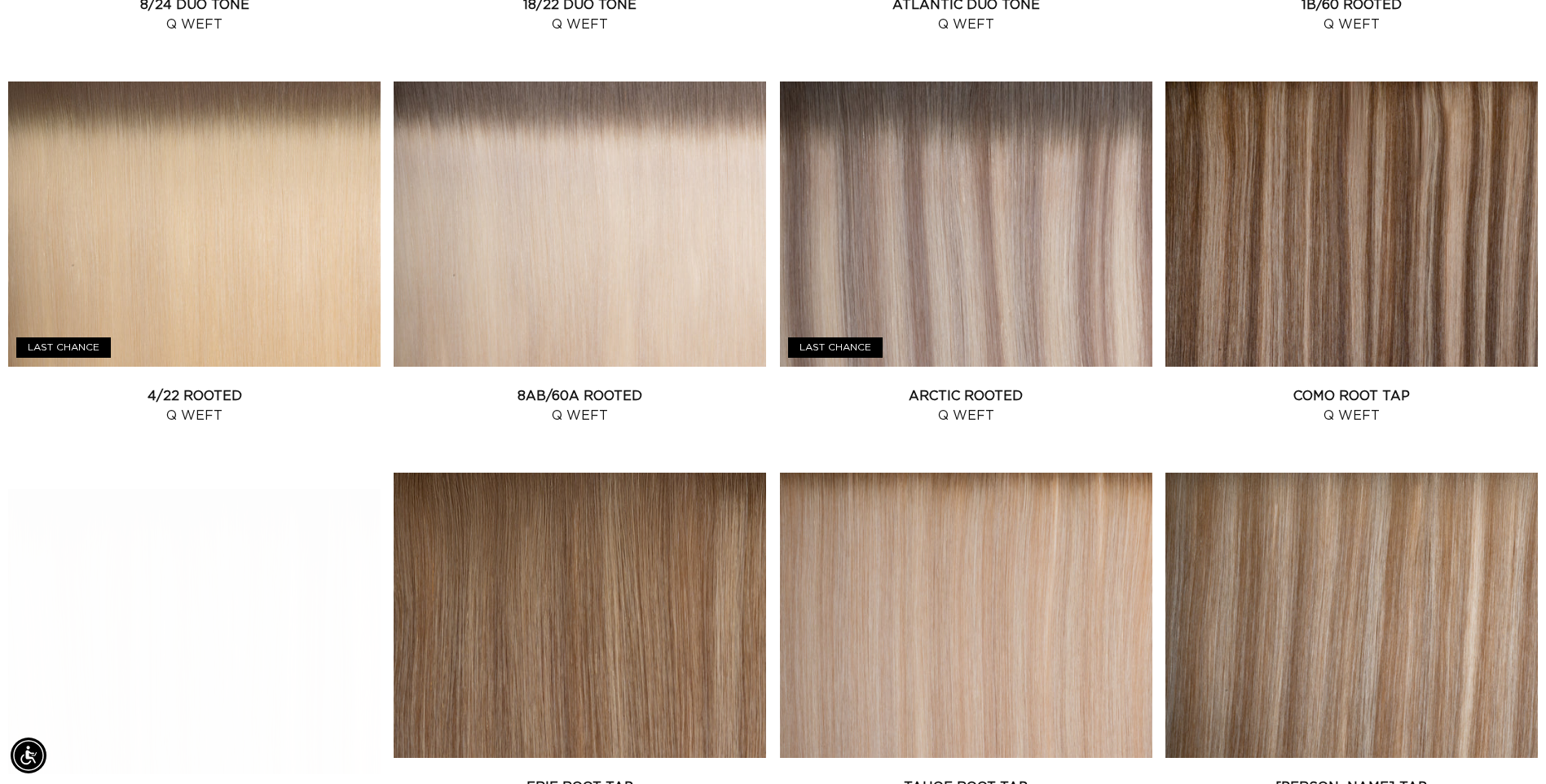
scroll to position [0, 1431]
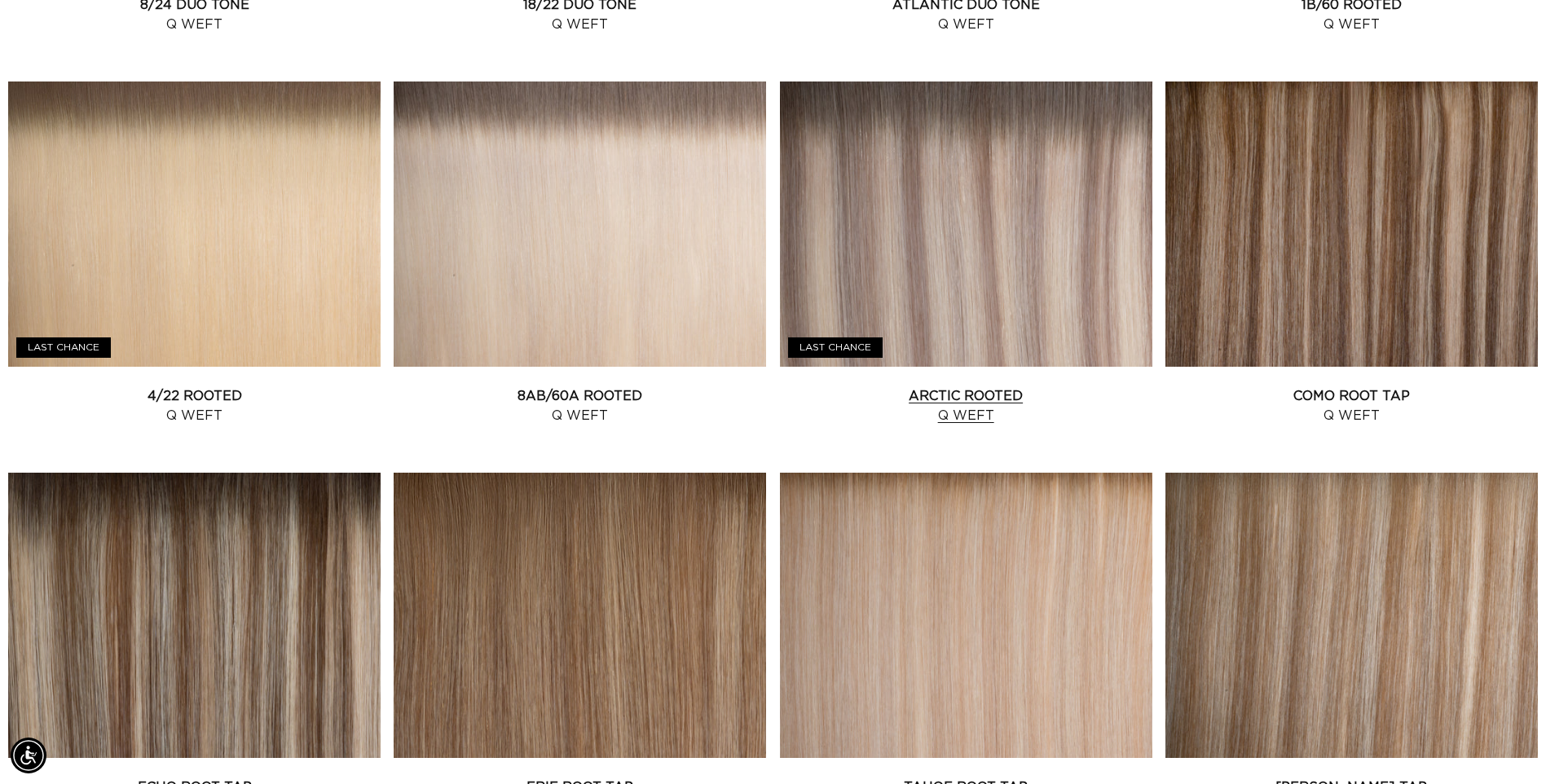
click at [1026, 387] on link "Arctic Rooted Q Weft" at bounding box center [966, 406] width 372 height 39
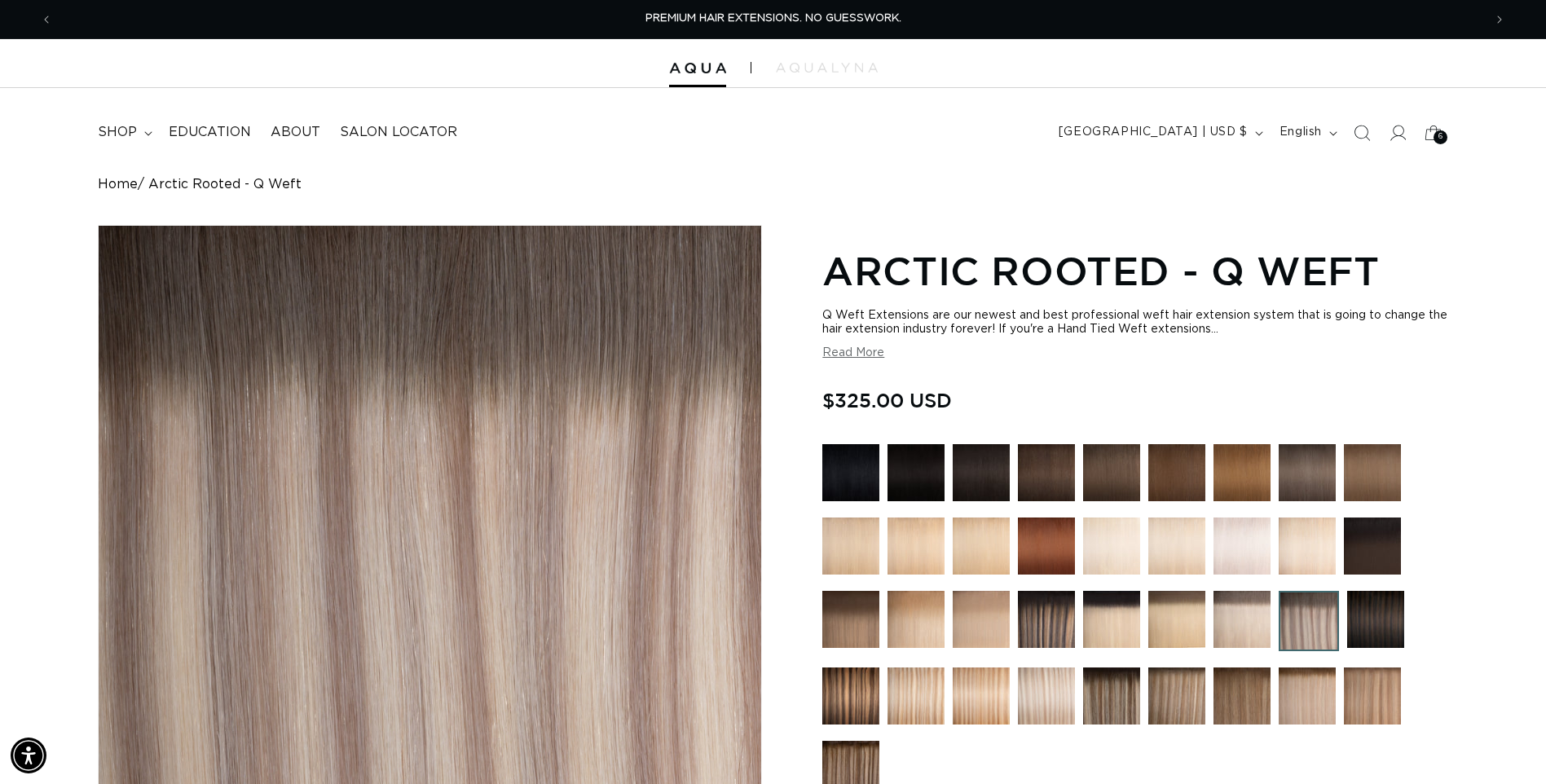
click at [120, 133] on span "shop" at bounding box center [117, 133] width 39 height 17
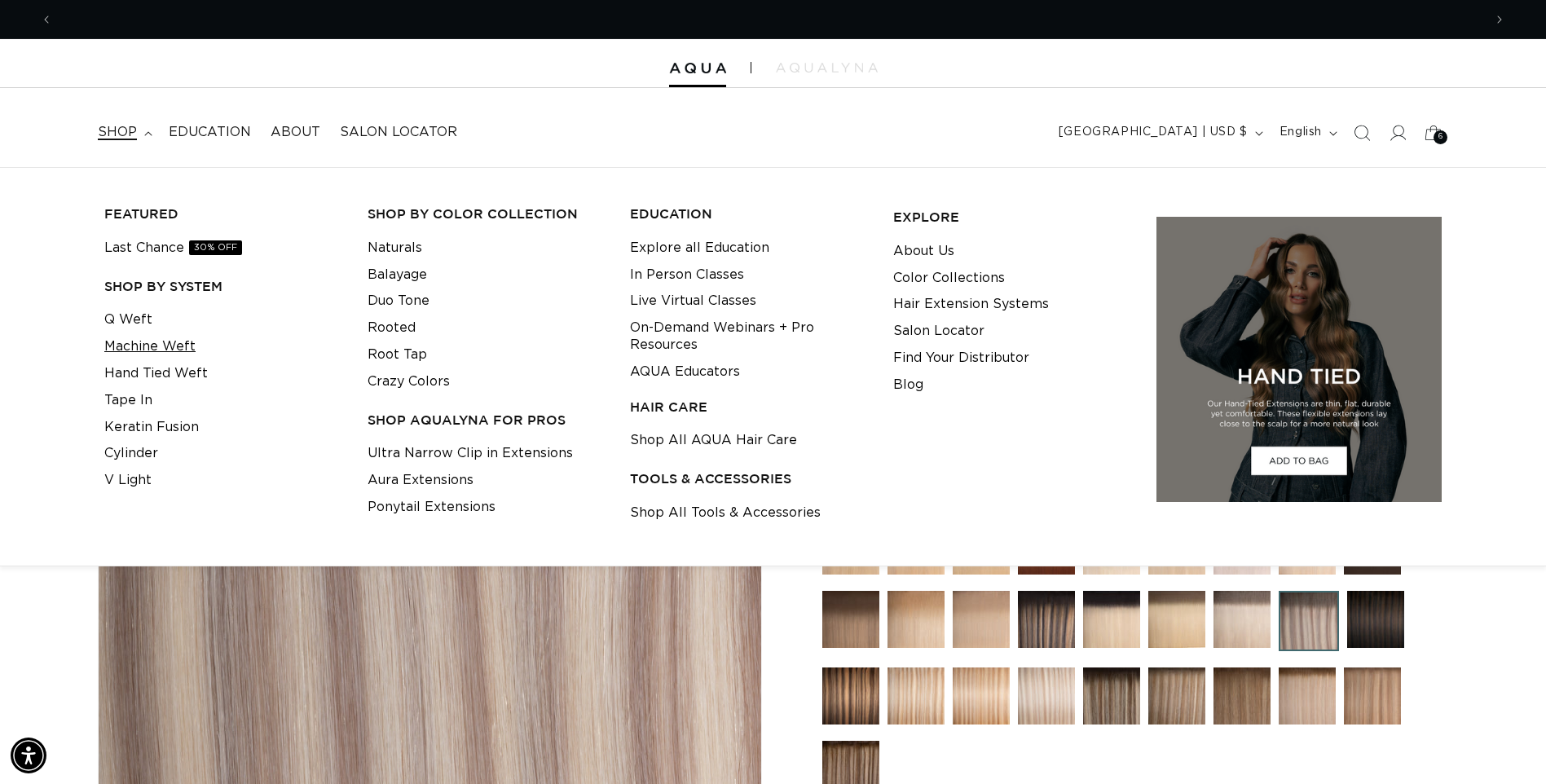
scroll to position [0, 1431]
click at [181, 346] on link "Machine Weft" at bounding box center [150, 347] width 91 height 27
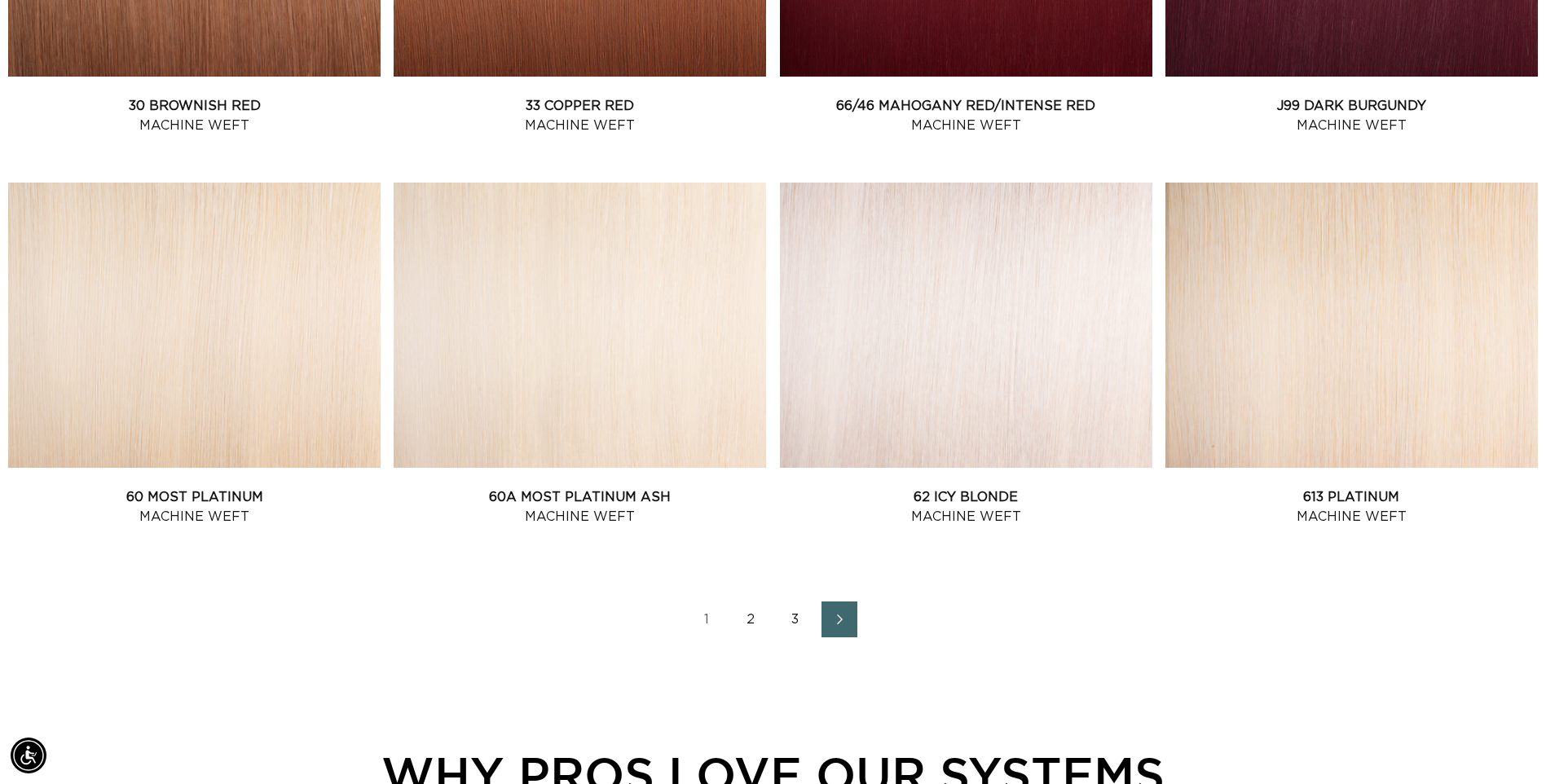
scroll to position [0, 1431]
click at [749, 622] on link "2" at bounding box center [751, 619] width 36 height 36
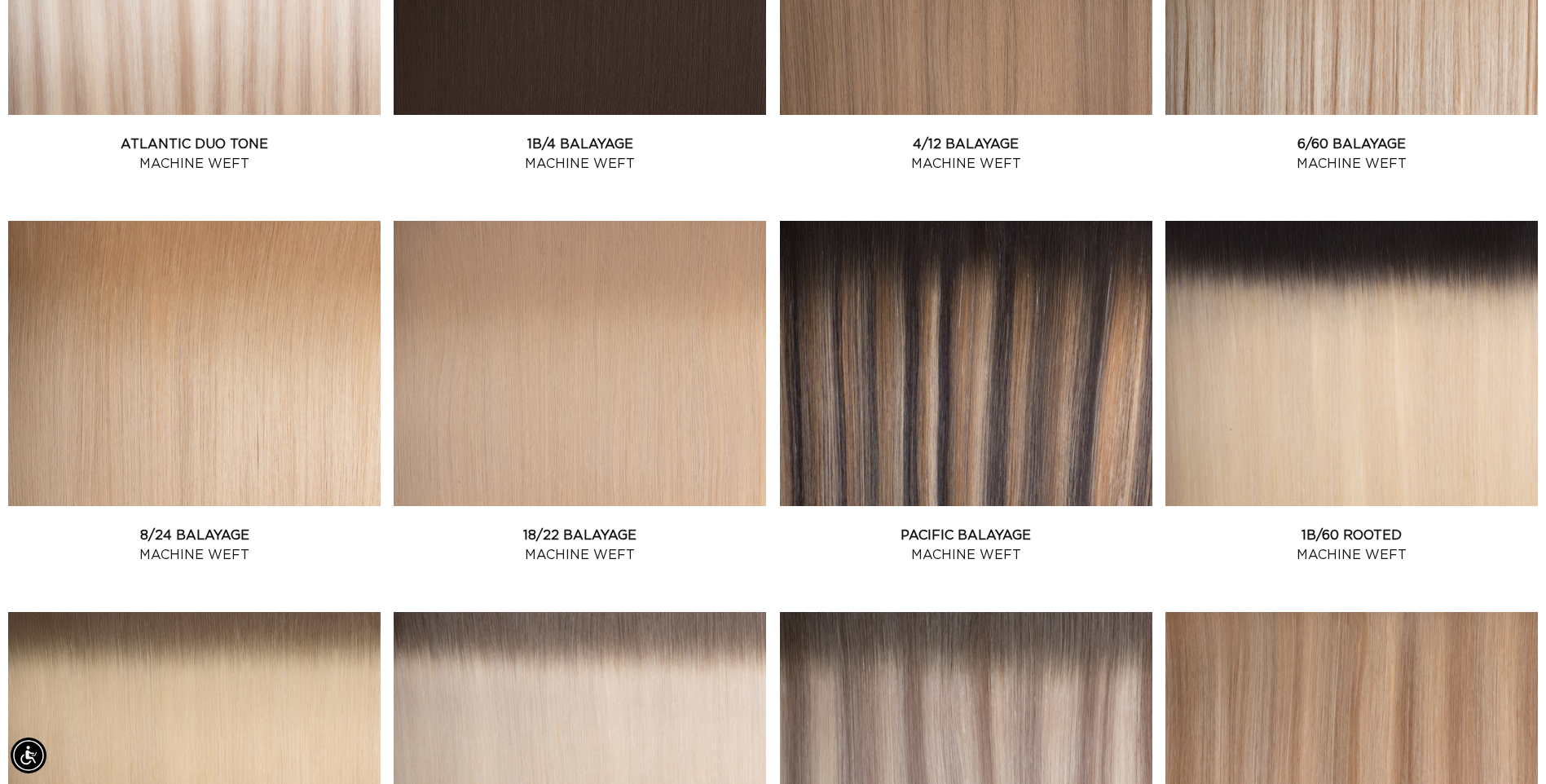
scroll to position [1712, 0]
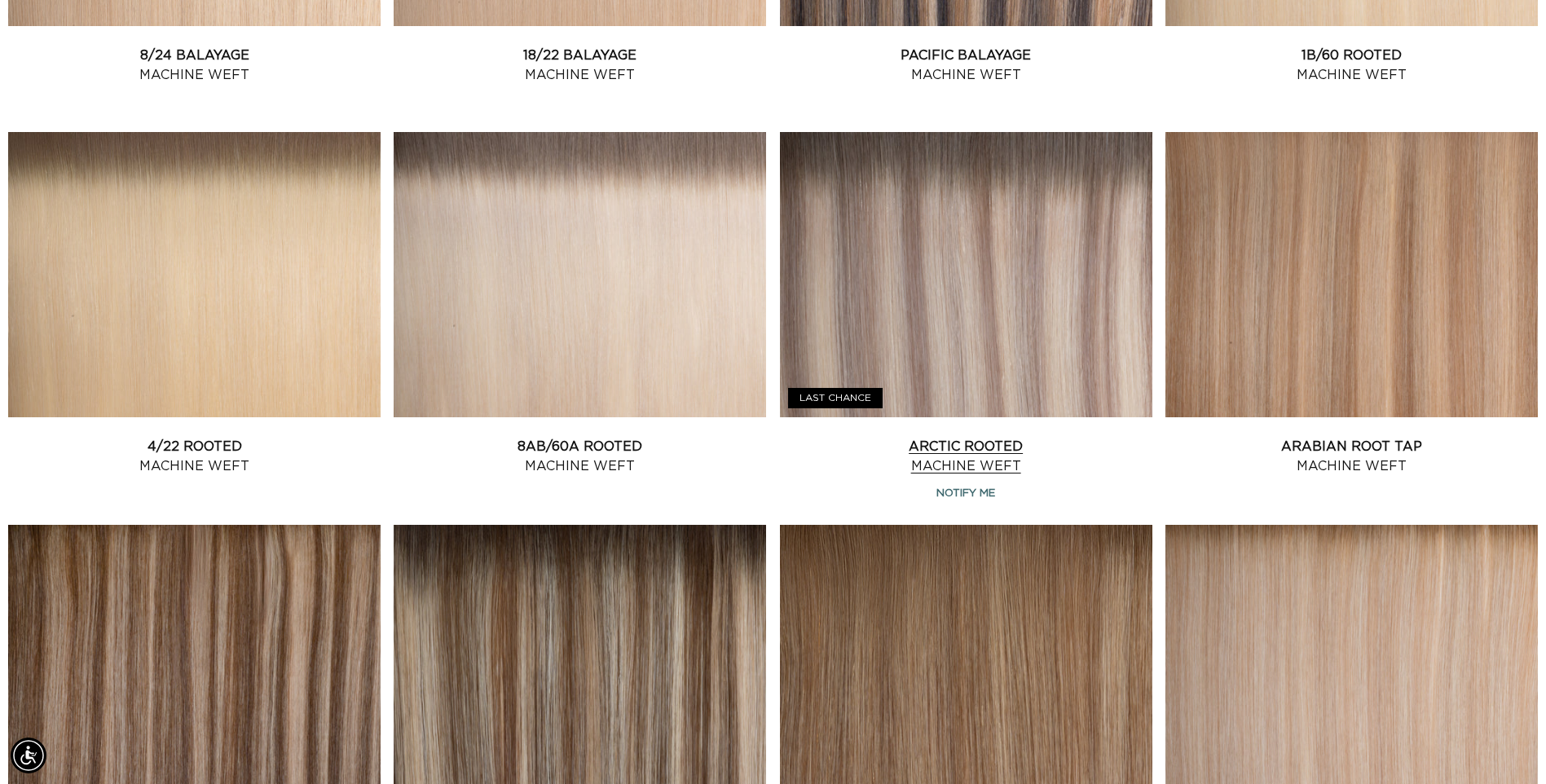
click at [967, 437] on link "Arctic Rooted Machine Weft" at bounding box center [966, 456] width 372 height 39
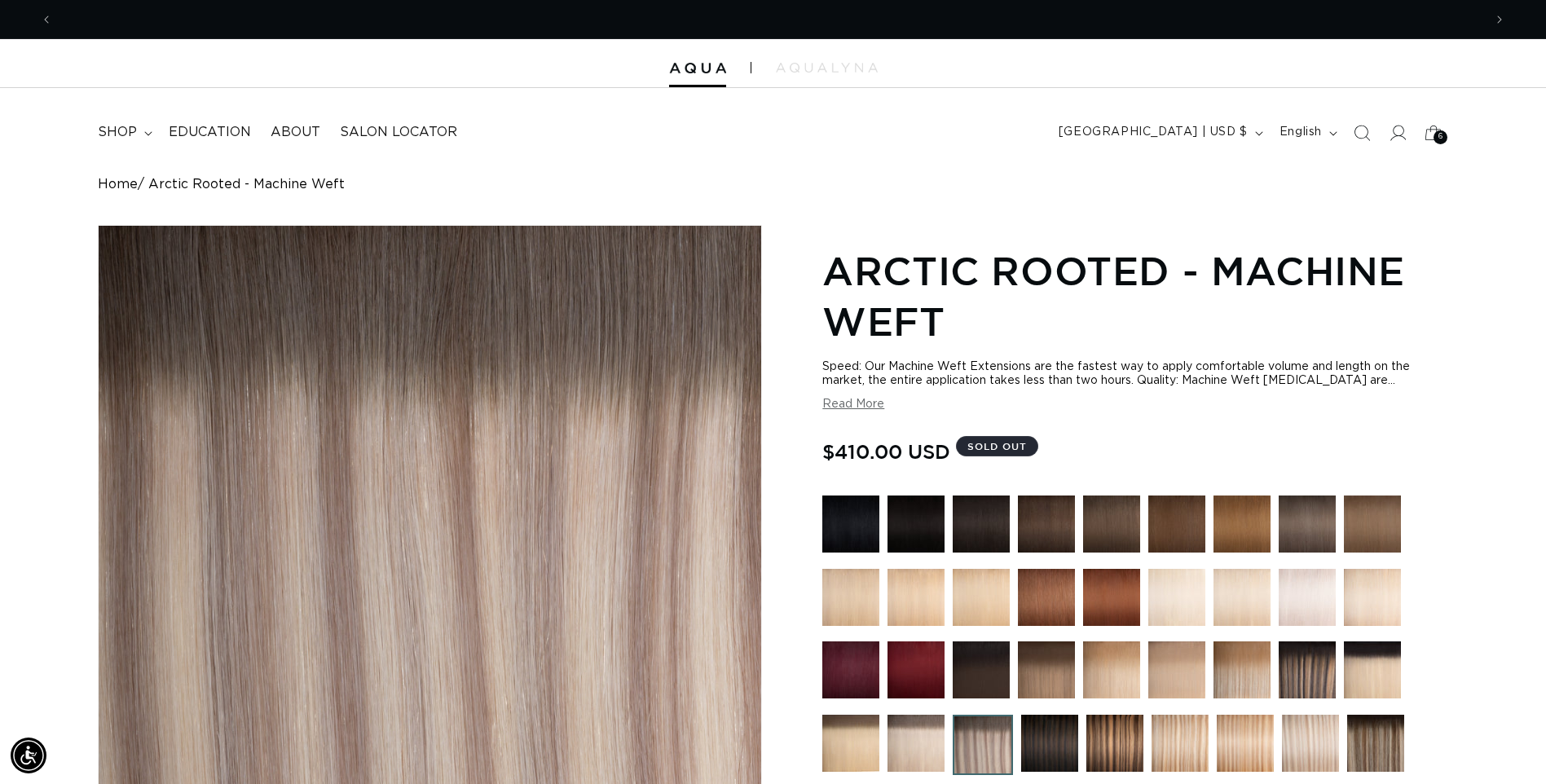
scroll to position [0, 2860]
